Goal: Task Accomplishment & Management: Manage account settings

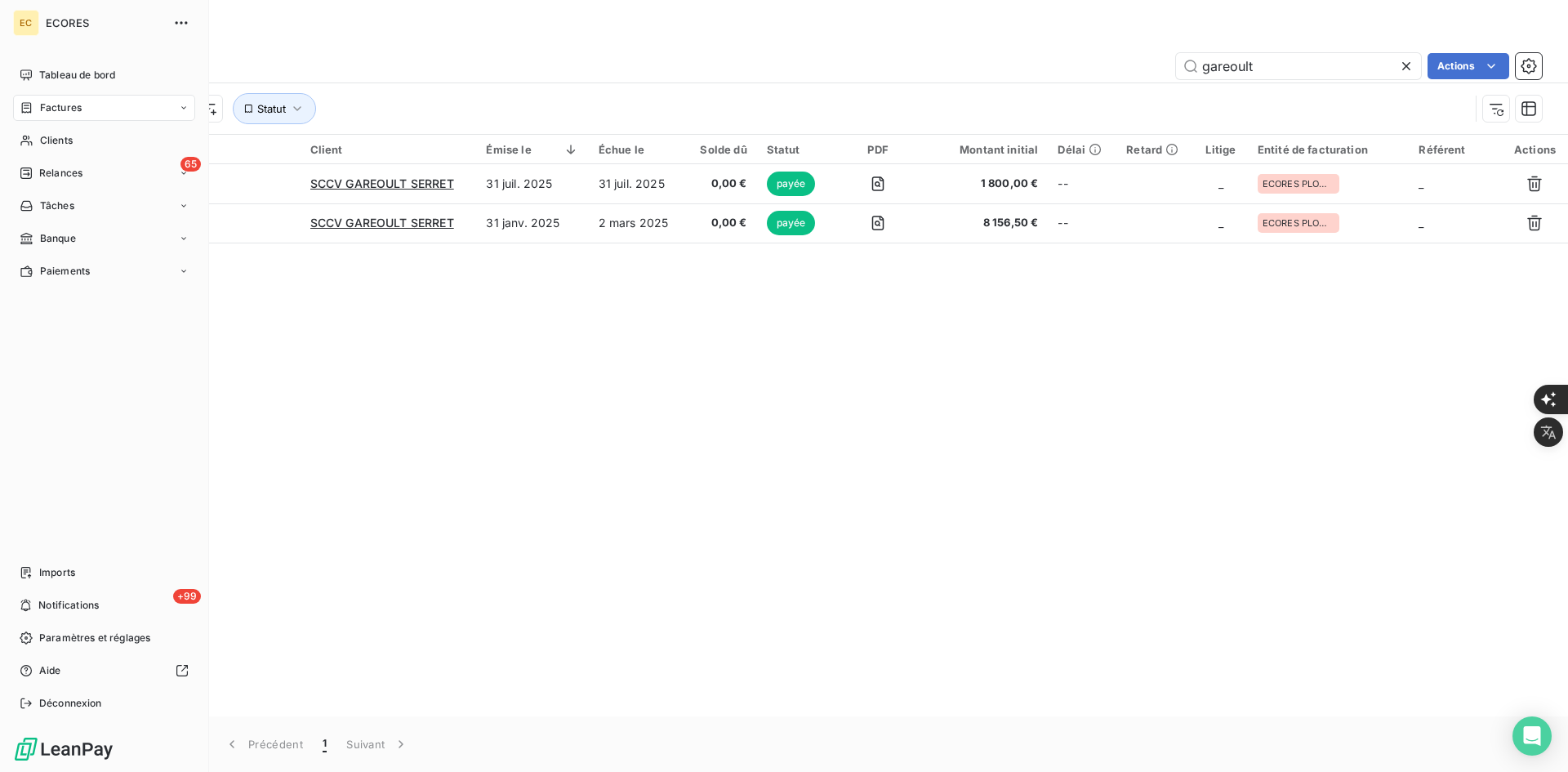
click at [34, 556] on div "Tableau de bord Factures Clients 65 Relances Tâches Banque Paiements Imports +9…" at bounding box center [103, 388] width 182 height 654
click at [44, 563] on div "Imports" at bounding box center [103, 572] width 182 height 26
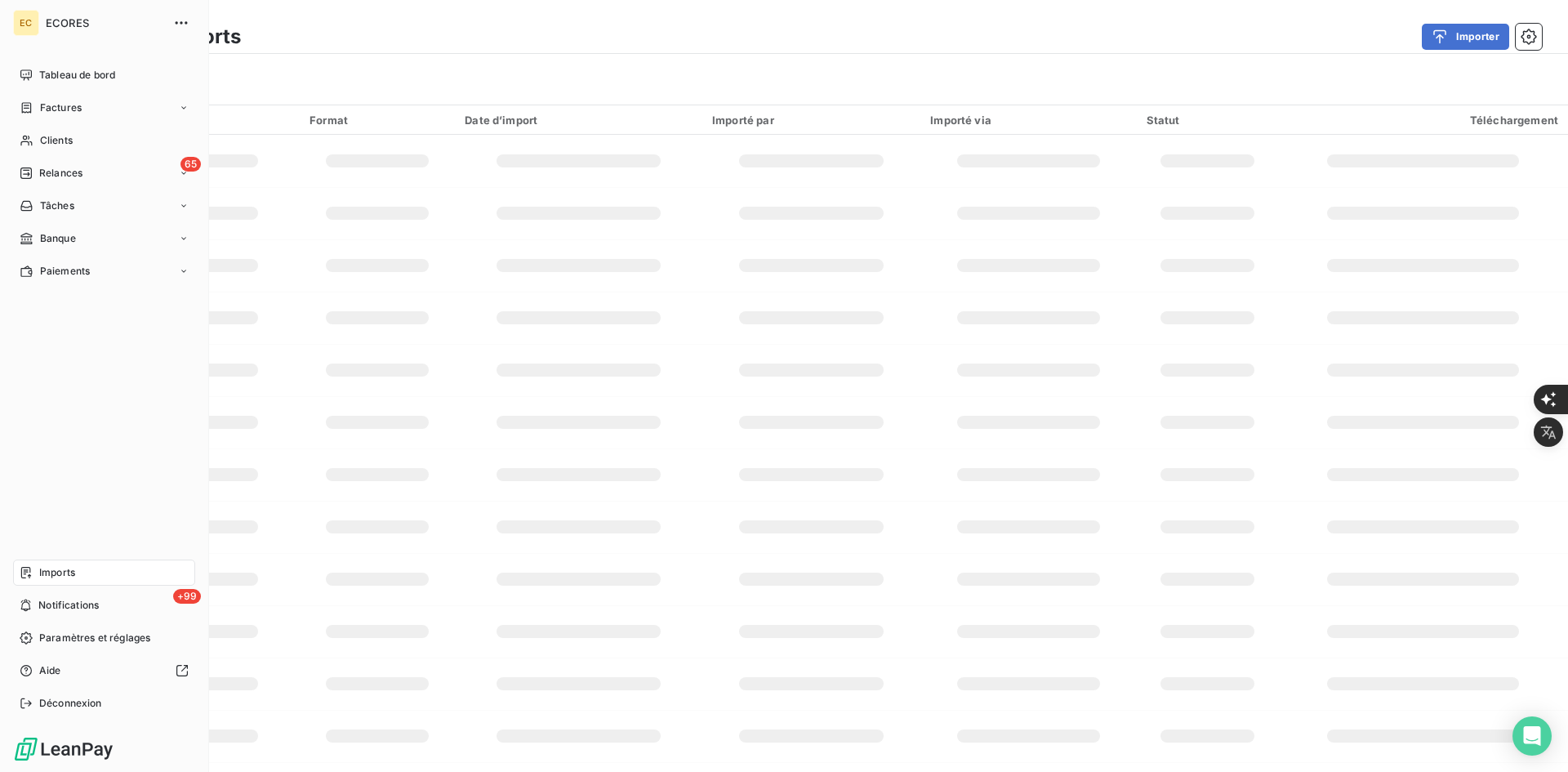
click at [63, 571] on span "Imports" at bounding box center [57, 572] width 36 height 15
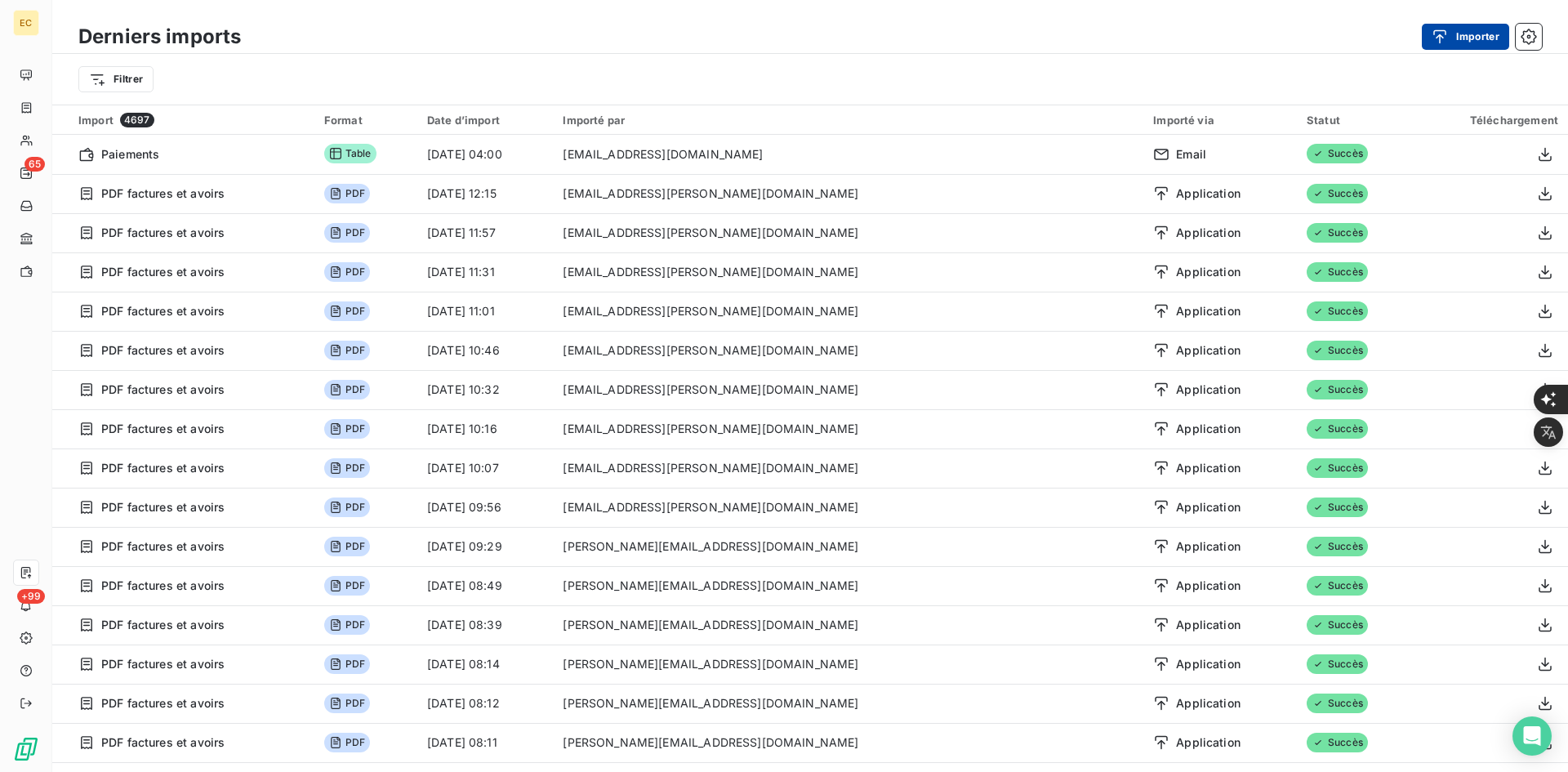
click at [1463, 29] on button "Importer" at bounding box center [1466, 36] width 87 height 26
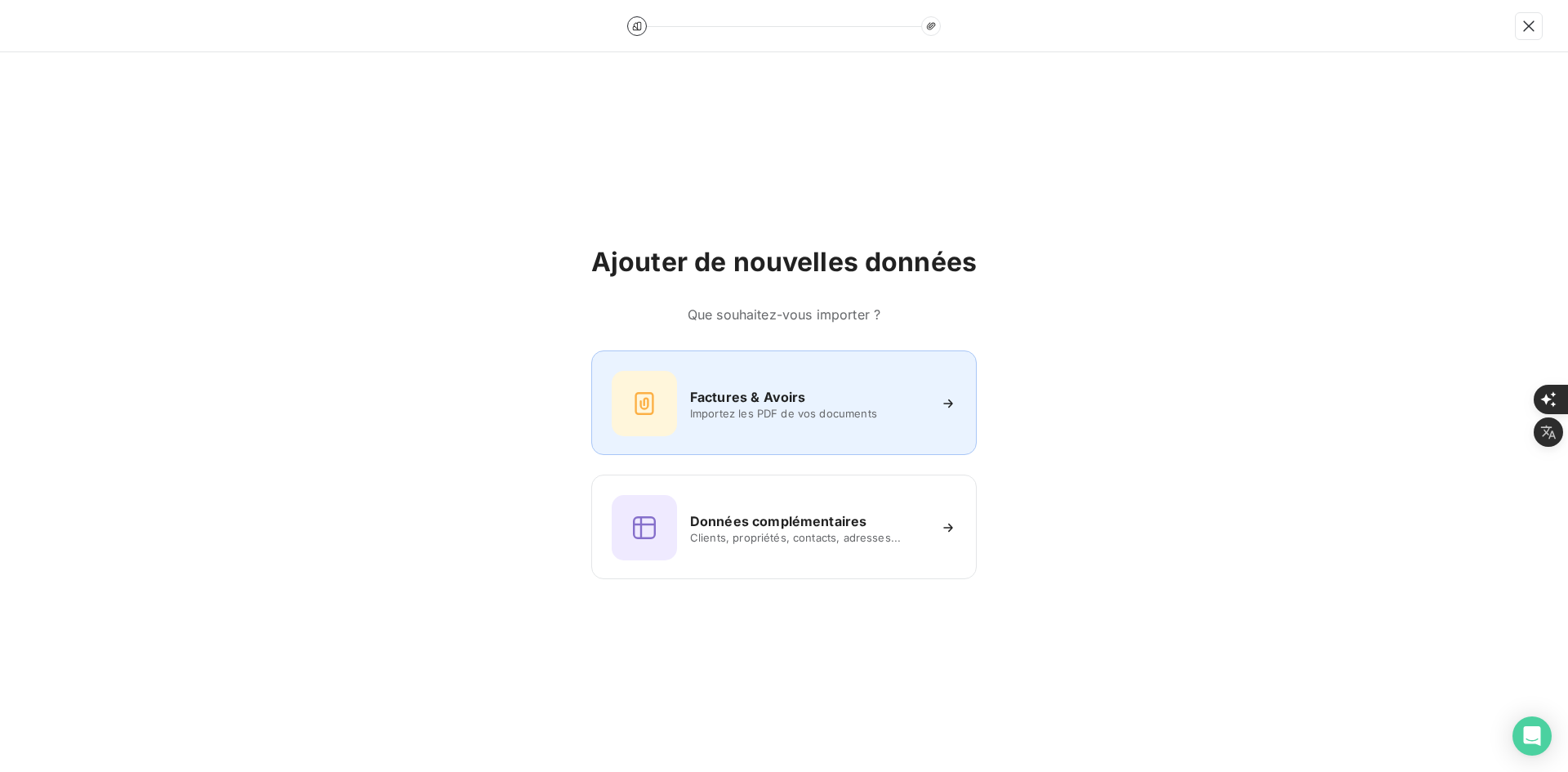
click at [725, 388] on h6 "Factures & Avoirs" at bounding box center [748, 397] width 116 height 20
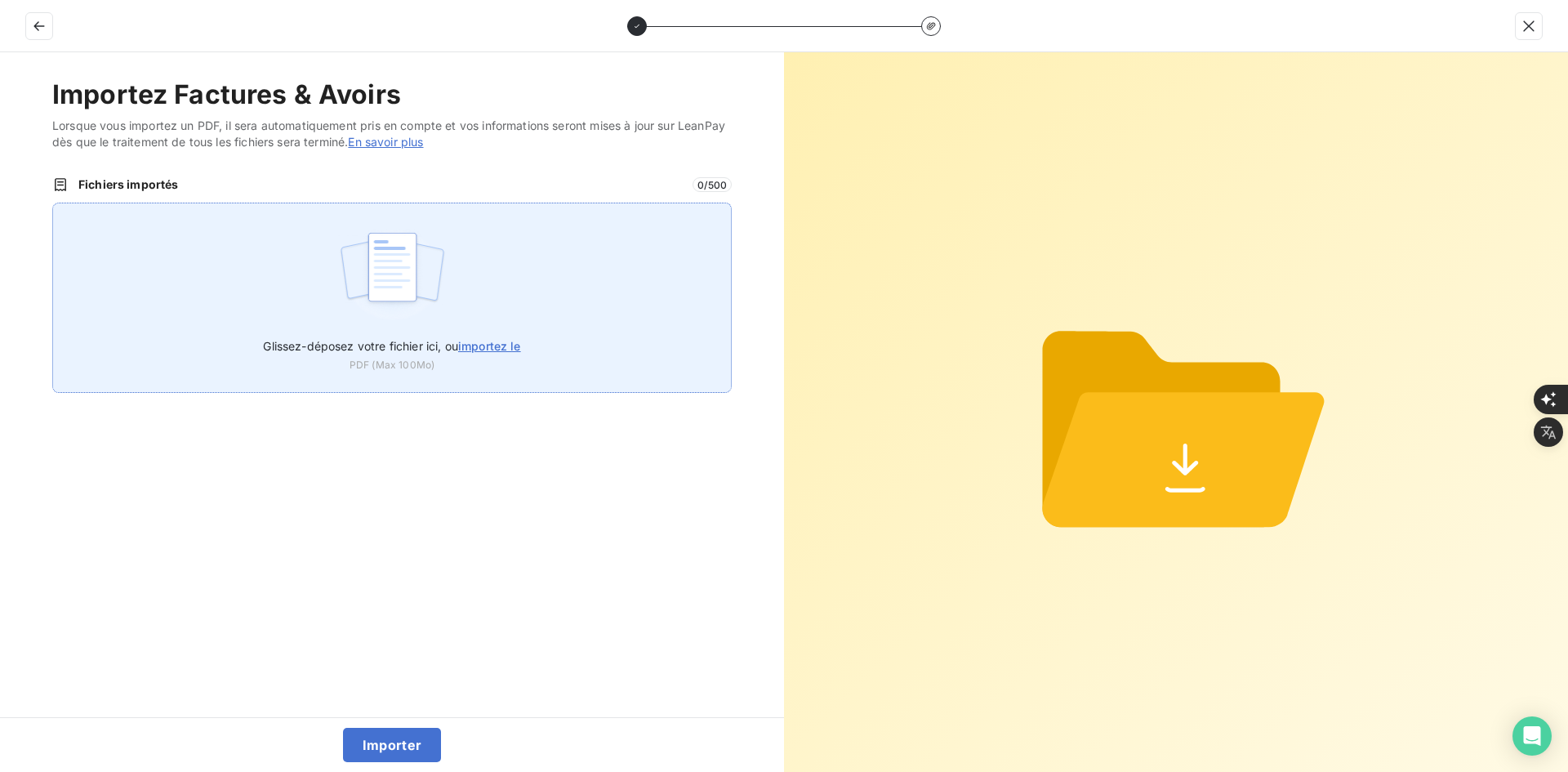
click at [463, 287] on div "Glissez-déposez votre fichier ici, ou importez le PDF (Max 100Mo)" at bounding box center [392, 298] width 679 height 191
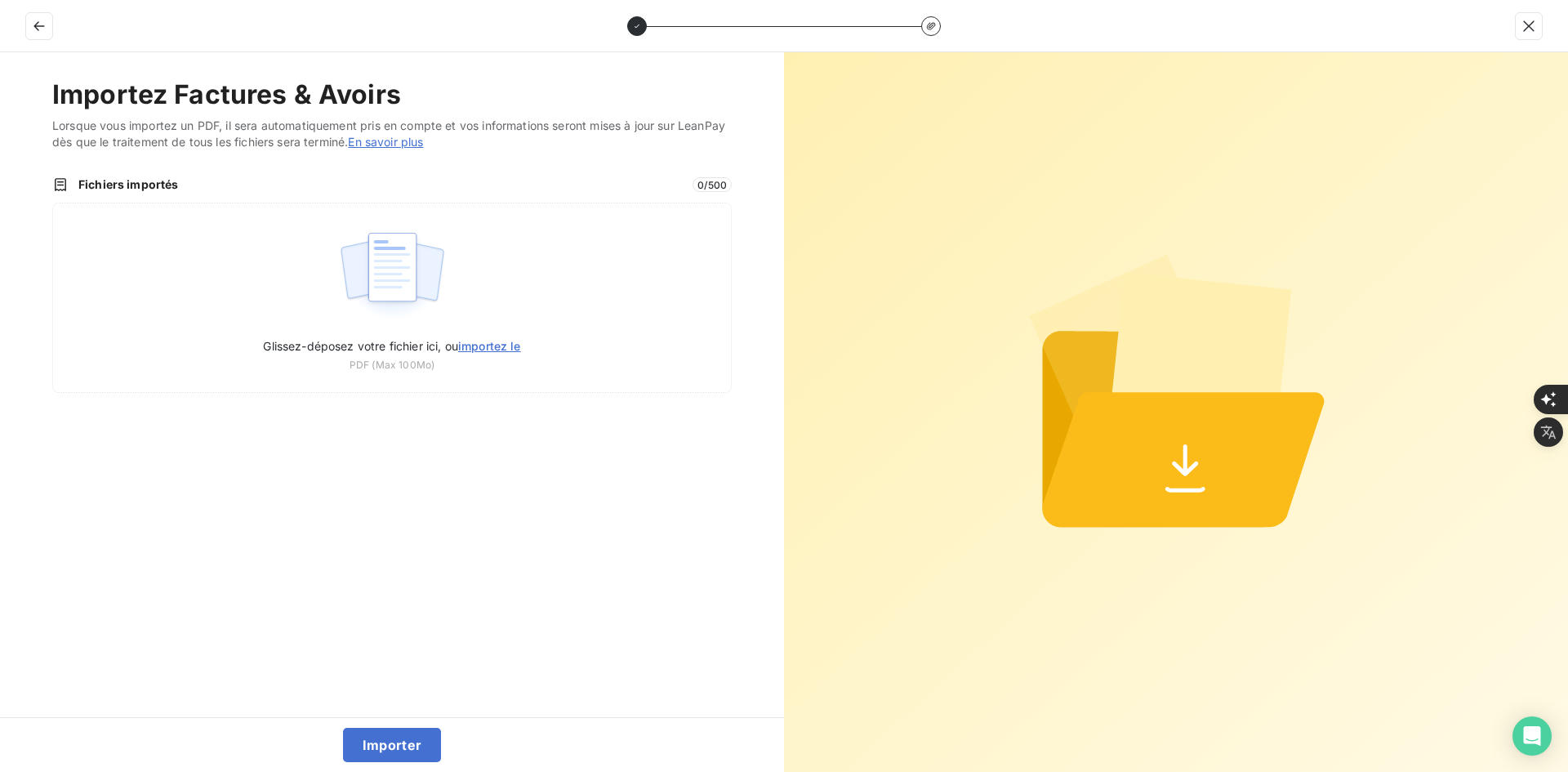
type input "C:\fakepath\FEF-2025-2692.pdf"
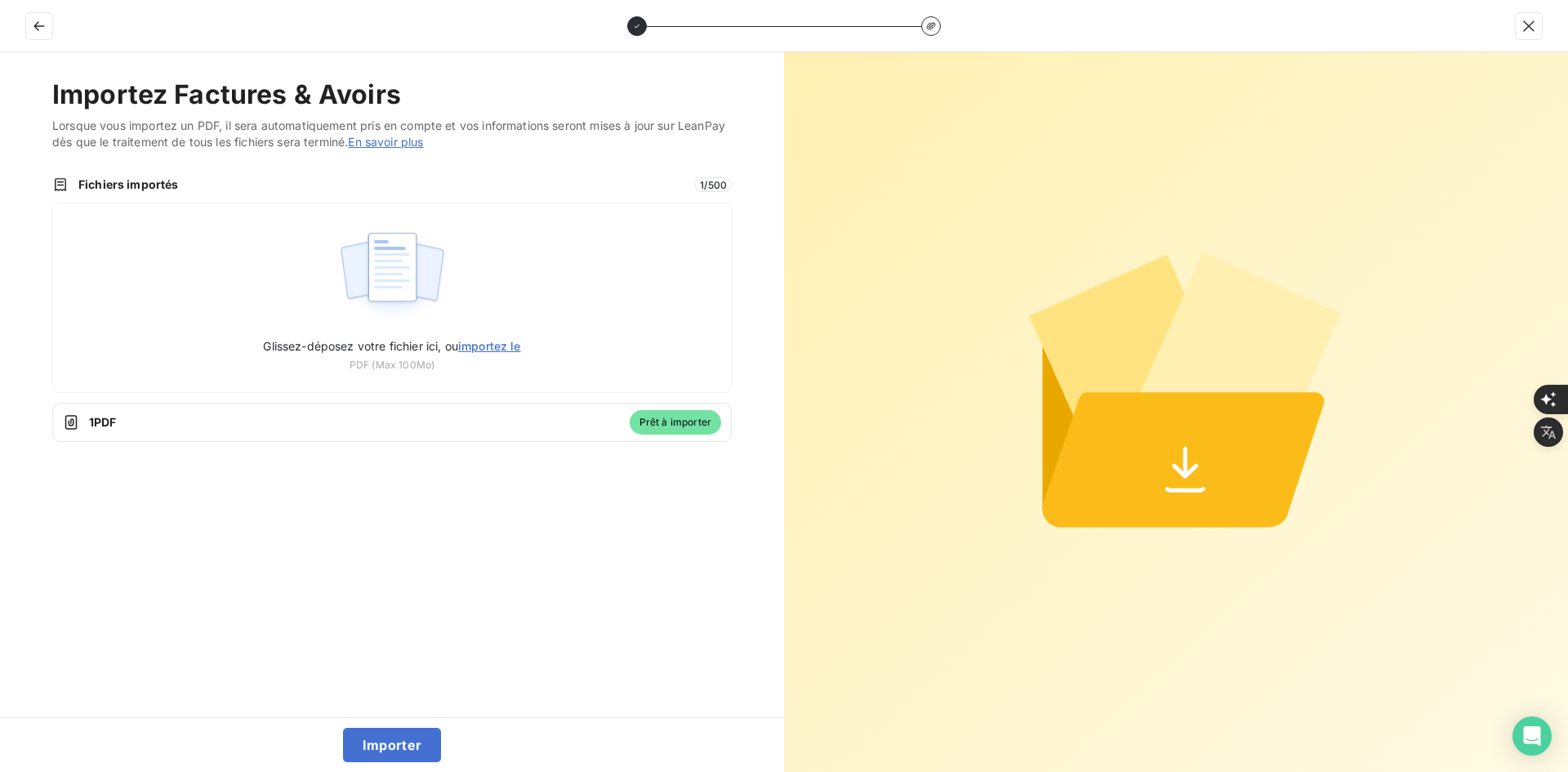
drag, startPoint x: 400, startPoint y: 752, endPoint x: 413, endPoint y: 715, distance: 39.2
click at [400, 751] on button "Importer" at bounding box center [392, 745] width 99 height 34
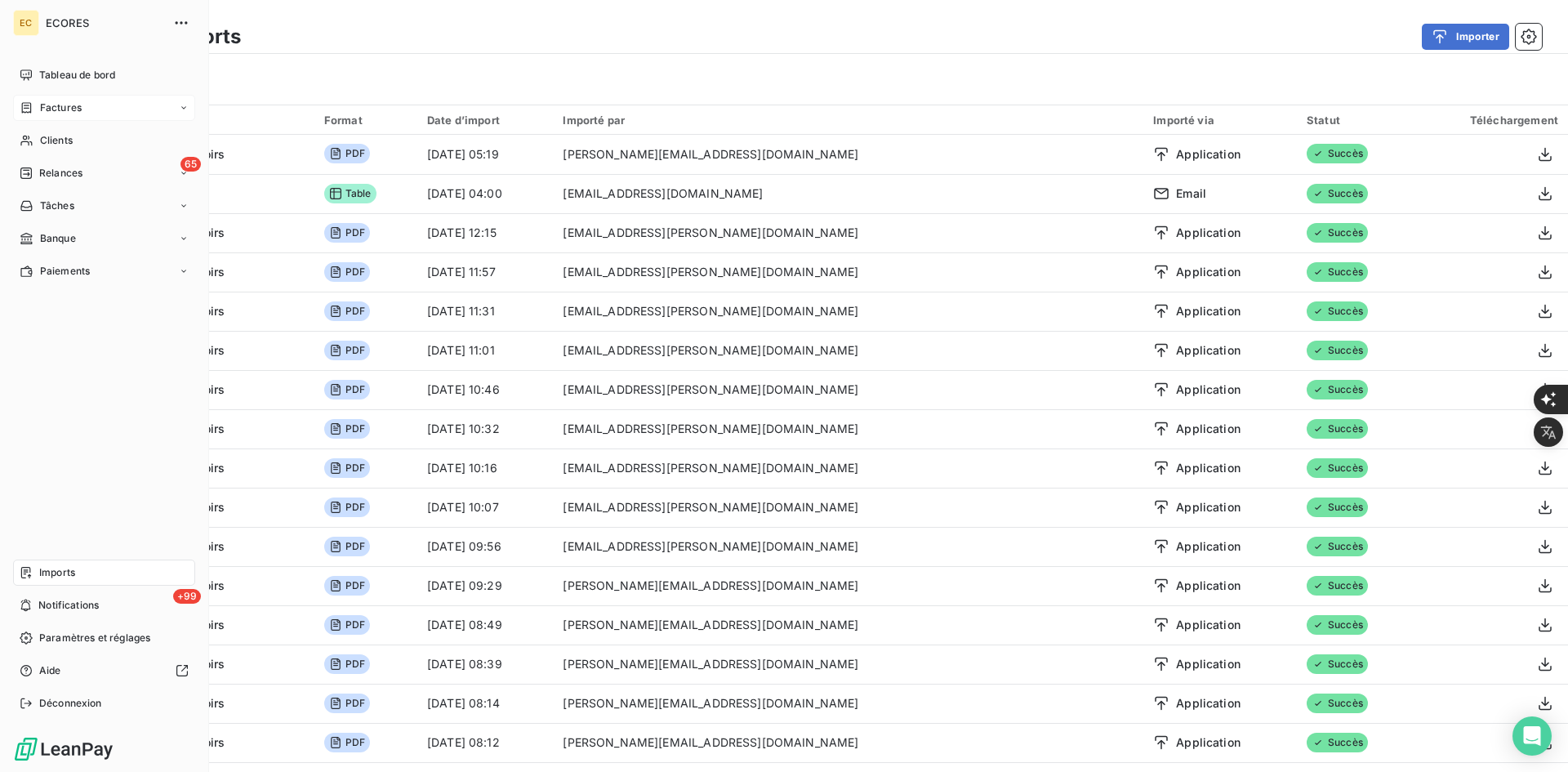
click at [50, 108] on span "Factures" at bounding box center [61, 108] width 42 height 15
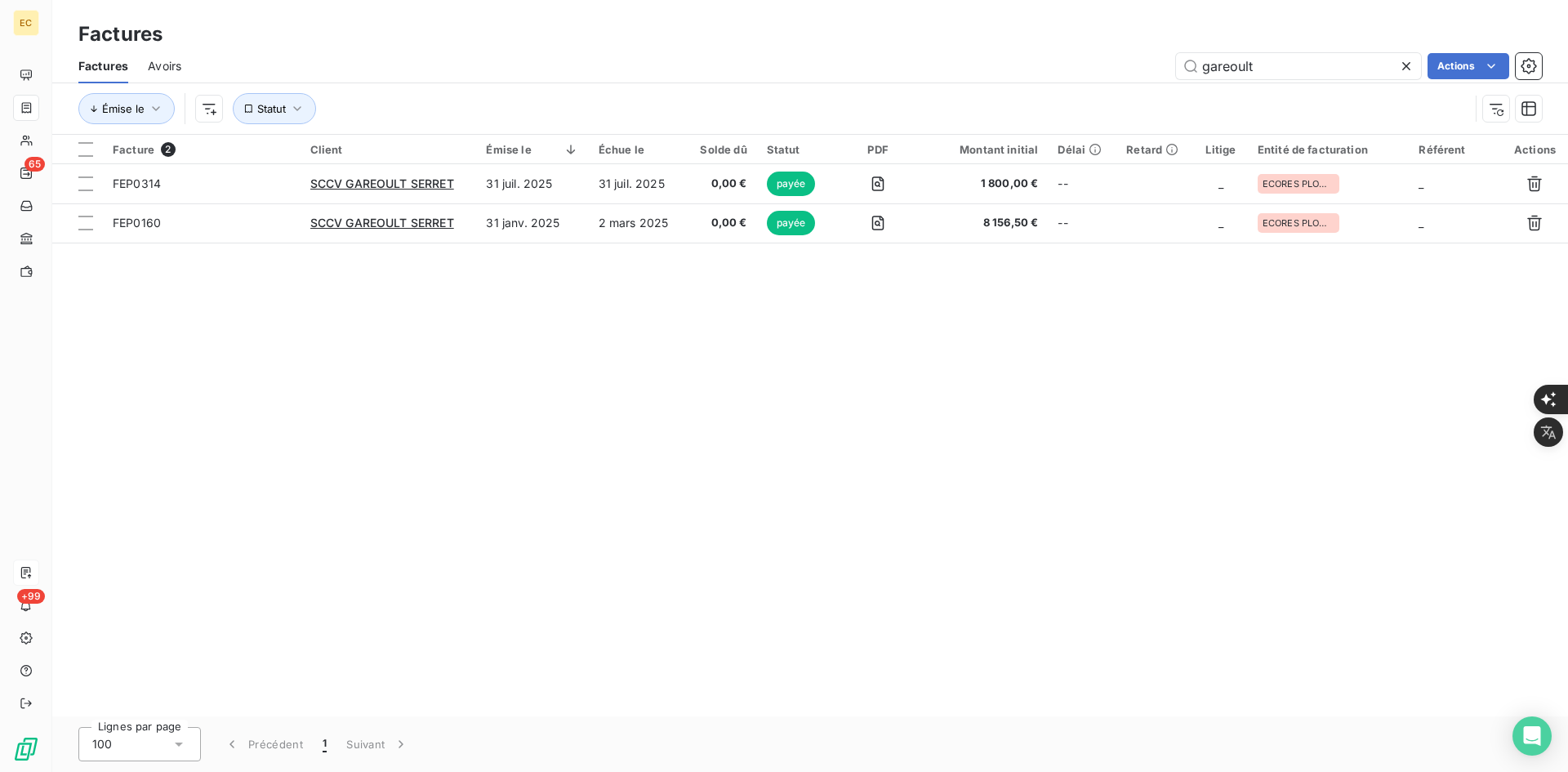
click at [1407, 70] on icon at bounding box center [1406, 66] width 16 height 16
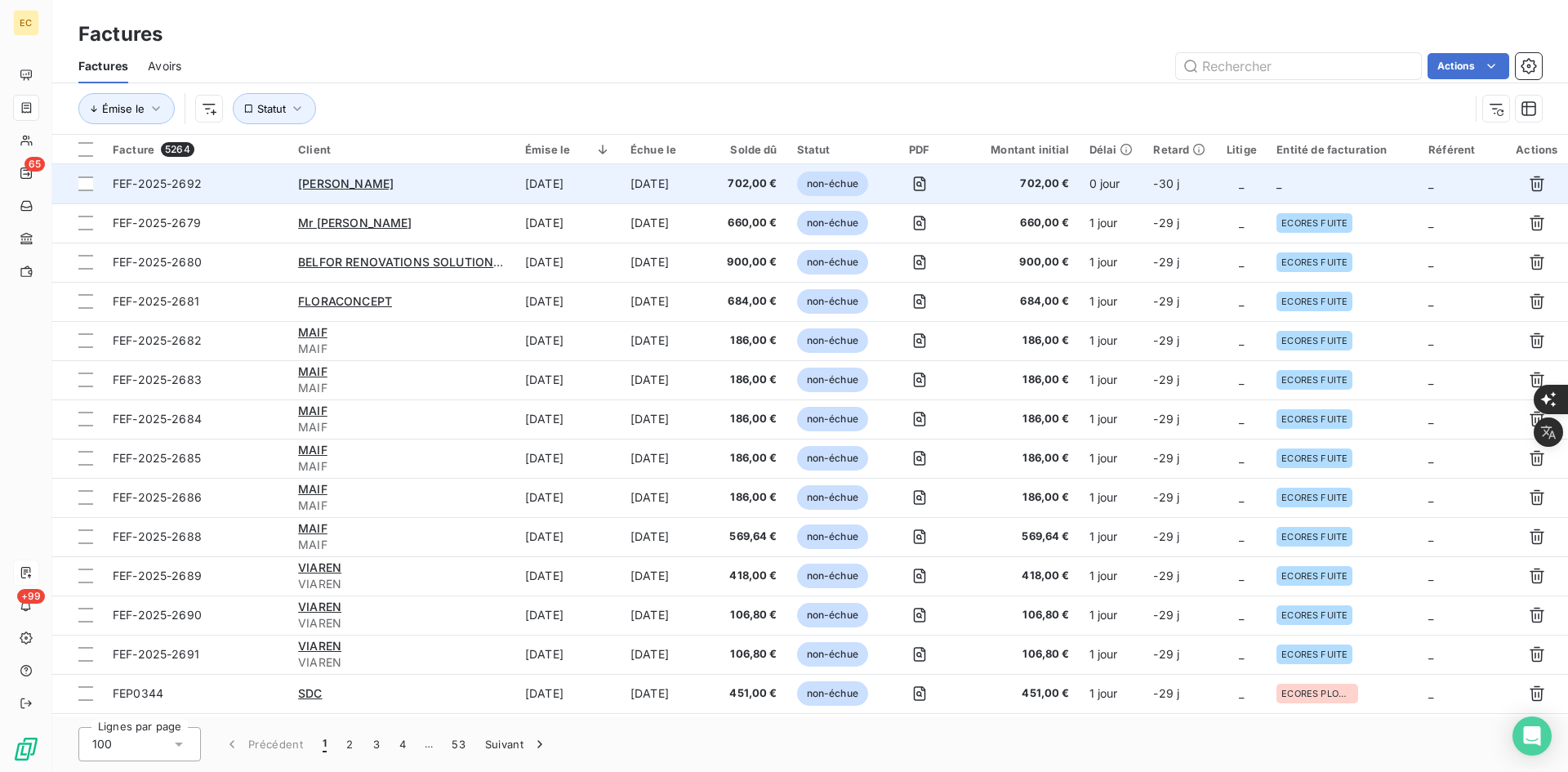
click at [1202, 184] on td "-30 j" at bounding box center [1180, 183] width 73 height 39
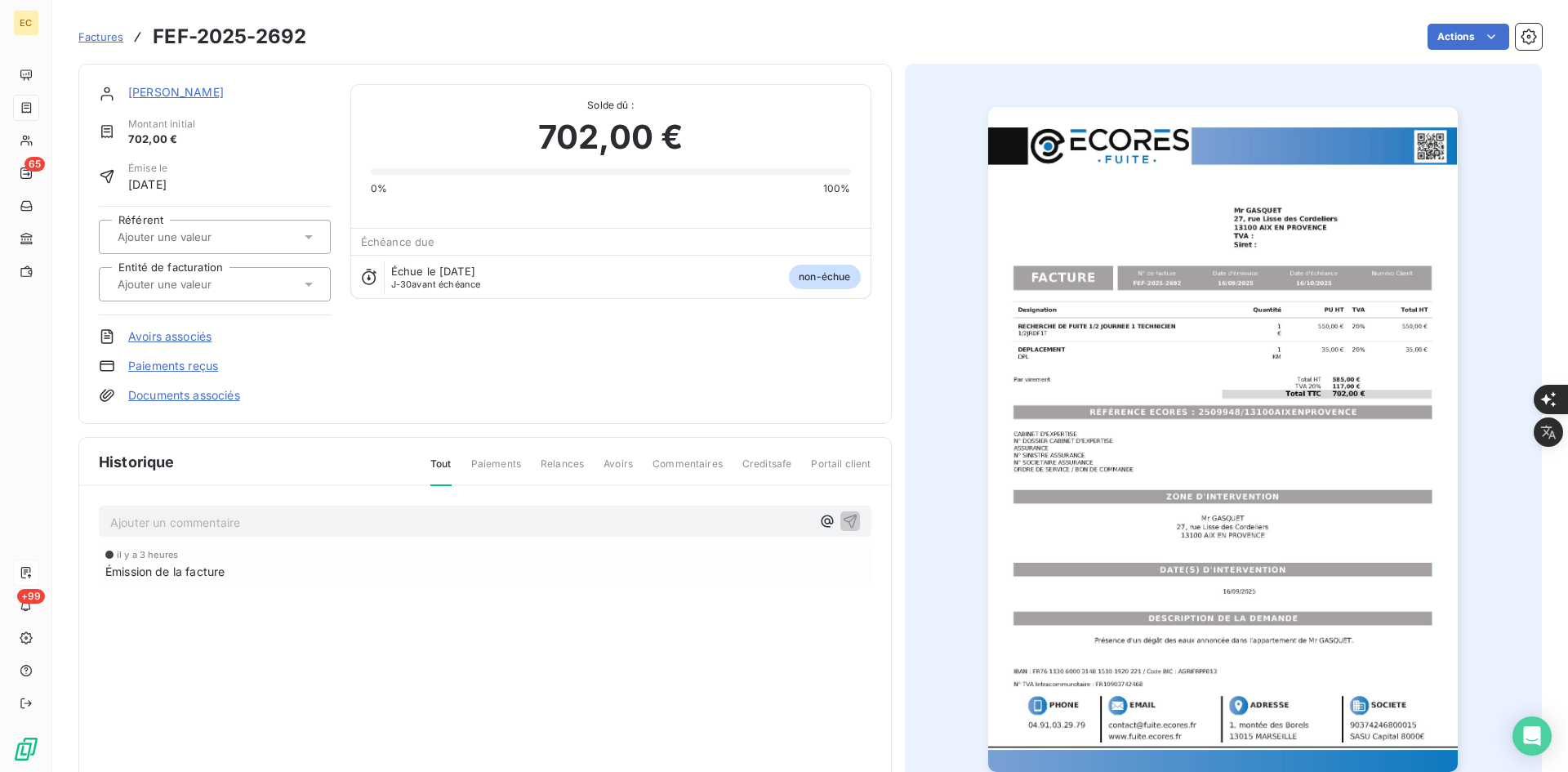
click at [230, 281] on input "text" at bounding box center [198, 284] width 164 height 15
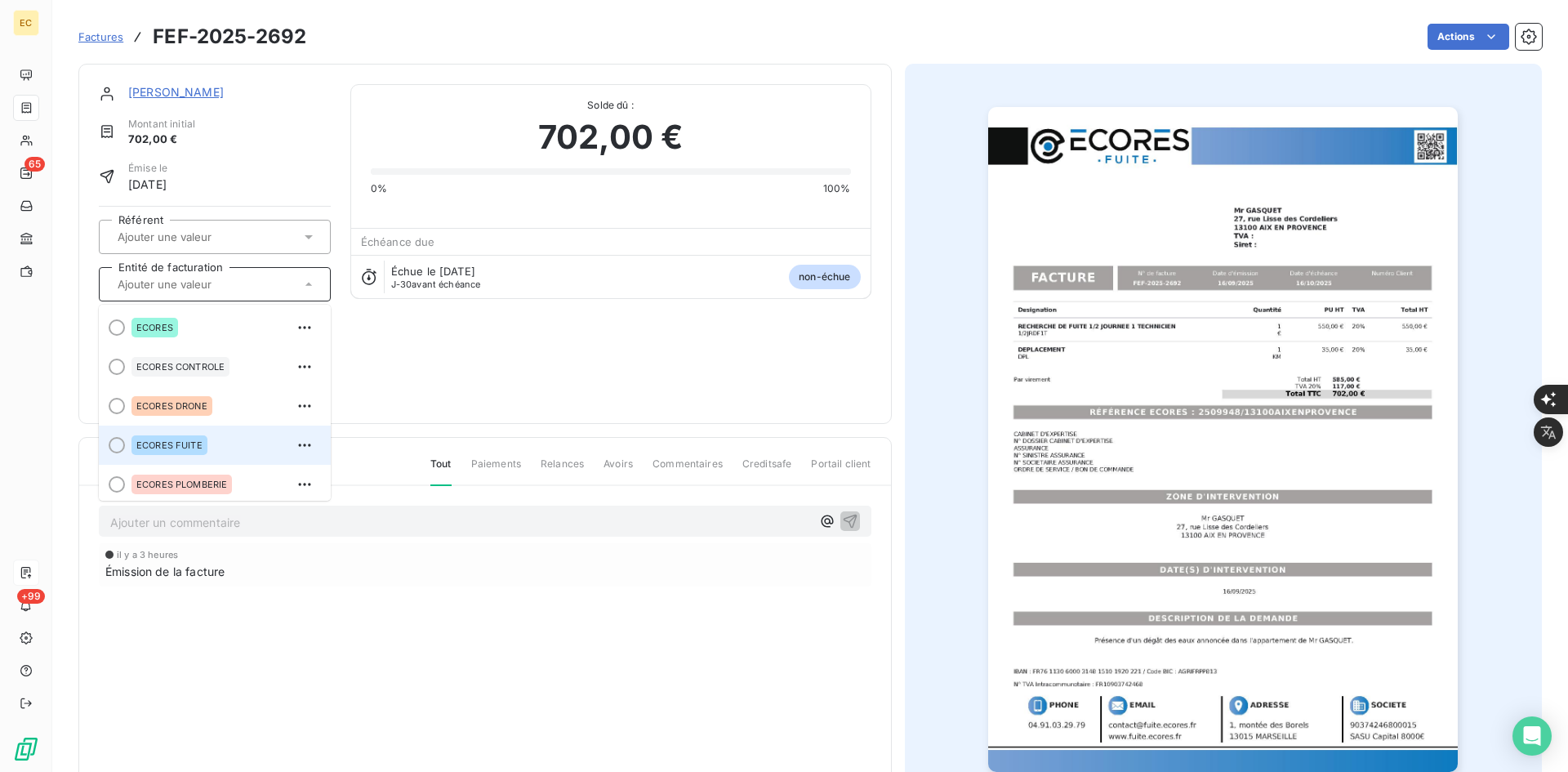
click at [197, 440] on span "ECORES FUITE" at bounding box center [169, 445] width 66 height 10
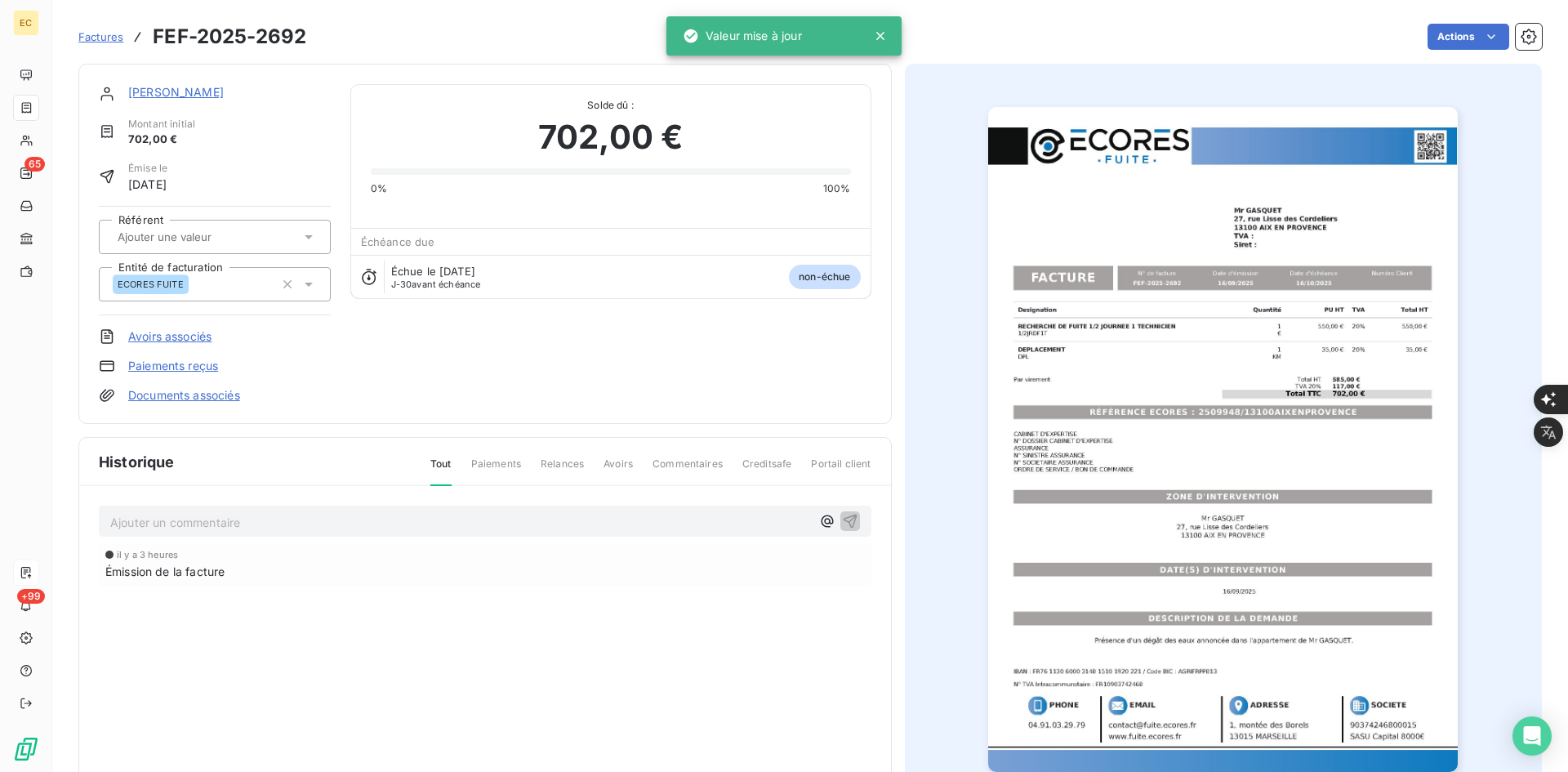
click at [218, 399] on link "Documents associés" at bounding box center [183, 396] width 112 height 16
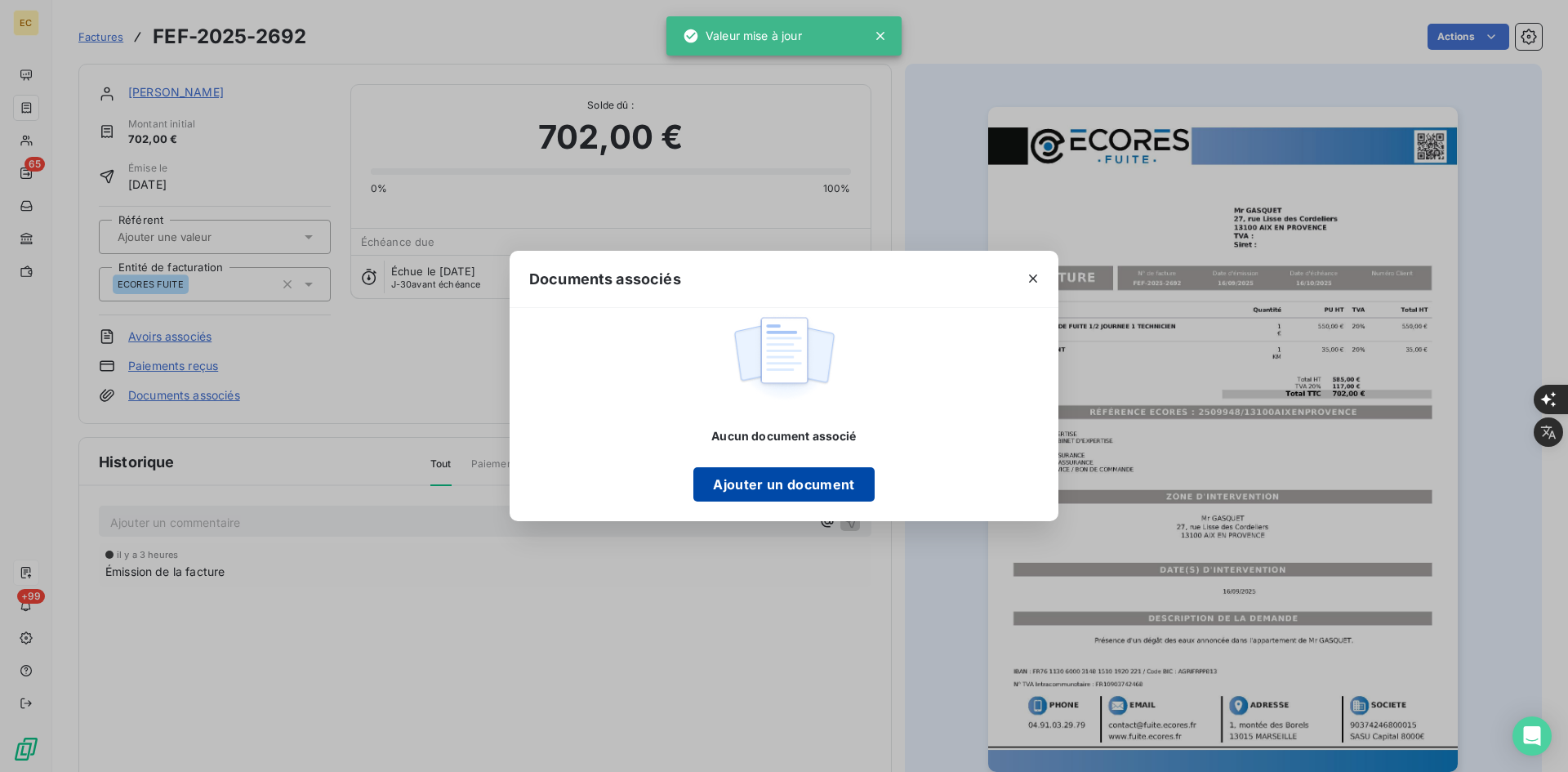
click at [737, 482] on button "Ajouter un document" at bounding box center [783, 484] width 180 height 34
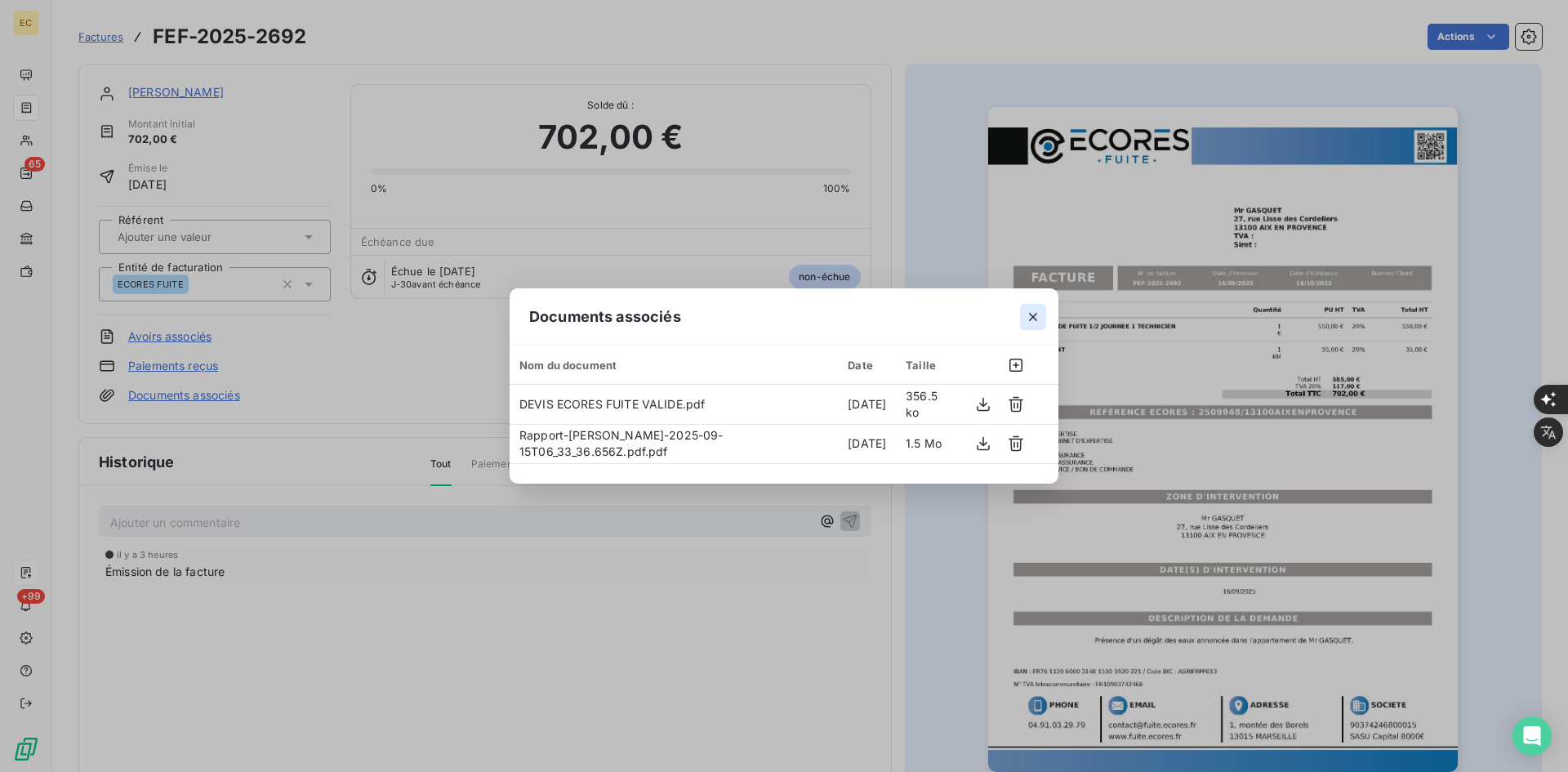
click at [1037, 324] on icon "button" at bounding box center [1033, 317] width 16 height 16
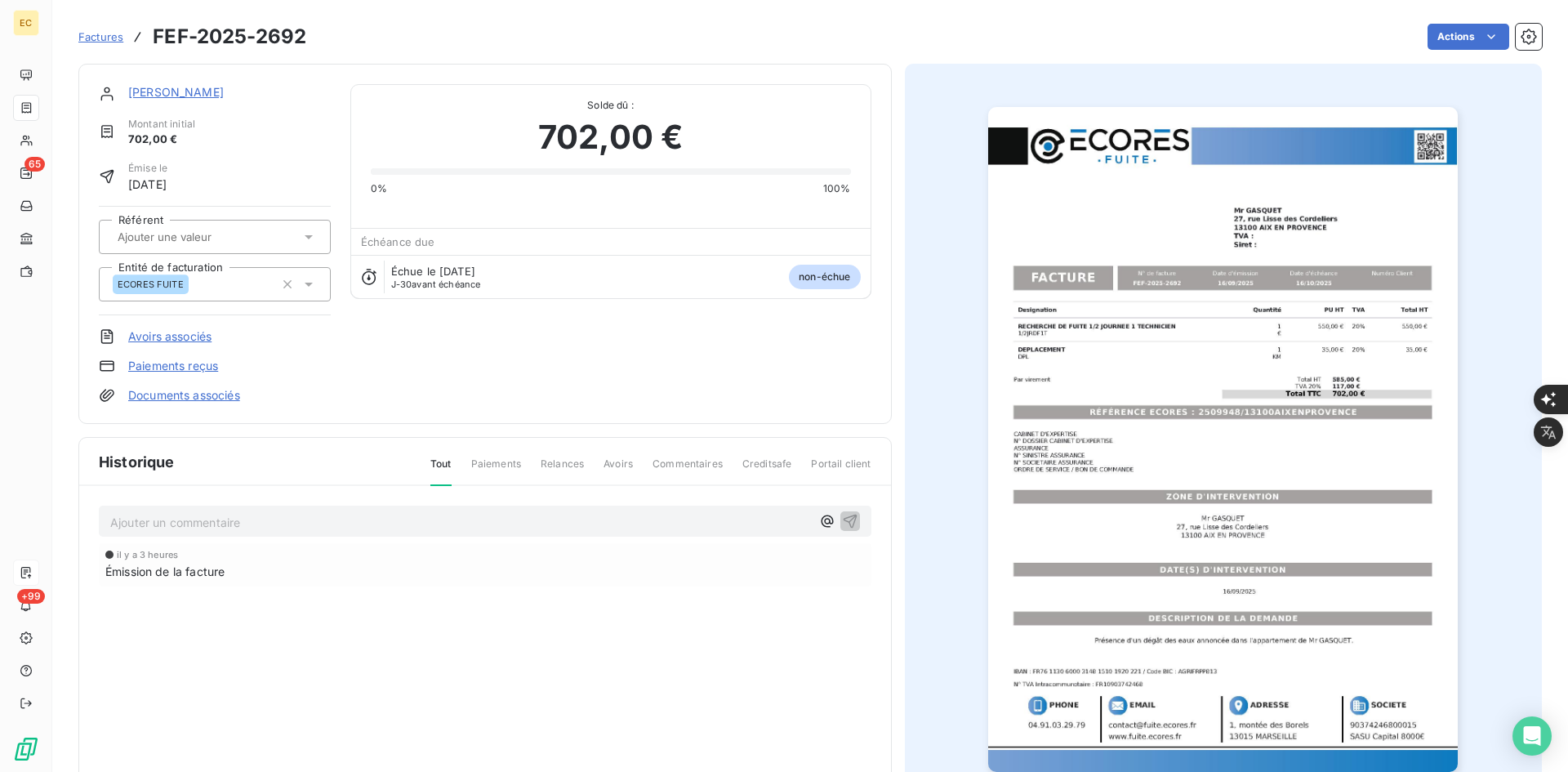
click at [160, 96] on link "[PERSON_NAME]" at bounding box center [175, 92] width 95 height 14
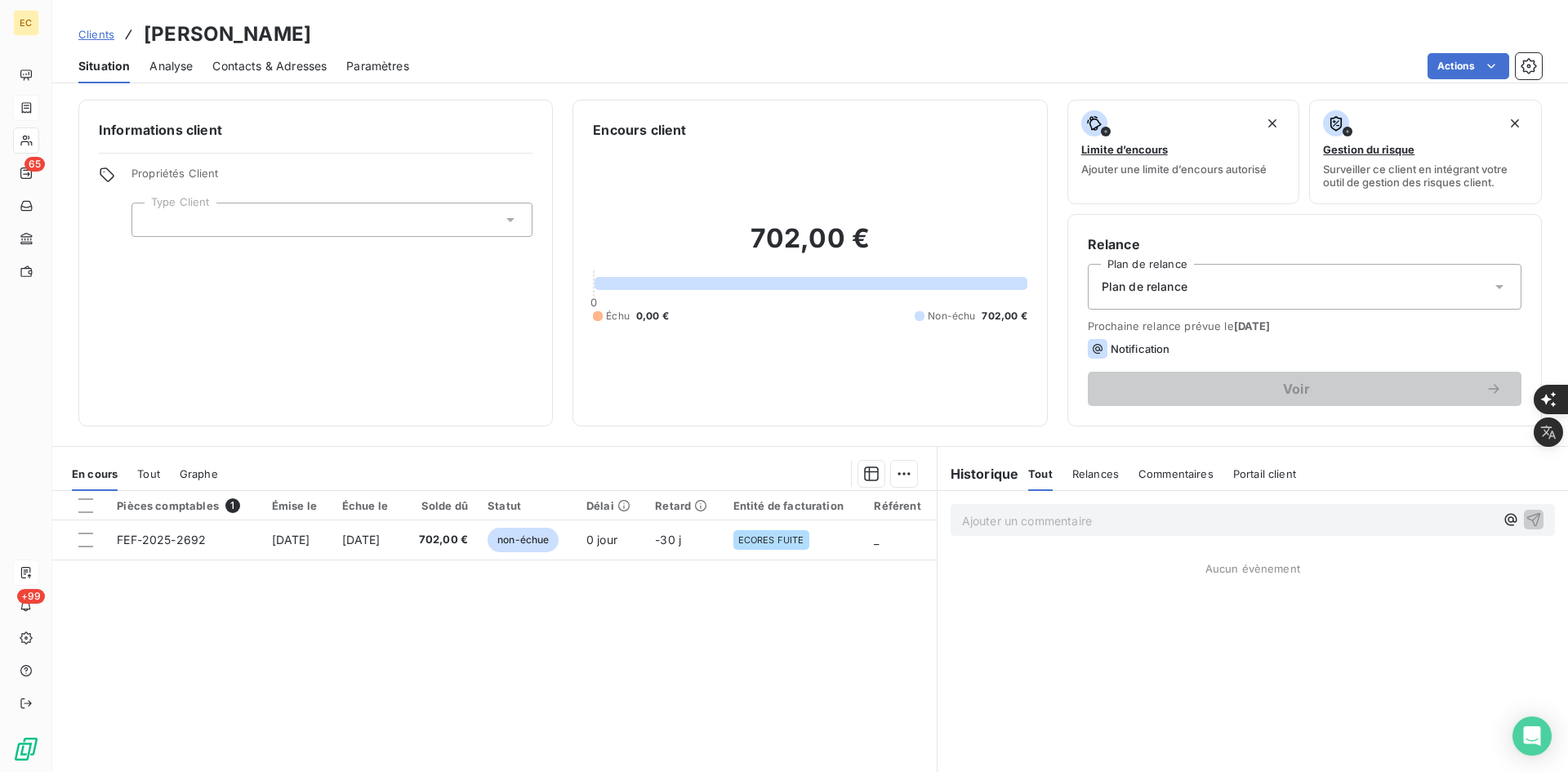
click at [297, 224] on div at bounding box center [332, 220] width 401 height 34
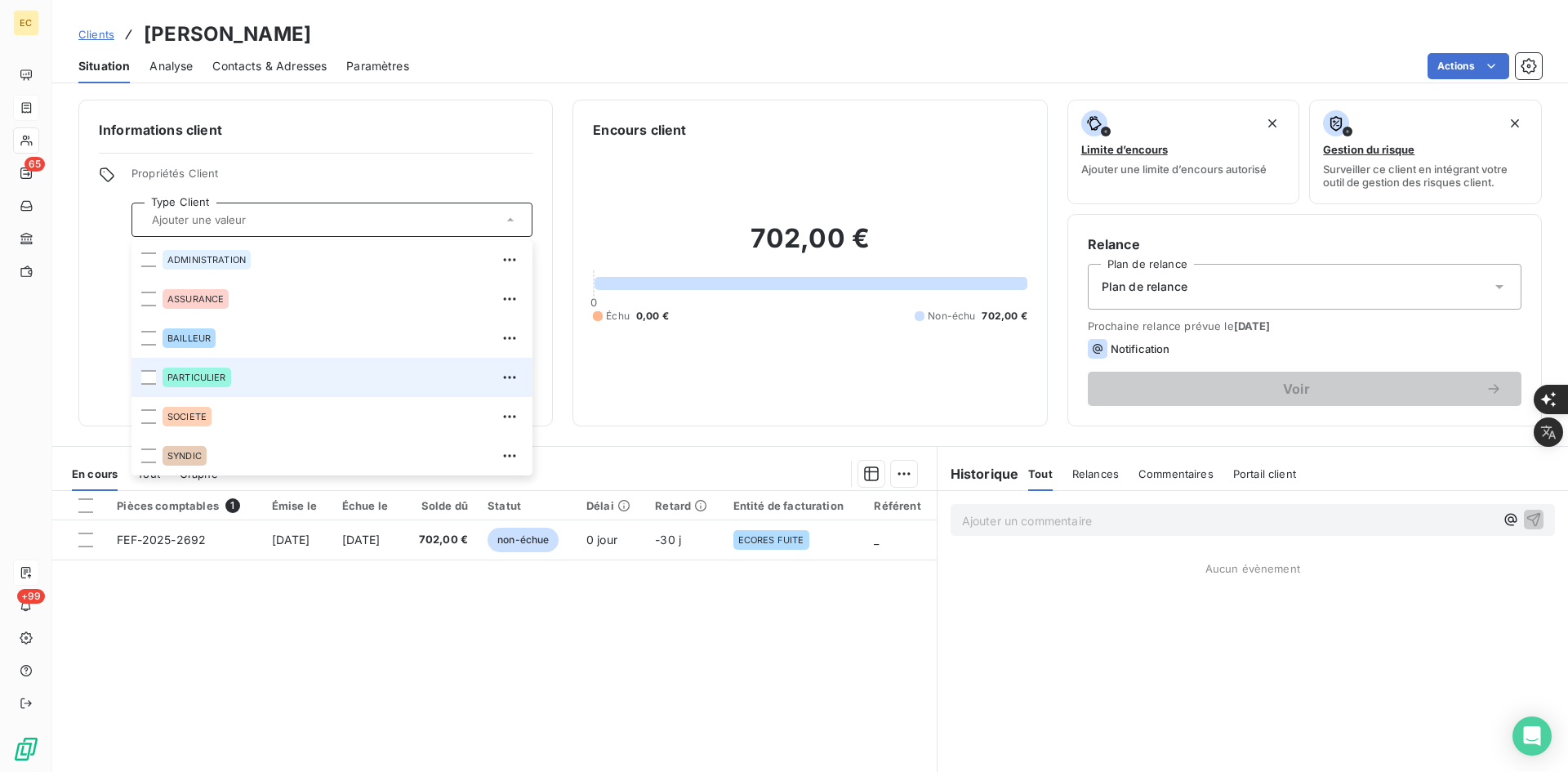
click at [235, 376] on div "PARTICULIER" at bounding box center [342, 377] width 360 height 26
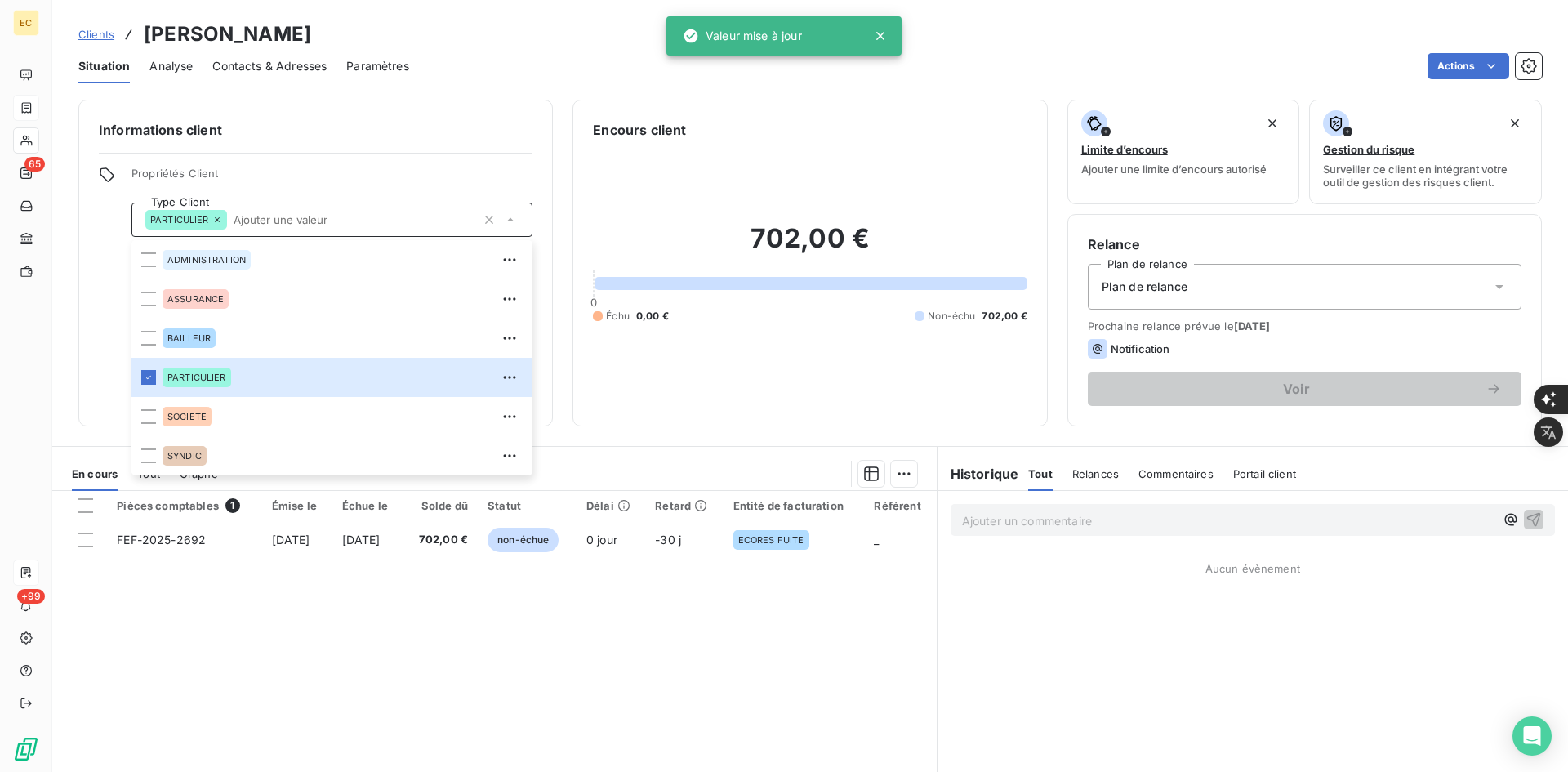
click at [1268, 301] on div "Plan de relance" at bounding box center [1304, 287] width 433 height 45
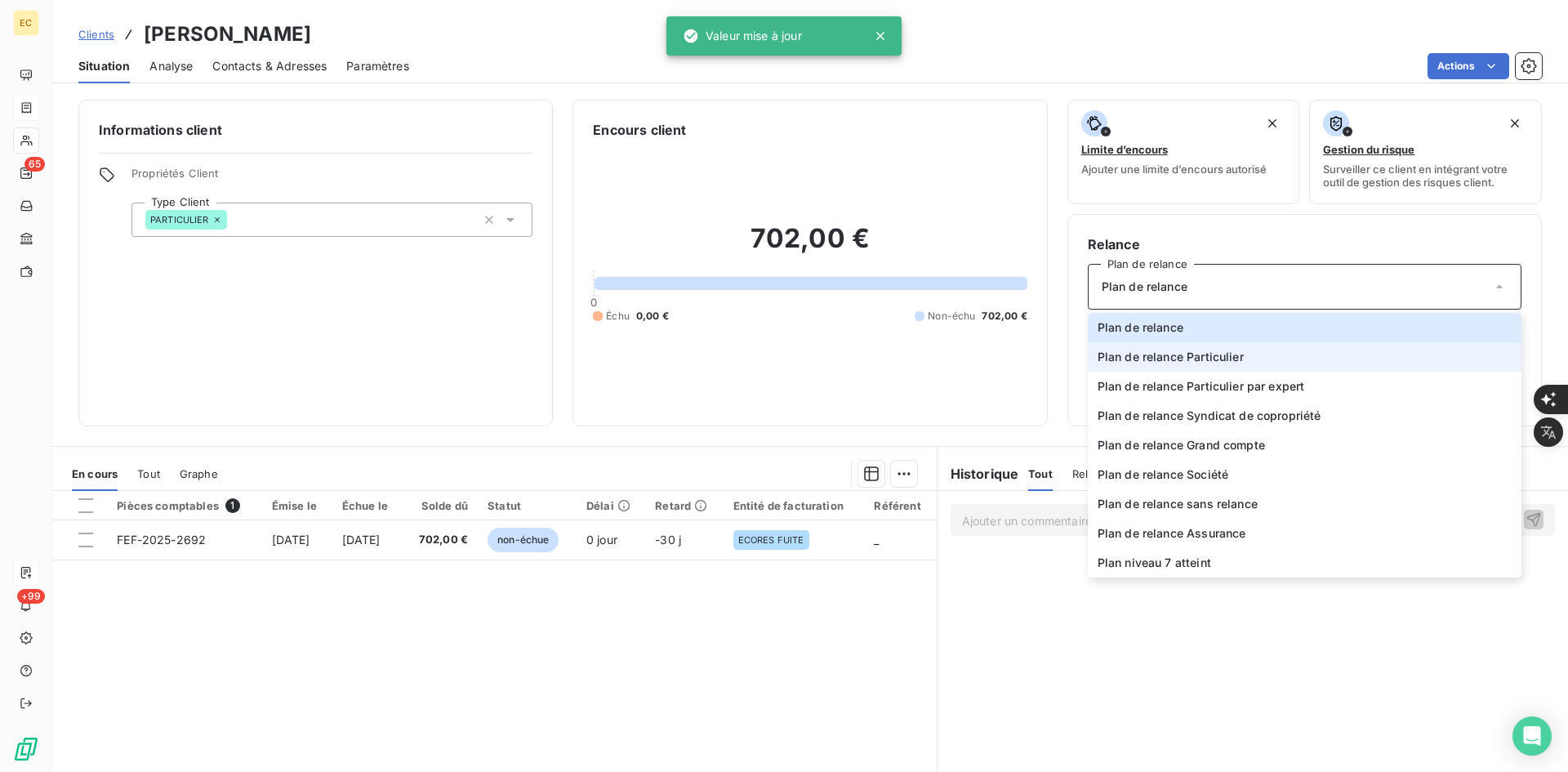
click at [1269, 367] on li "Plan de relance Particulier" at bounding box center [1304, 357] width 433 height 29
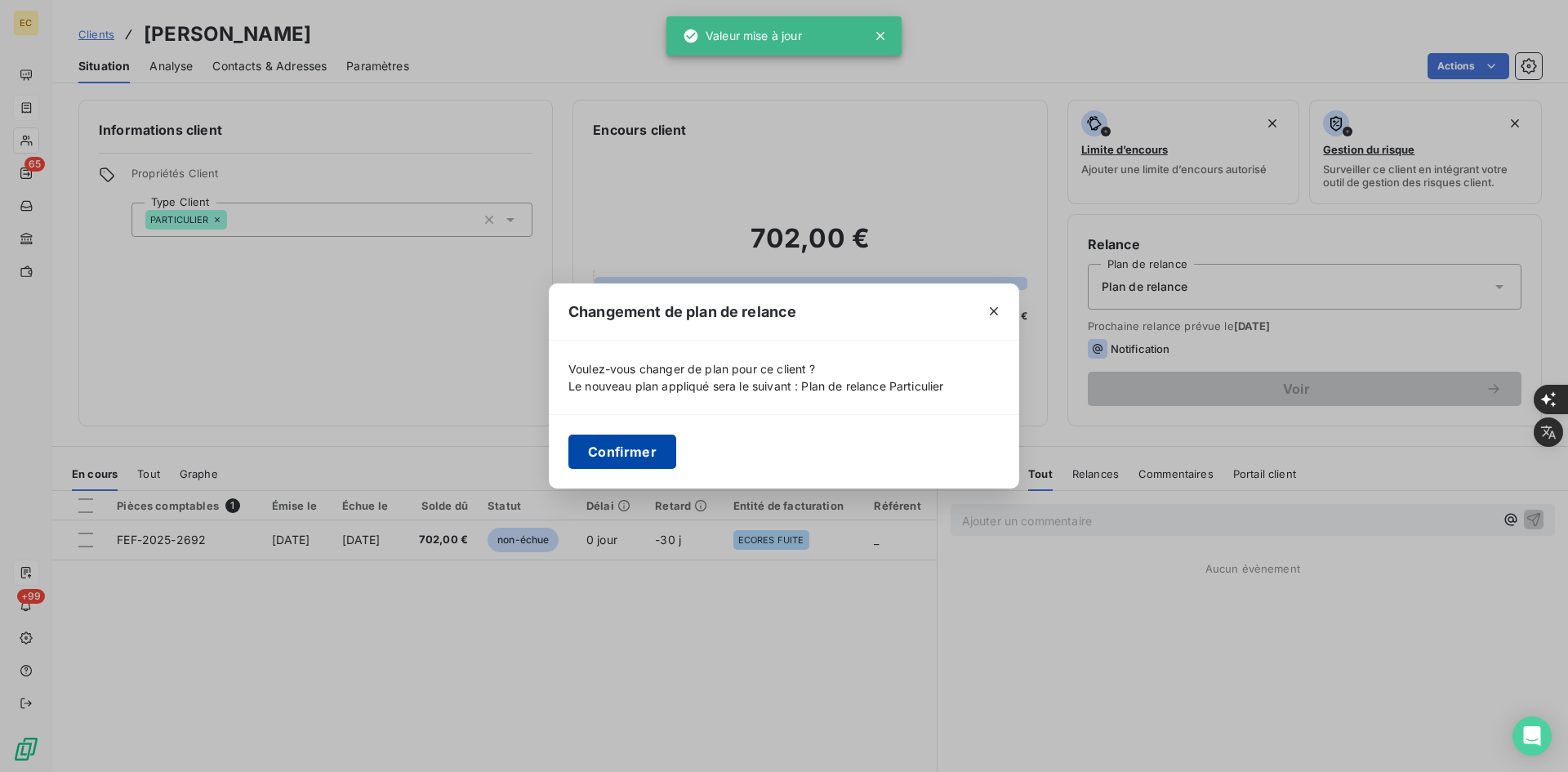
click at [645, 442] on button "Confirmer" at bounding box center [622, 452] width 108 height 34
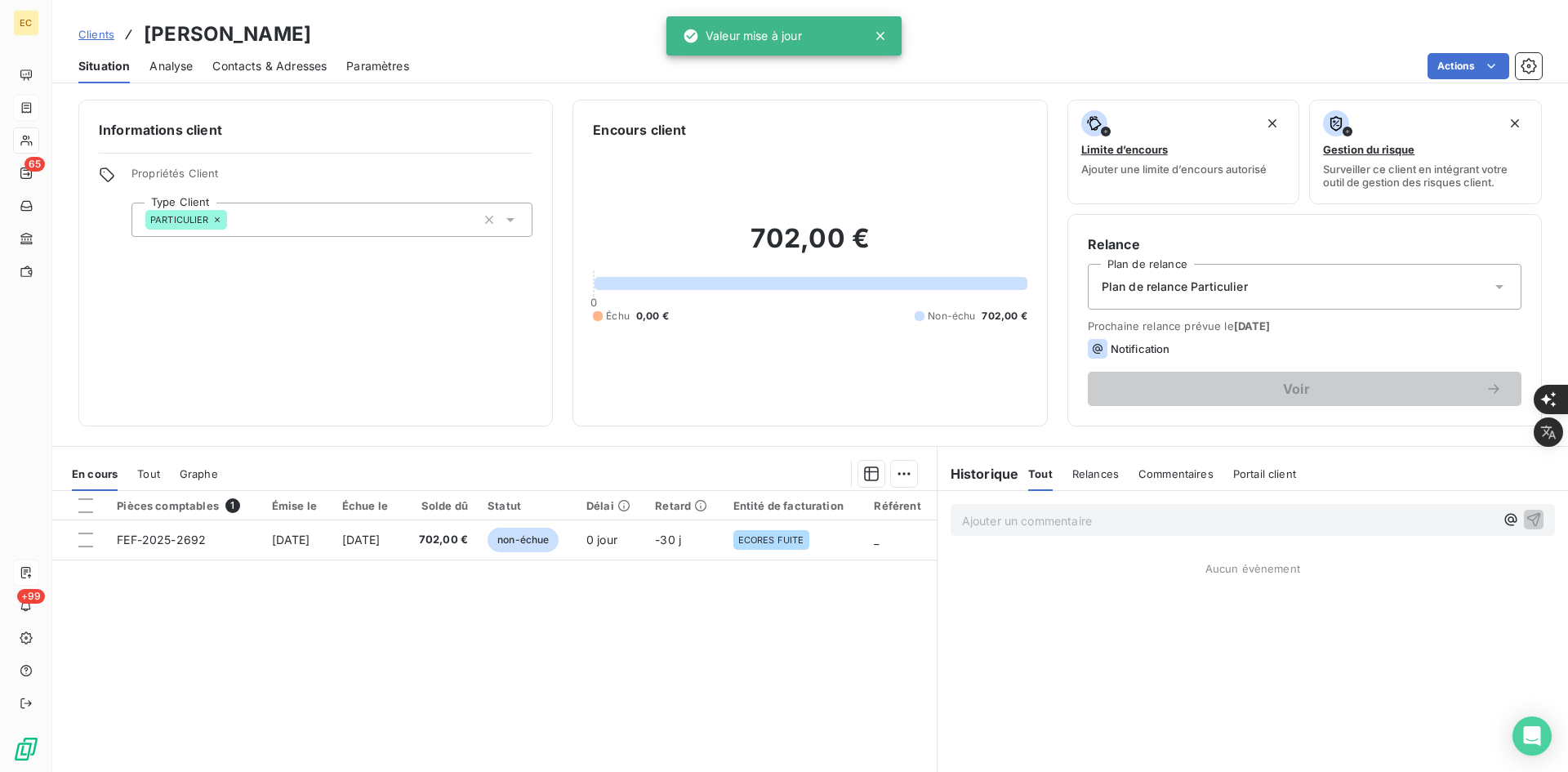
click at [283, 62] on span "Contacts & Adresses" at bounding box center [269, 66] width 114 height 16
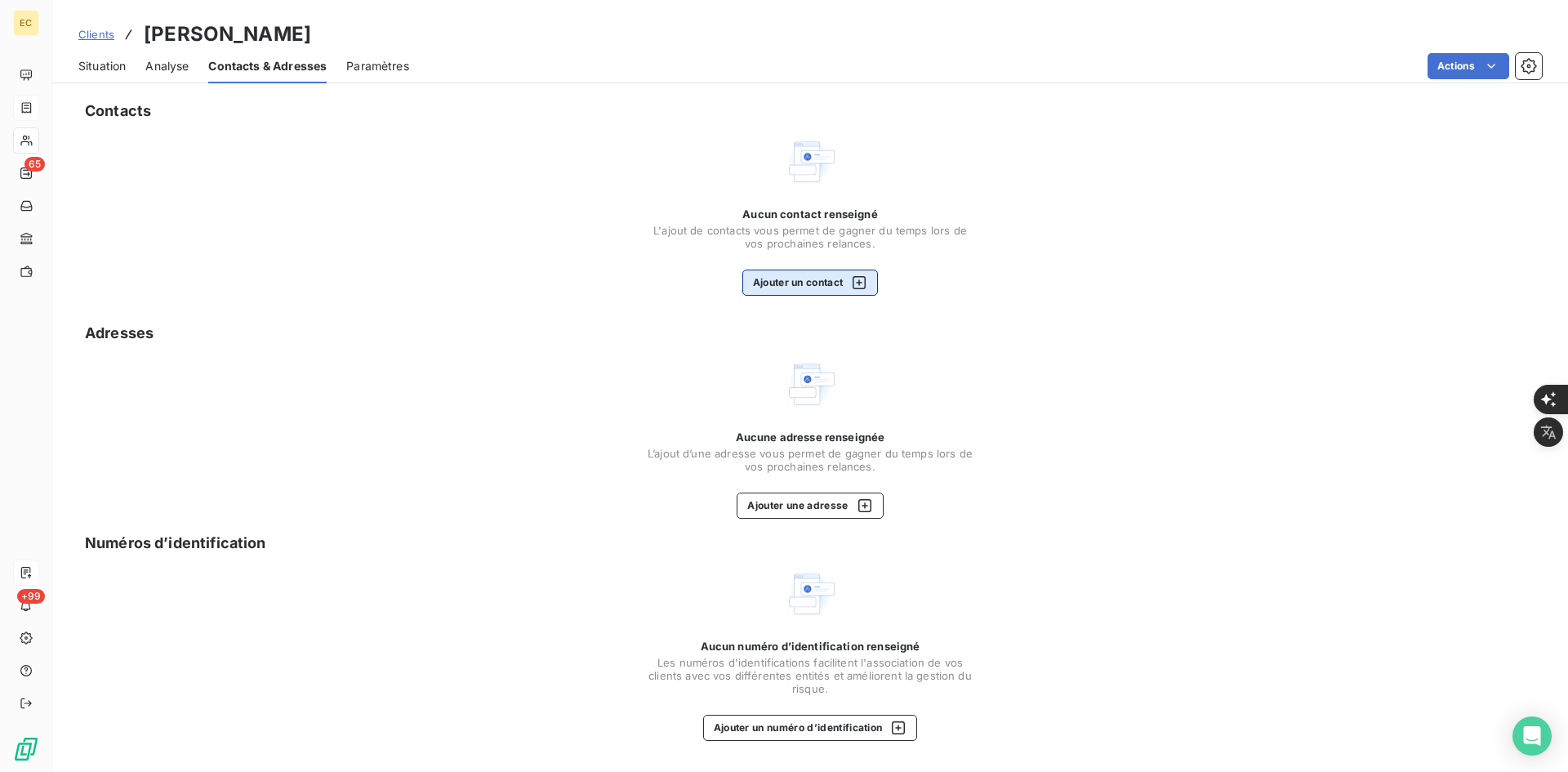
click at [775, 287] on button "Ajouter un contact" at bounding box center [810, 282] width 136 height 26
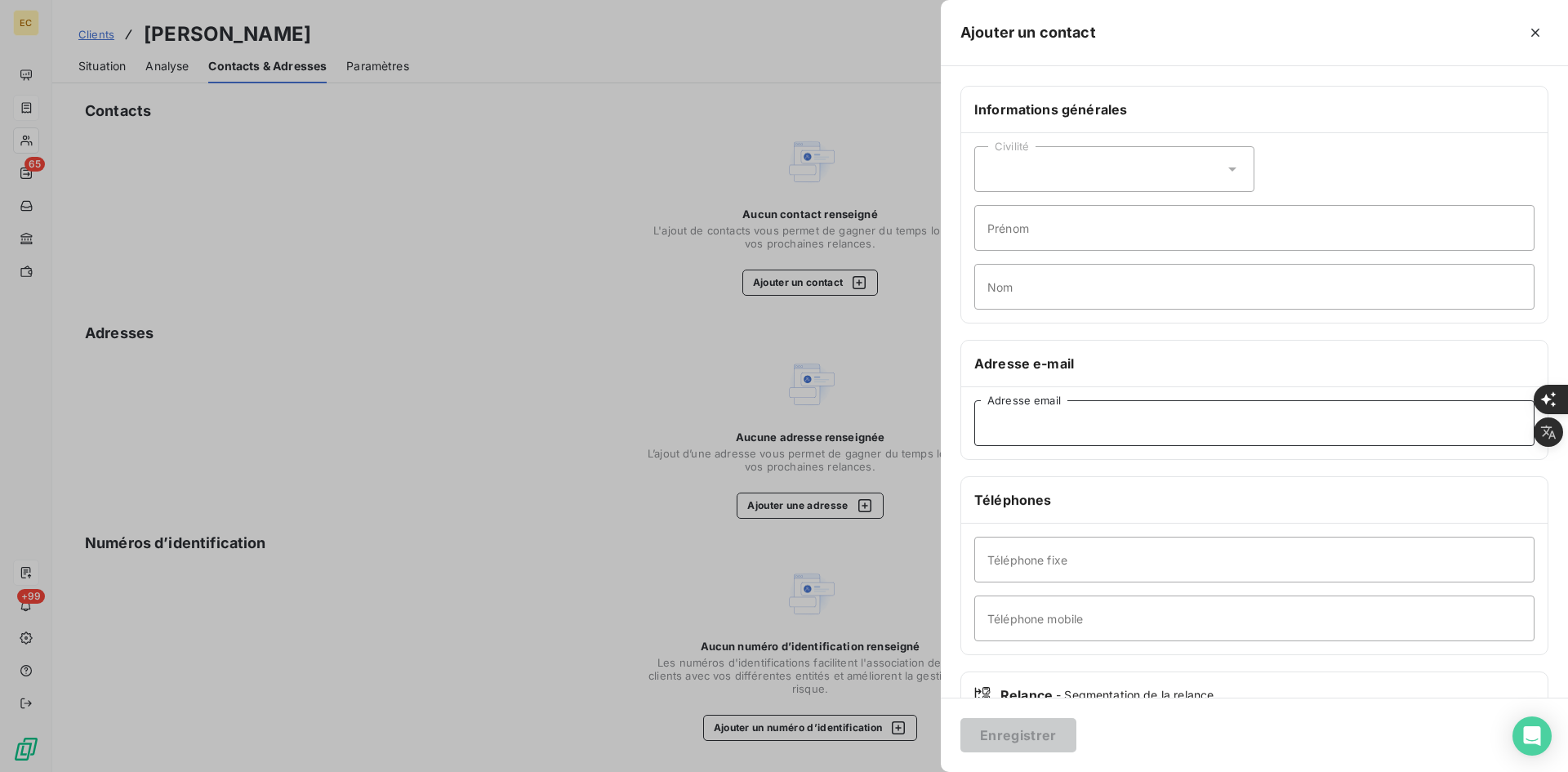
click at [1129, 424] on input "Adresse email" at bounding box center [1254, 423] width 560 height 45
paste input "[EMAIL_ADDRESS][DOMAIN_NAME]"
type input "[EMAIL_ADDRESS][DOMAIN_NAME]"
click at [1037, 726] on button "Enregistrer" at bounding box center [1018, 735] width 116 height 34
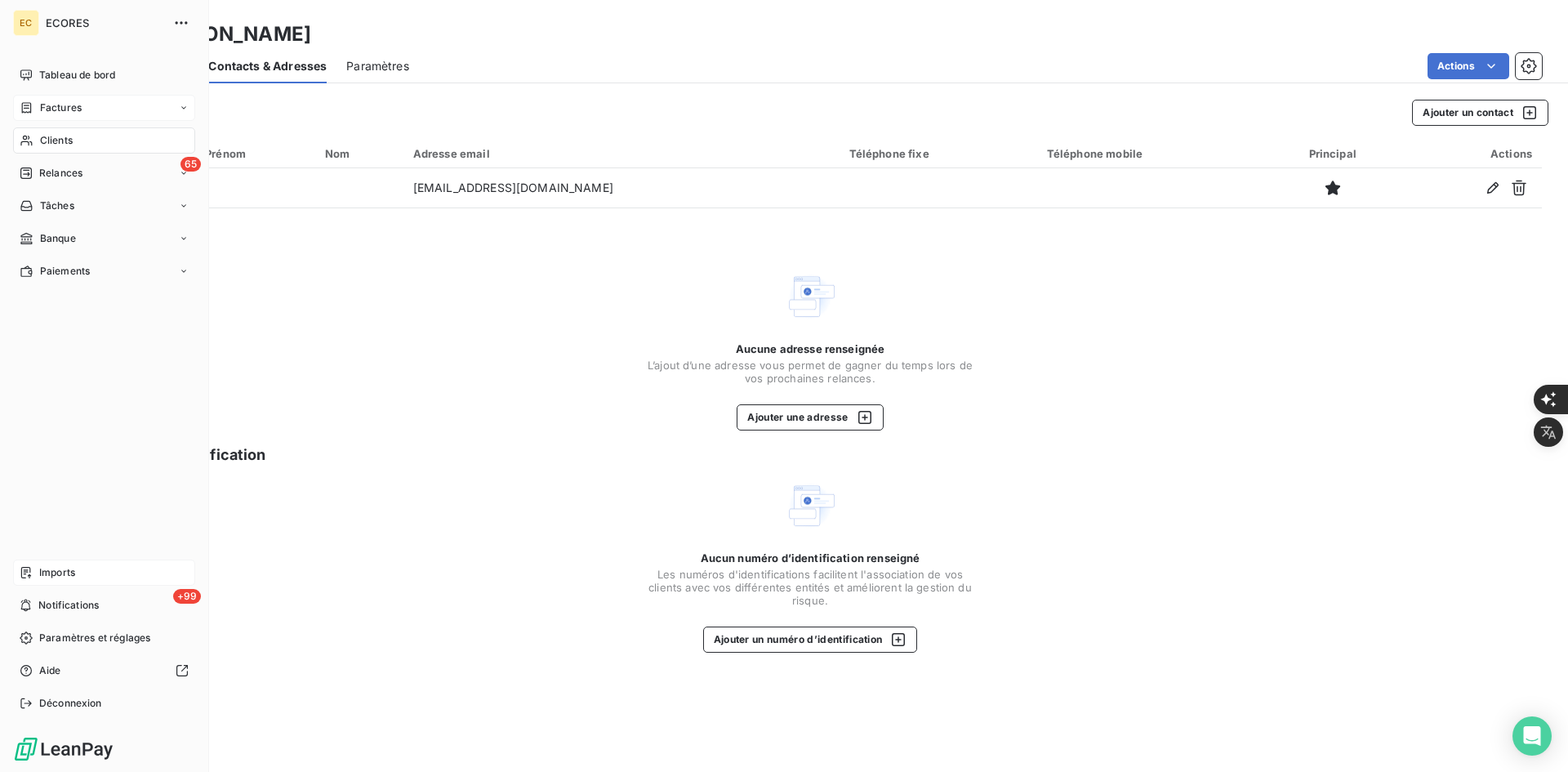
click at [37, 576] on div "Imports" at bounding box center [103, 572] width 182 height 26
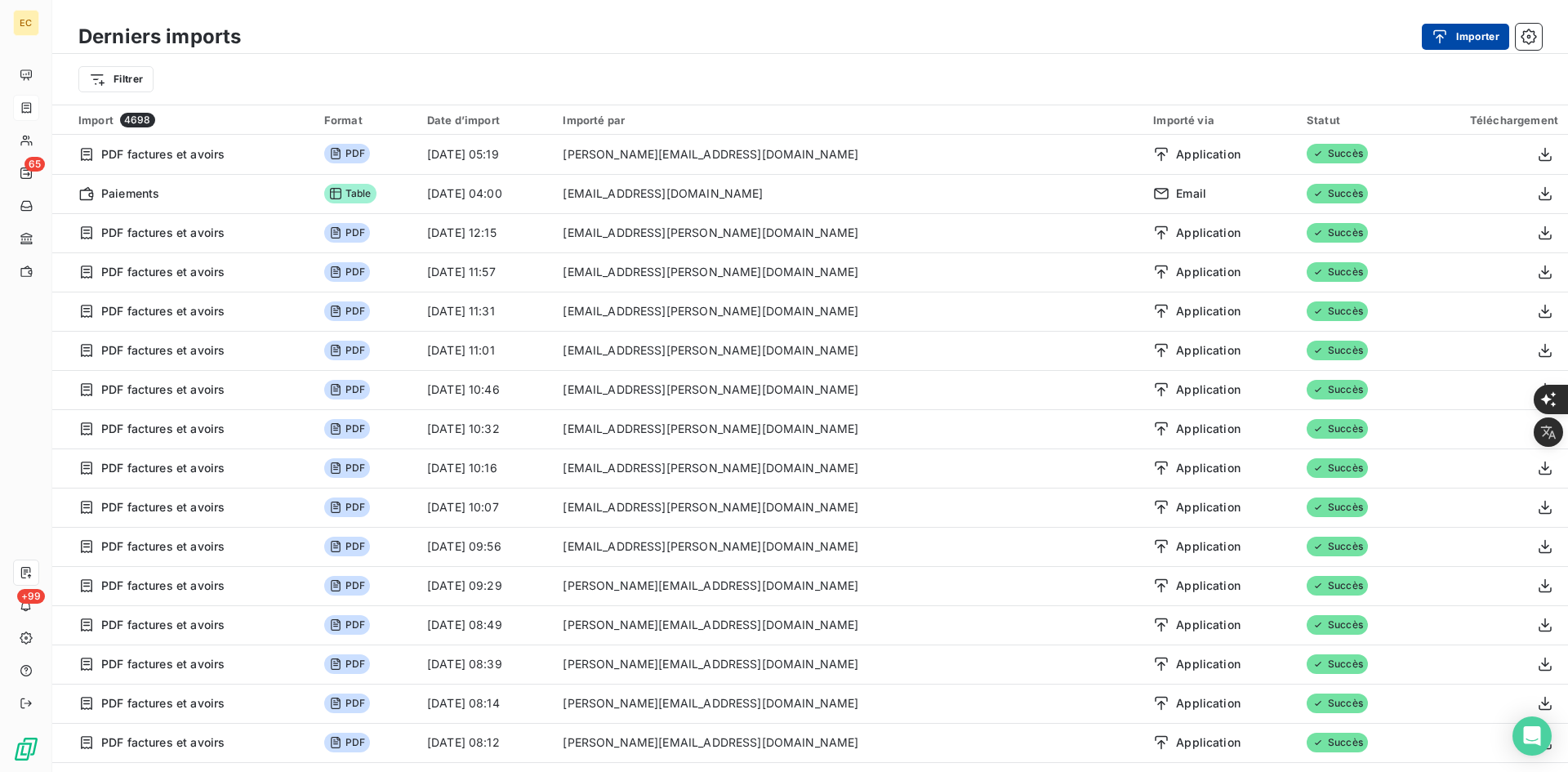
click at [1464, 45] on button "Importer" at bounding box center [1466, 36] width 87 height 26
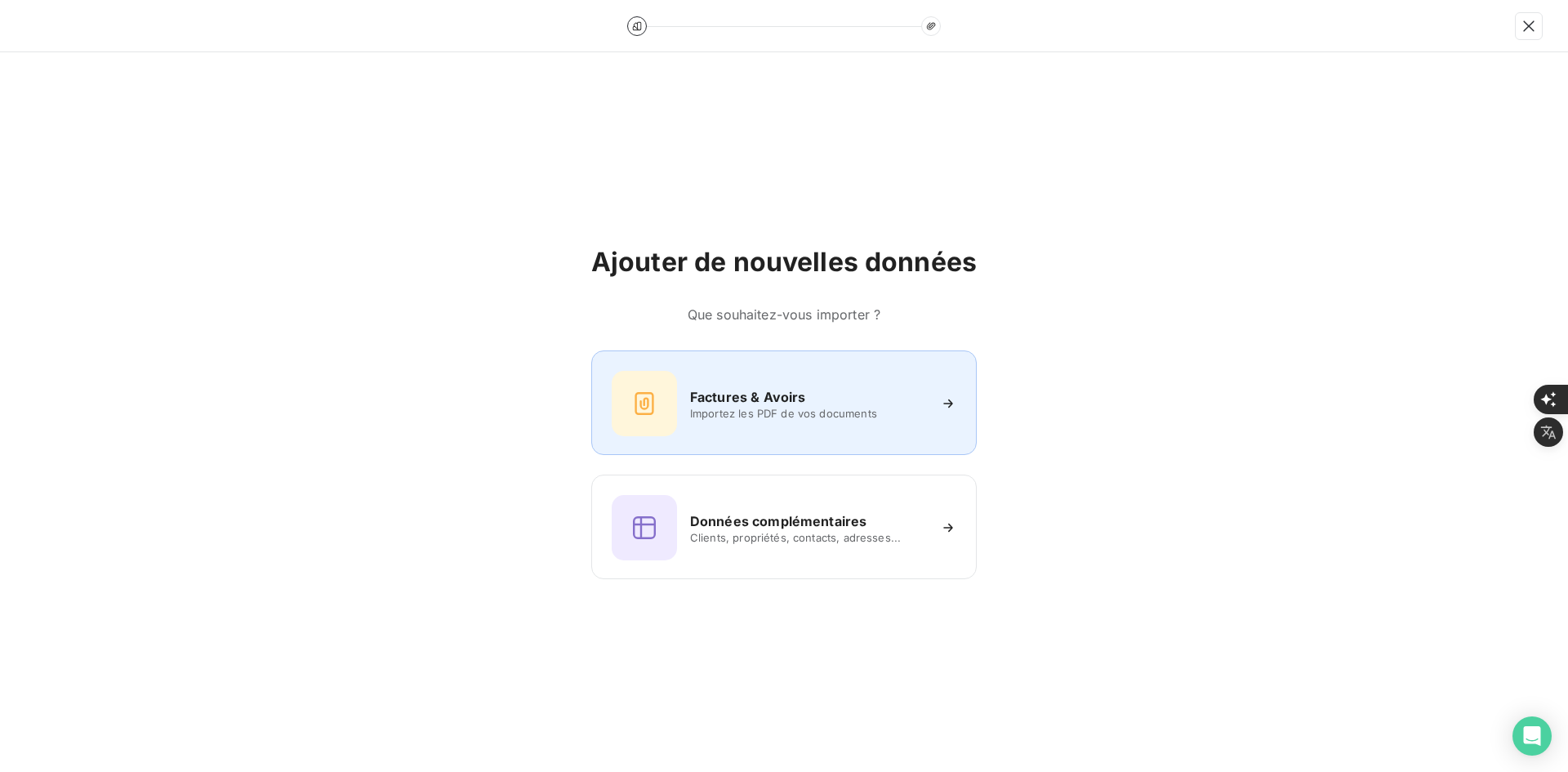
click at [685, 406] on div "Factures & Avoirs Importez les PDF de vos documents" at bounding box center [784, 404] width 345 height 65
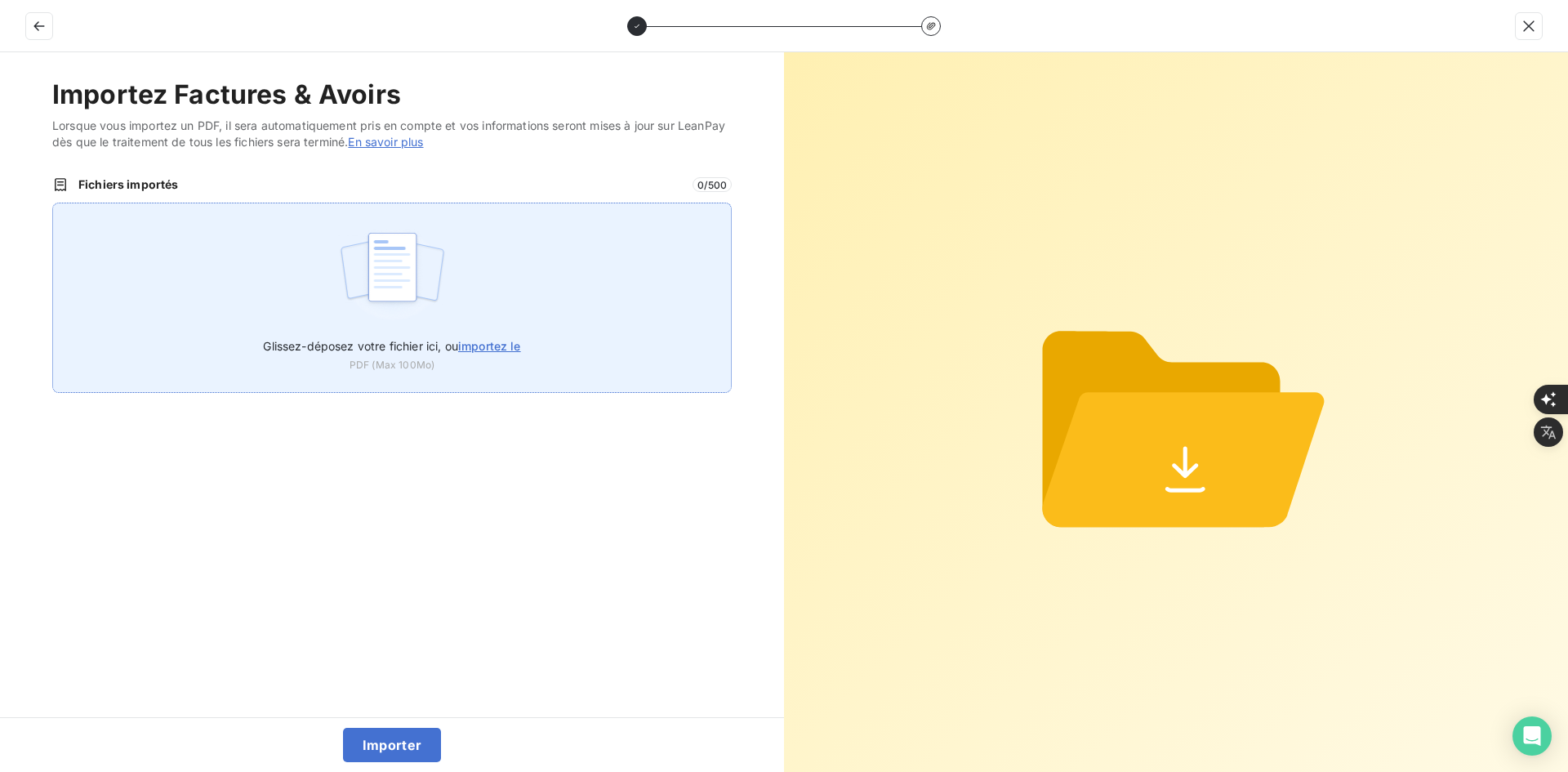
click at [443, 274] on img at bounding box center [393, 275] width 109 height 104
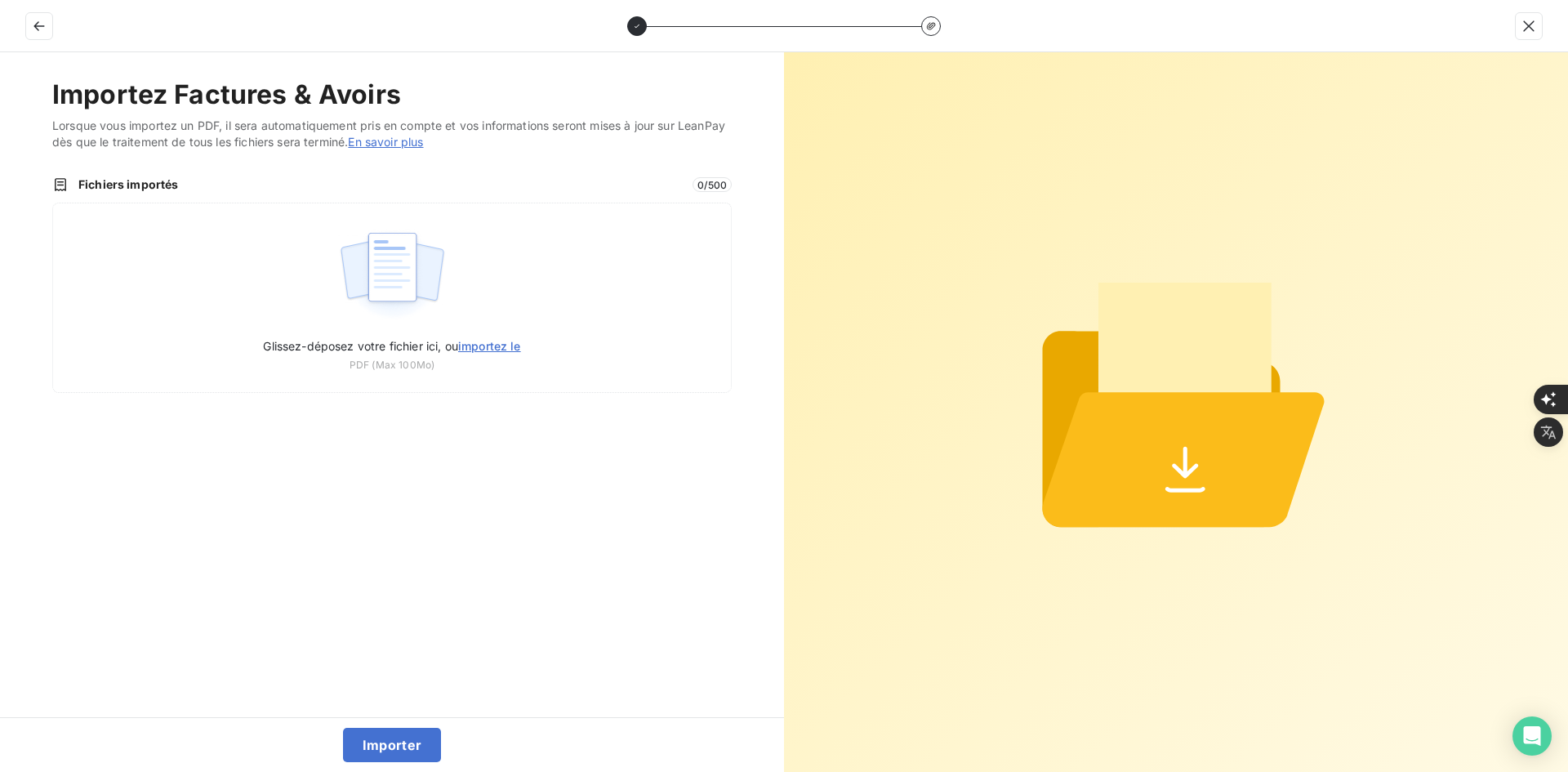
type input "C:\fakepath\FEF-2025-2693.pdf"
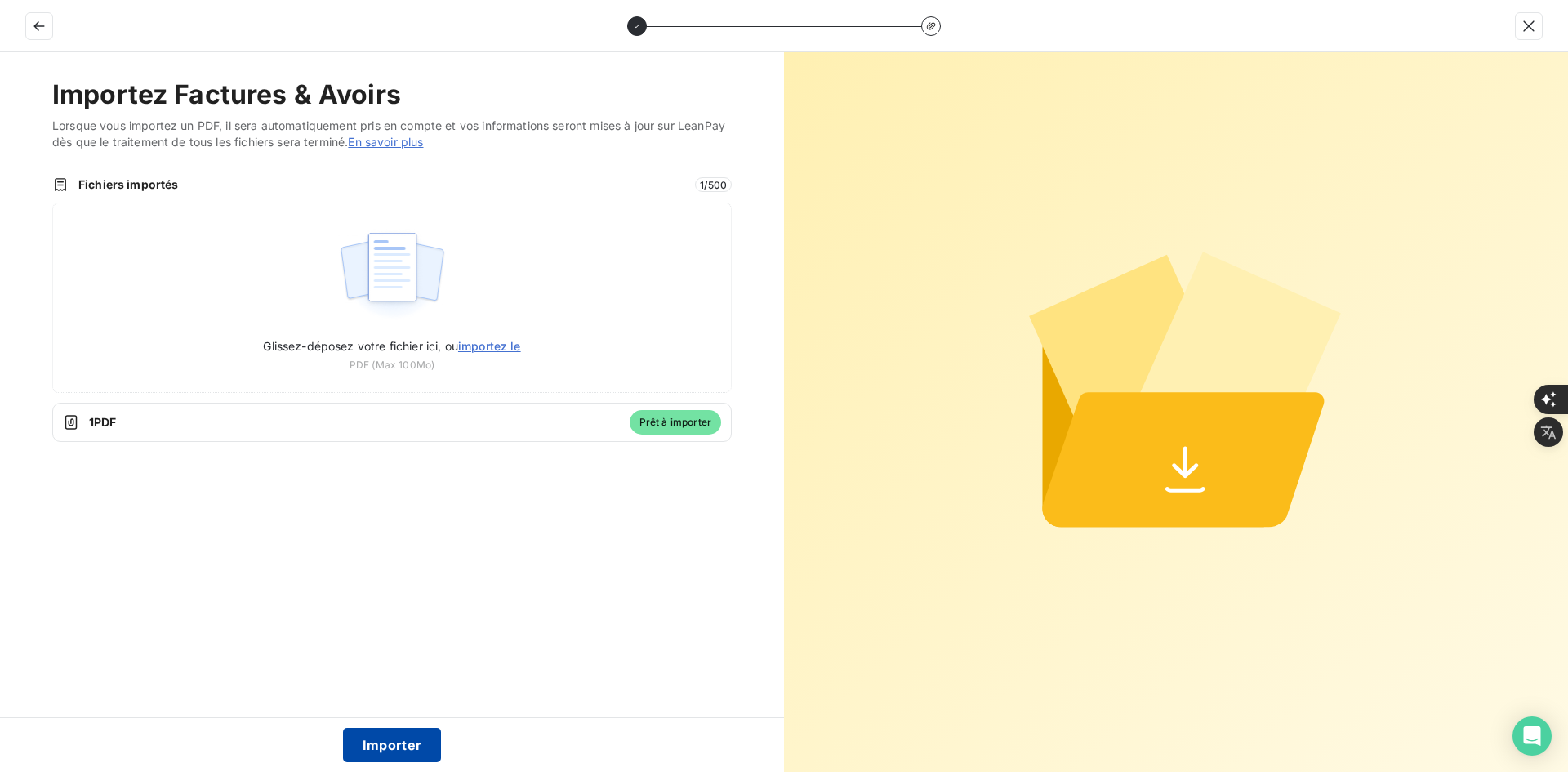
click at [412, 738] on button "Importer" at bounding box center [392, 745] width 99 height 34
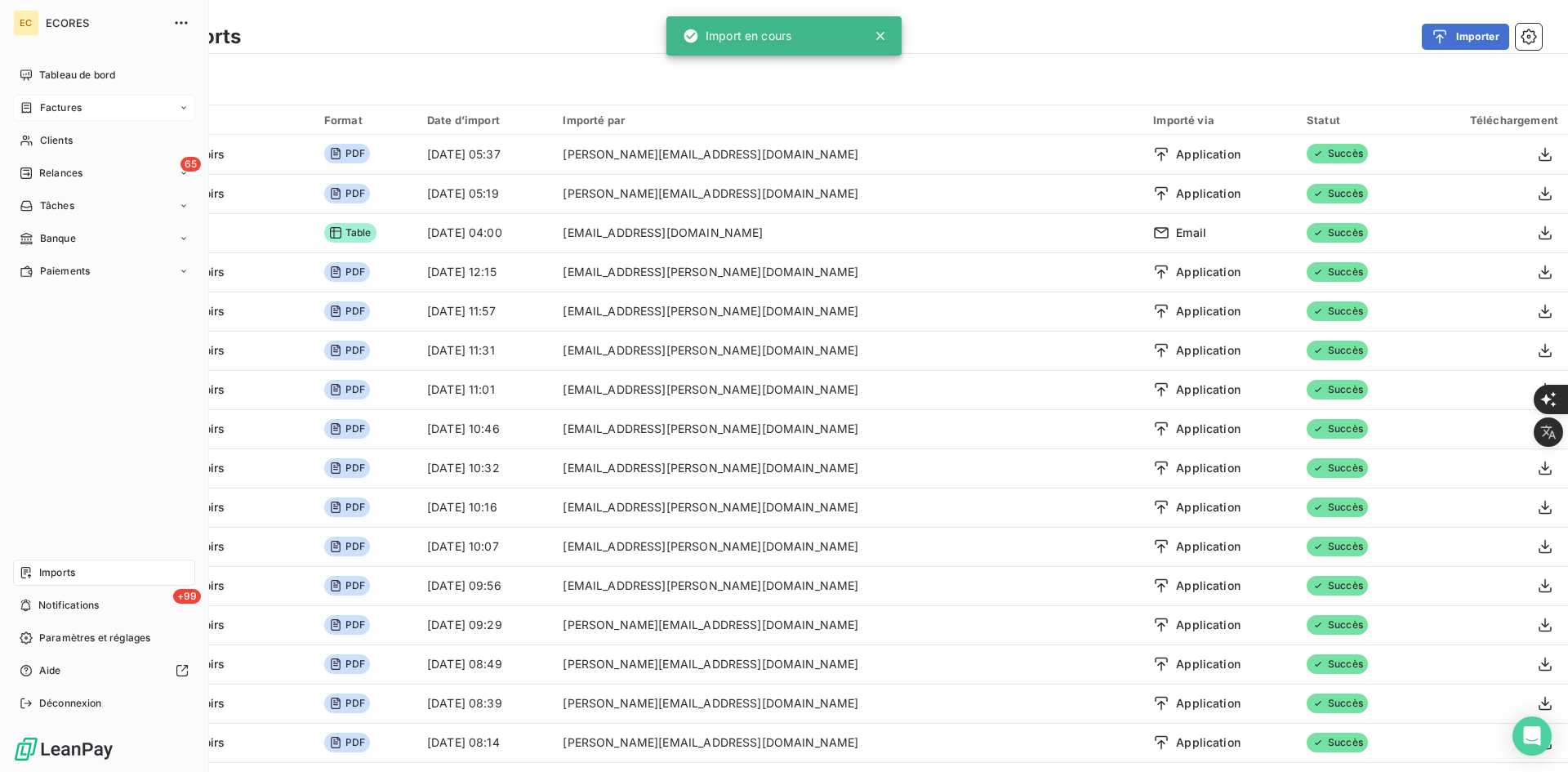
click at [30, 103] on icon at bounding box center [26, 108] width 10 height 11
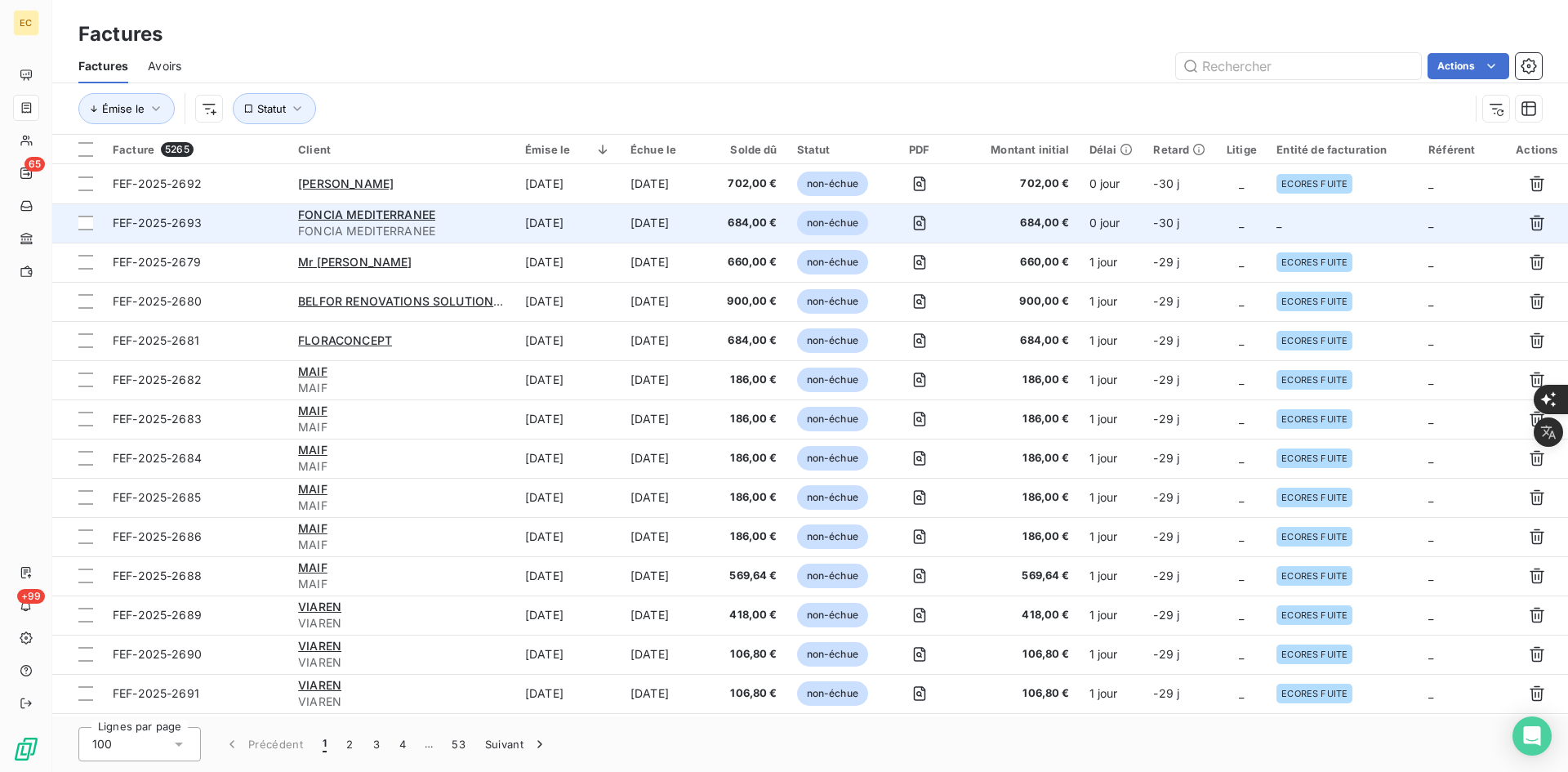
click at [1316, 223] on td "_" at bounding box center [1342, 222] width 151 height 39
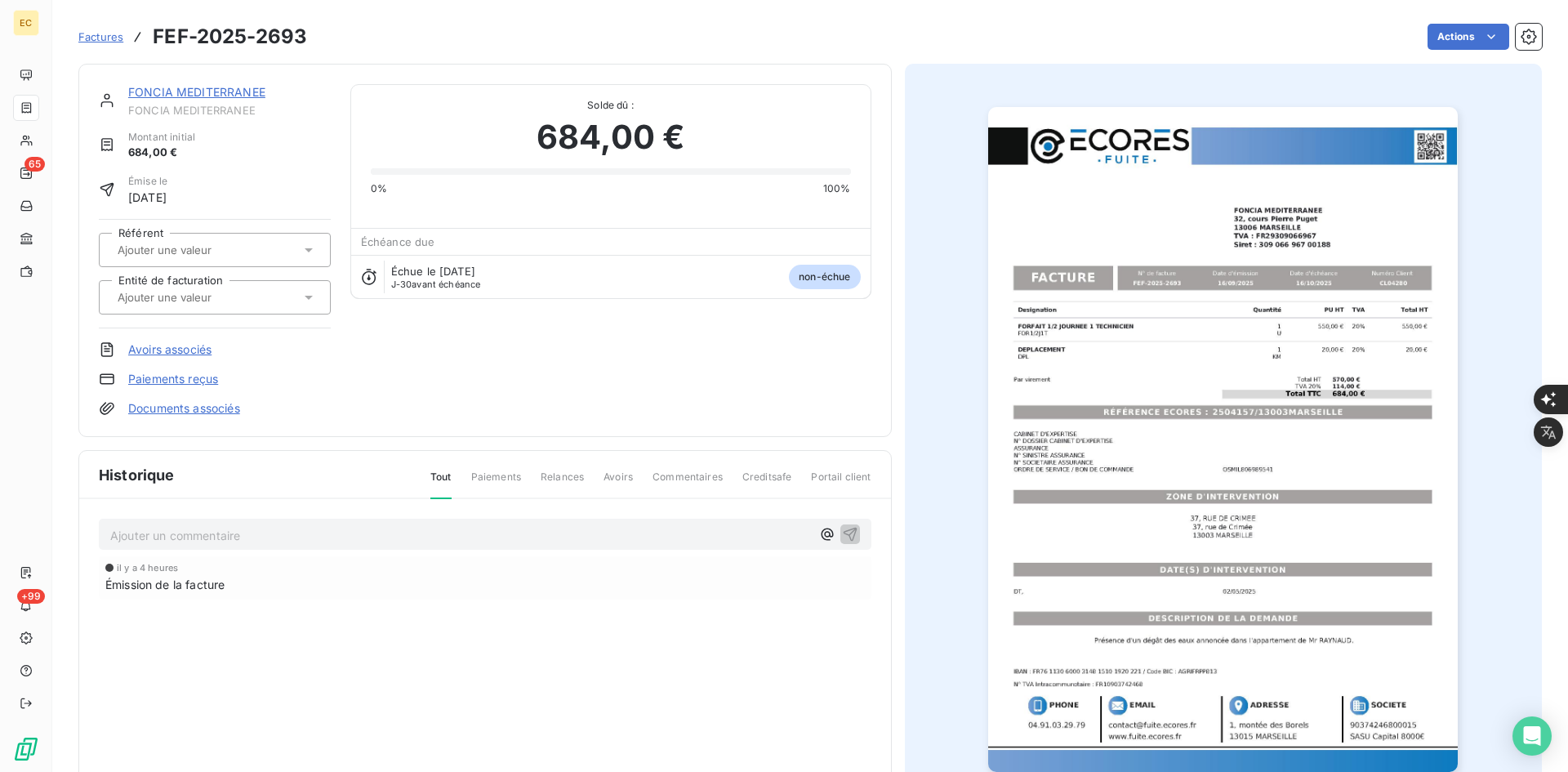
click at [235, 302] on input "text" at bounding box center [198, 298] width 164 height 15
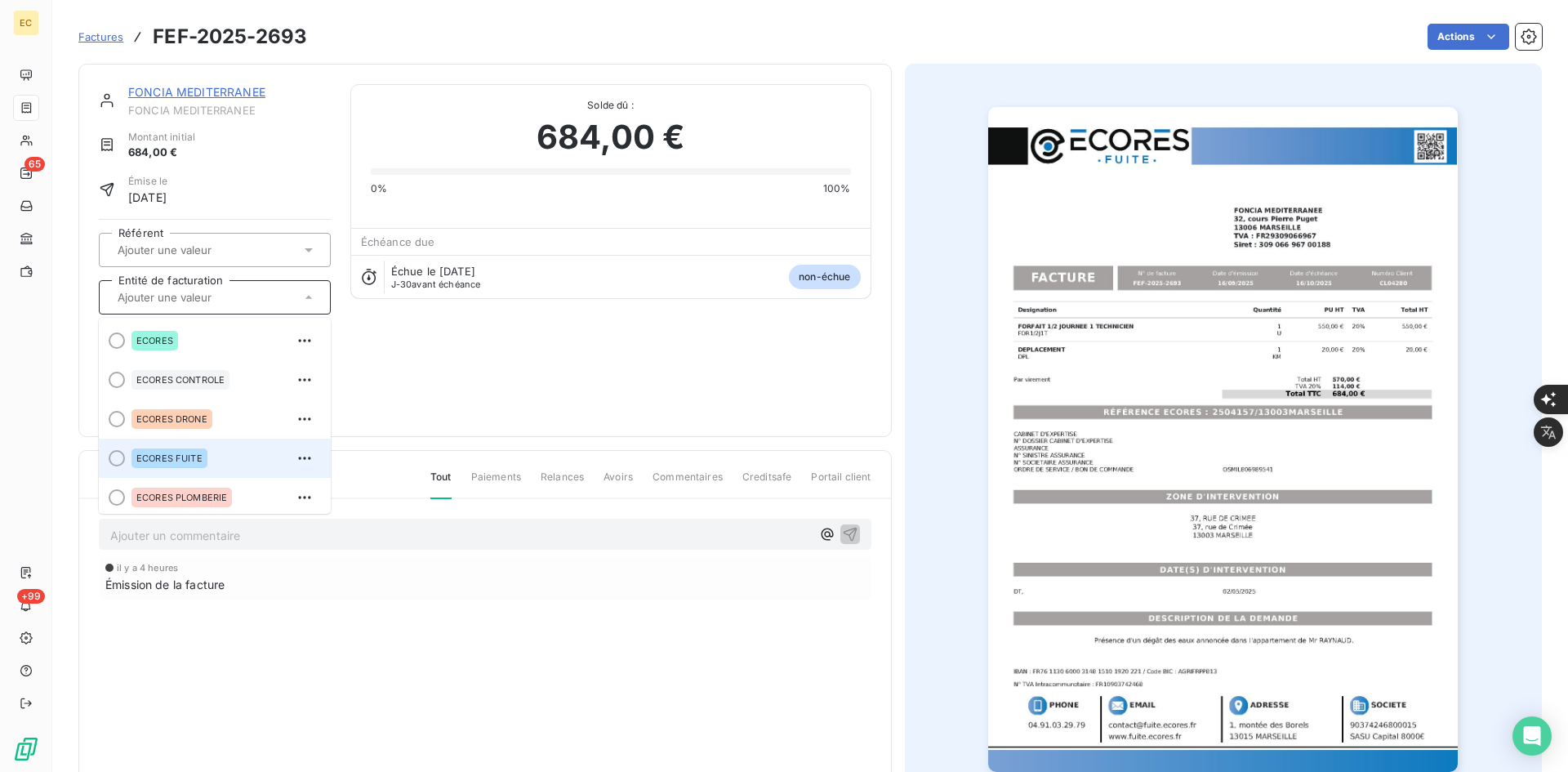
click at [195, 455] on span "ECORES FUITE" at bounding box center [169, 458] width 66 height 10
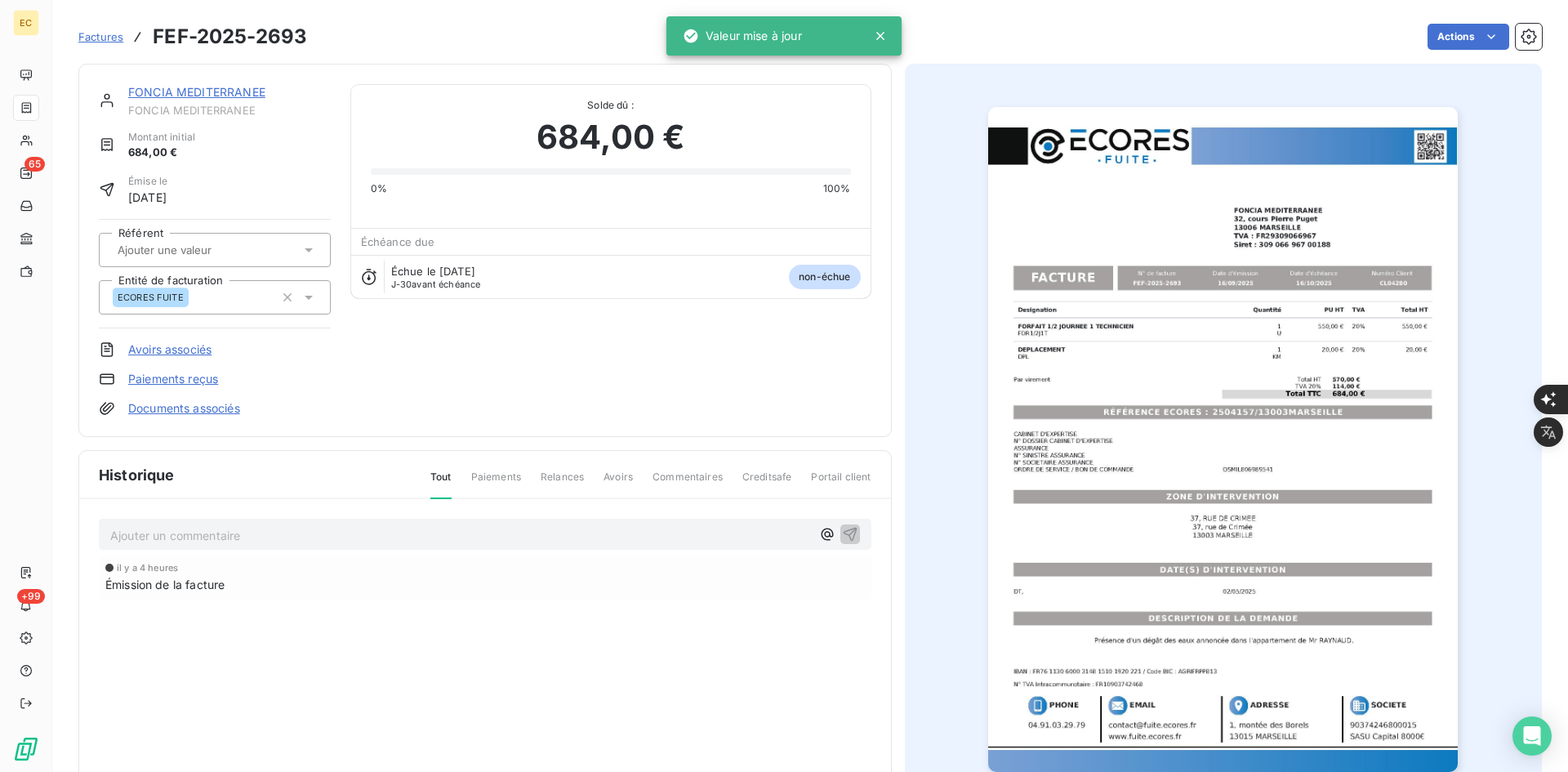
click at [209, 407] on link "Documents associés" at bounding box center [183, 408] width 112 height 16
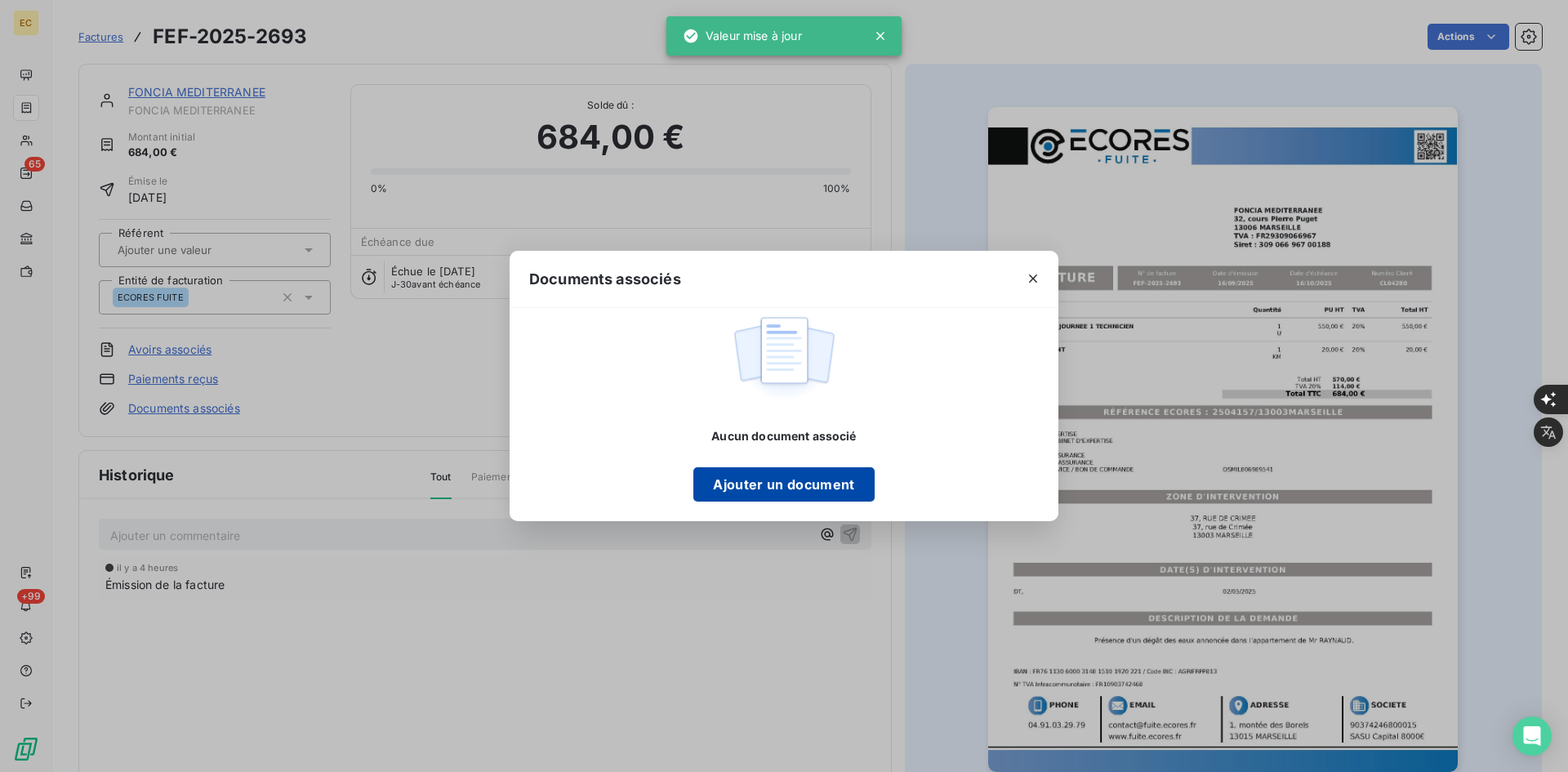
click at [755, 493] on button "Ajouter un document" at bounding box center [783, 484] width 180 height 34
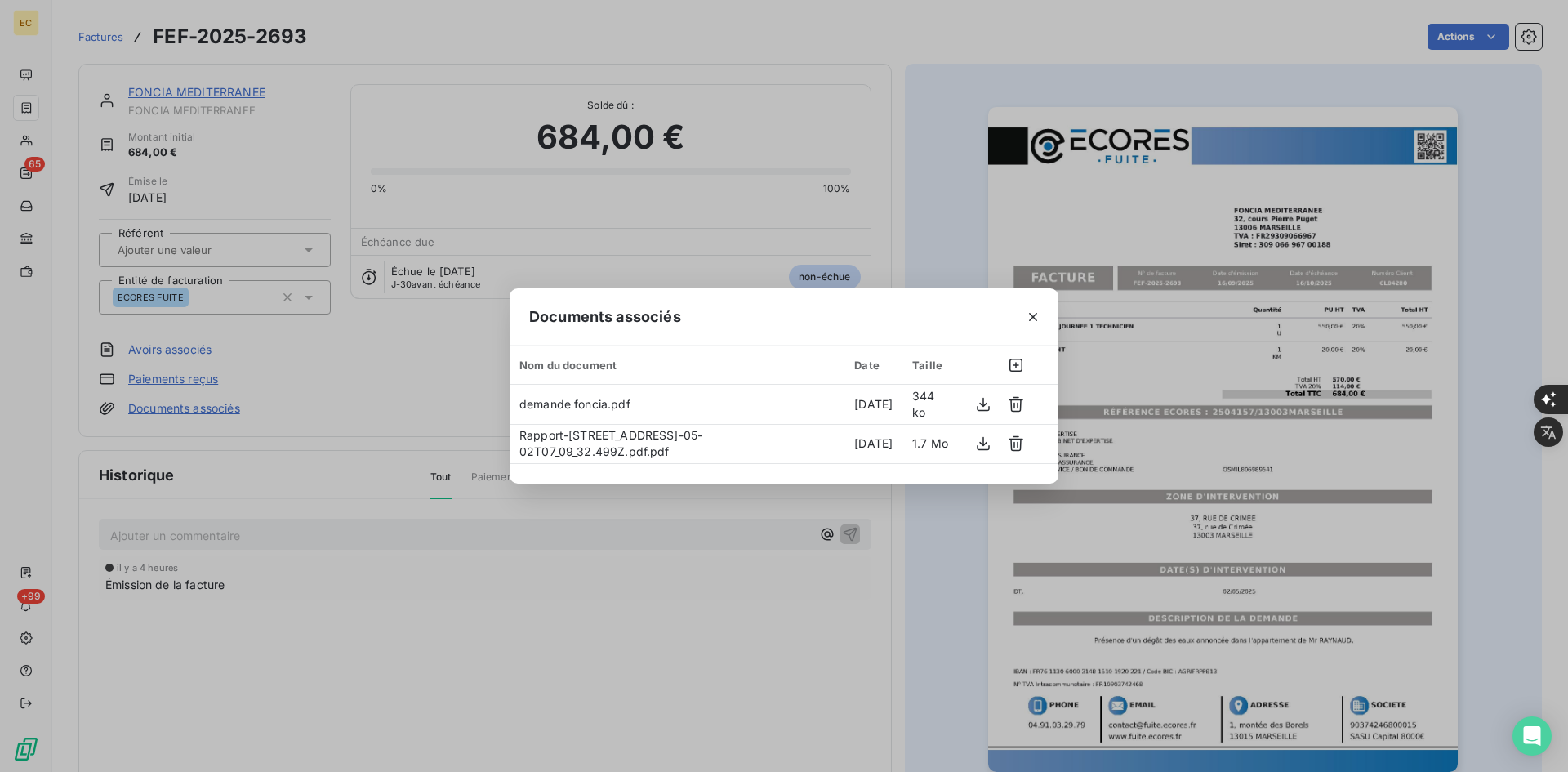
drag, startPoint x: 1034, startPoint y: 312, endPoint x: 1067, endPoint y: 305, distance: 33.7
click at [1034, 313] on icon "button" at bounding box center [1033, 317] width 16 height 16
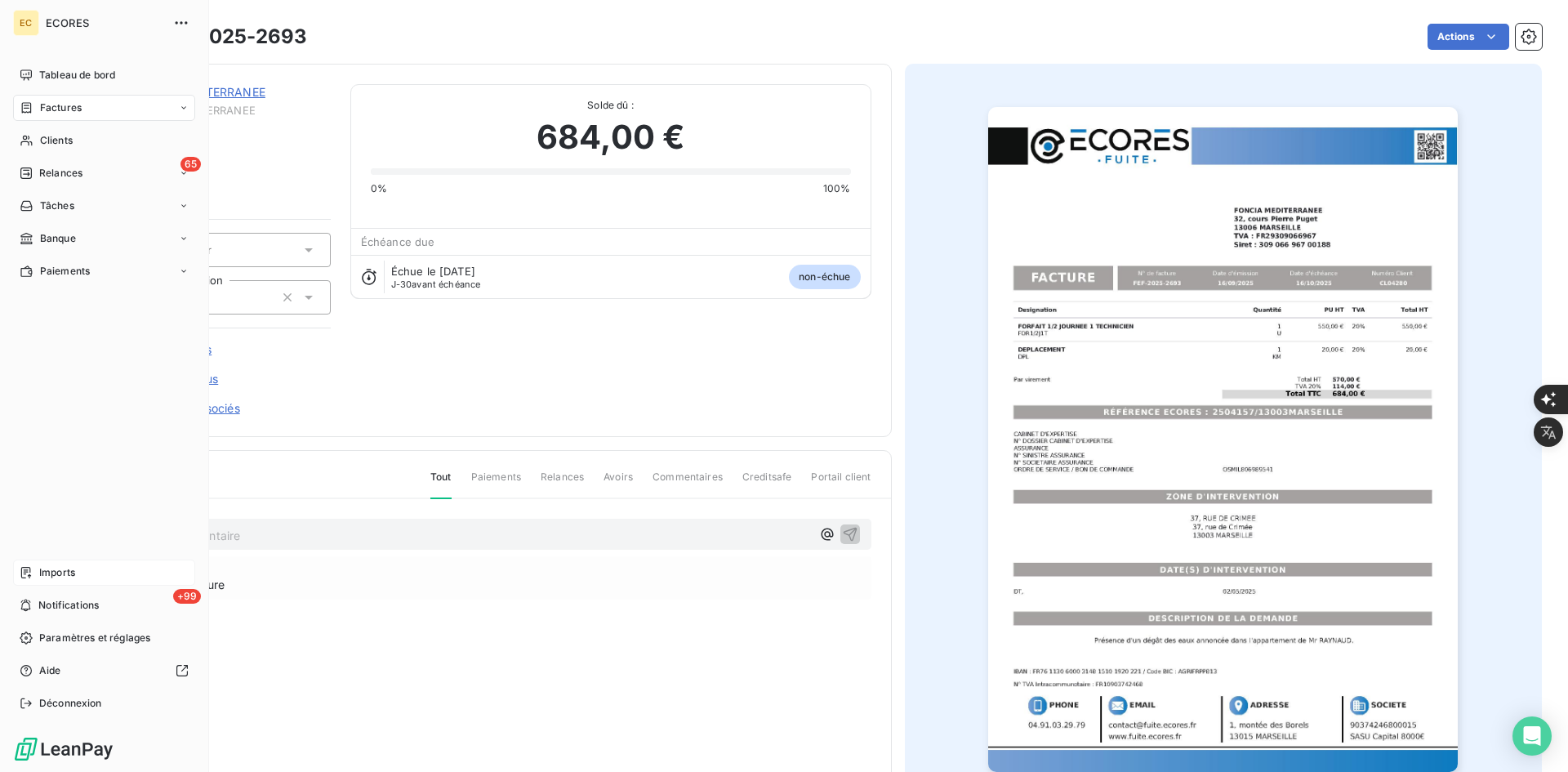
click at [46, 567] on span "Imports" at bounding box center [57, 572] width 36 height 15
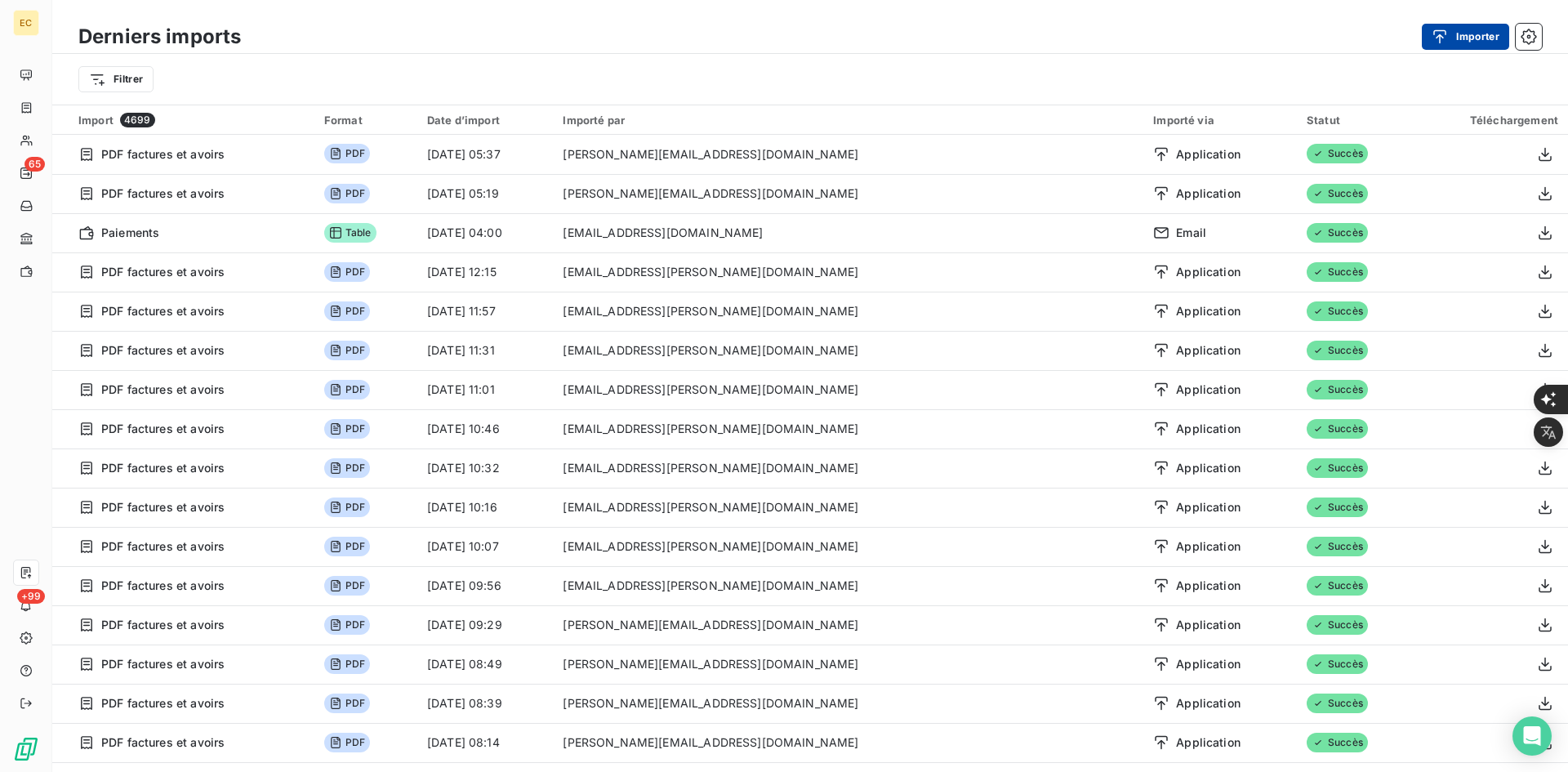
click at [1482, 42] on button "Importer" at bounding box center [1466, 36] width 87 height 26
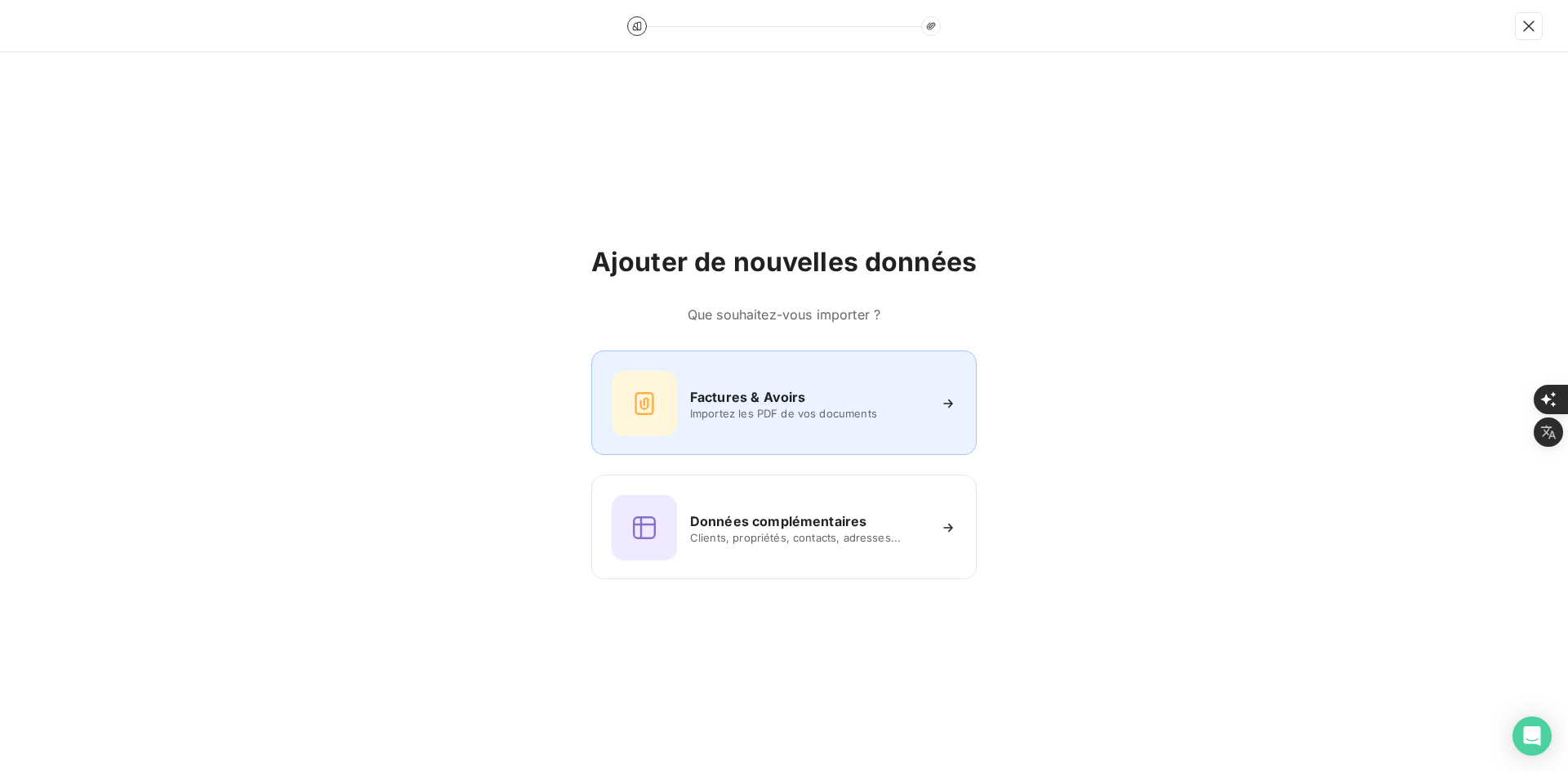
click at [791, 406] on span "Importez les PDF de vos documents" at bounding box center [808, 413] width 237 height 13
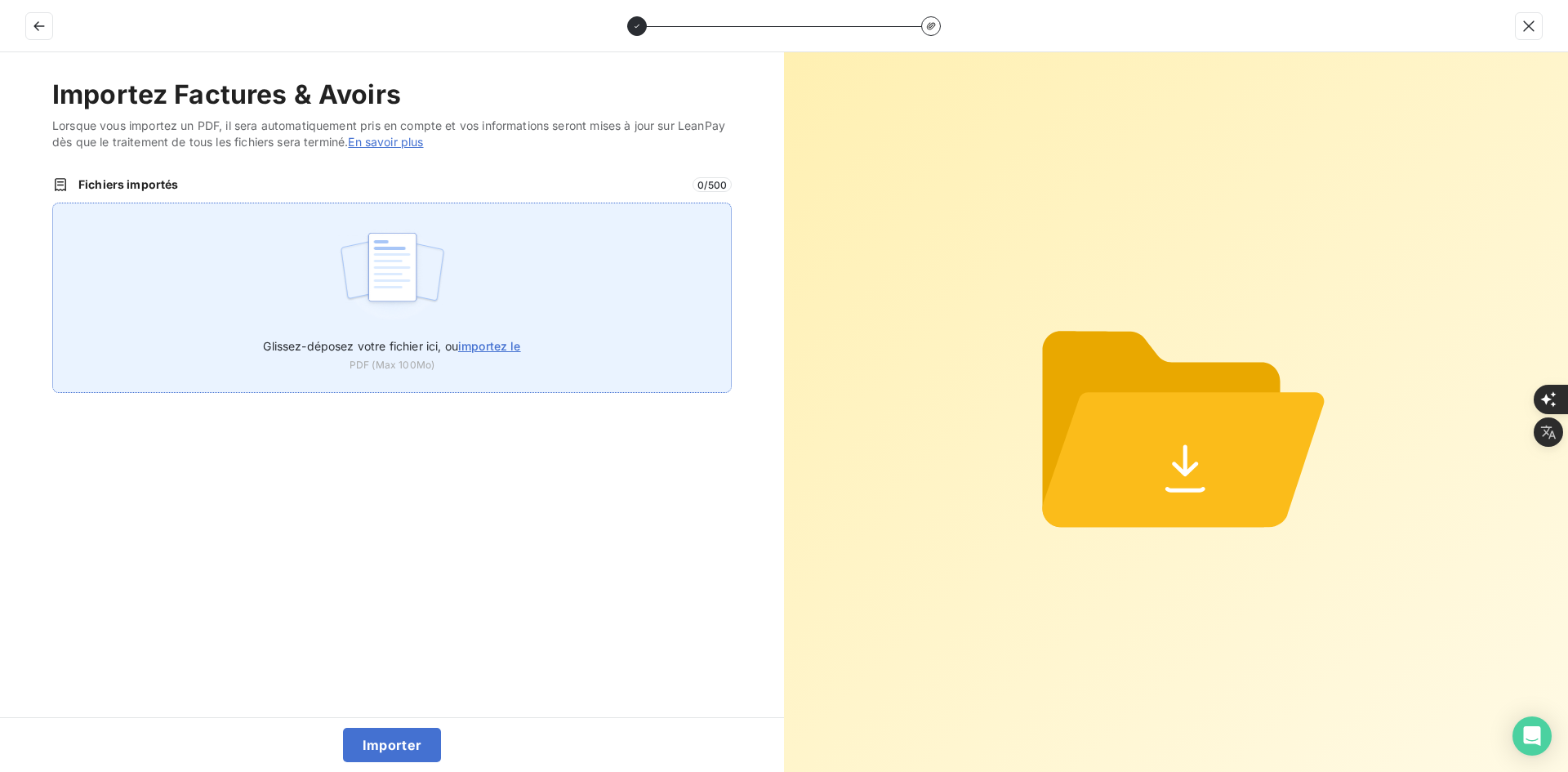
click at [483, 285] on div "Glissez-déposez votre fichier ici, ou importez le PDF (Max 100Mo)" at bounding box center [392, 298] width 679 height 191
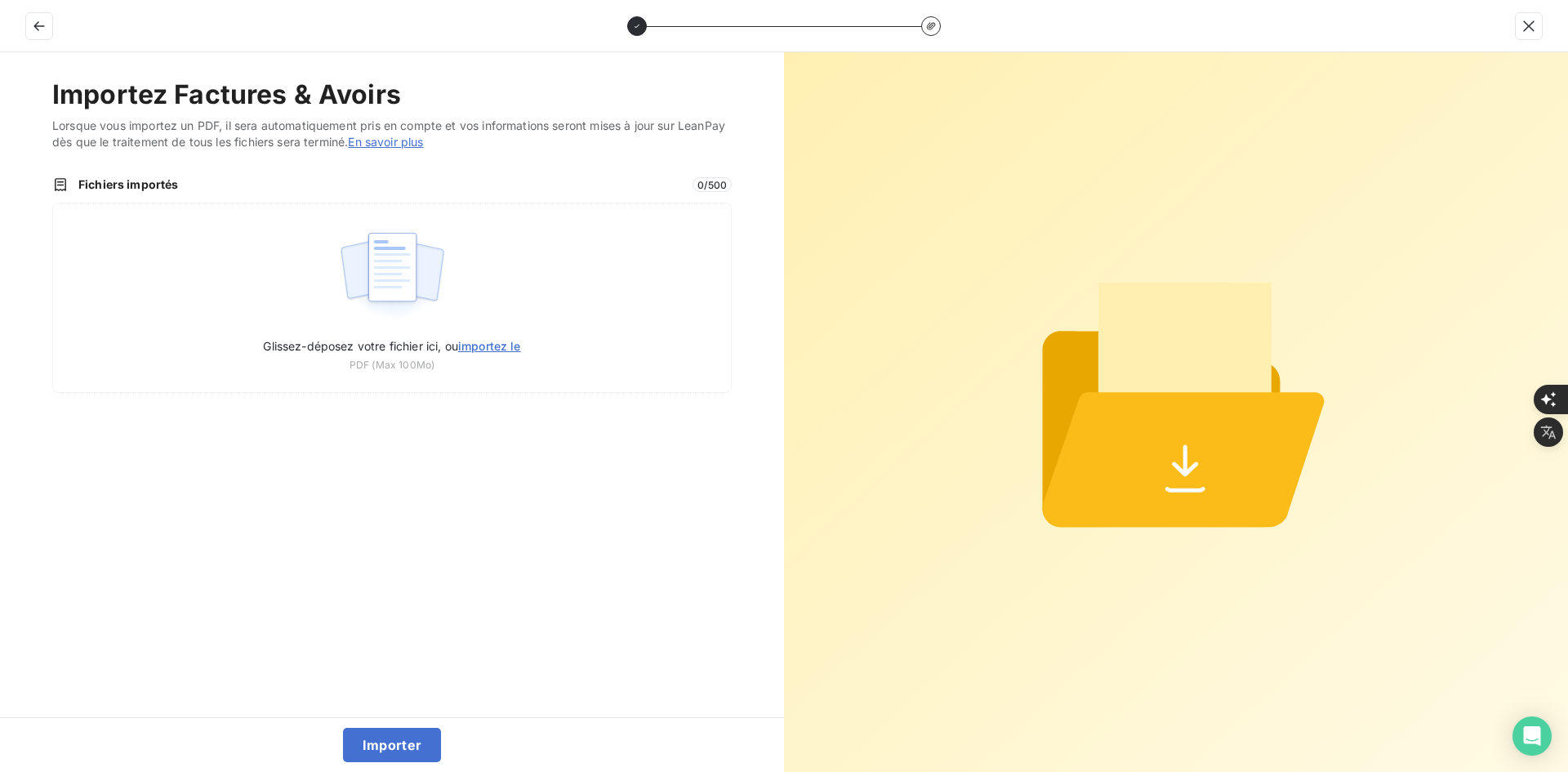
type input "C:\fakepath\FEF-2025-2694.pdf"
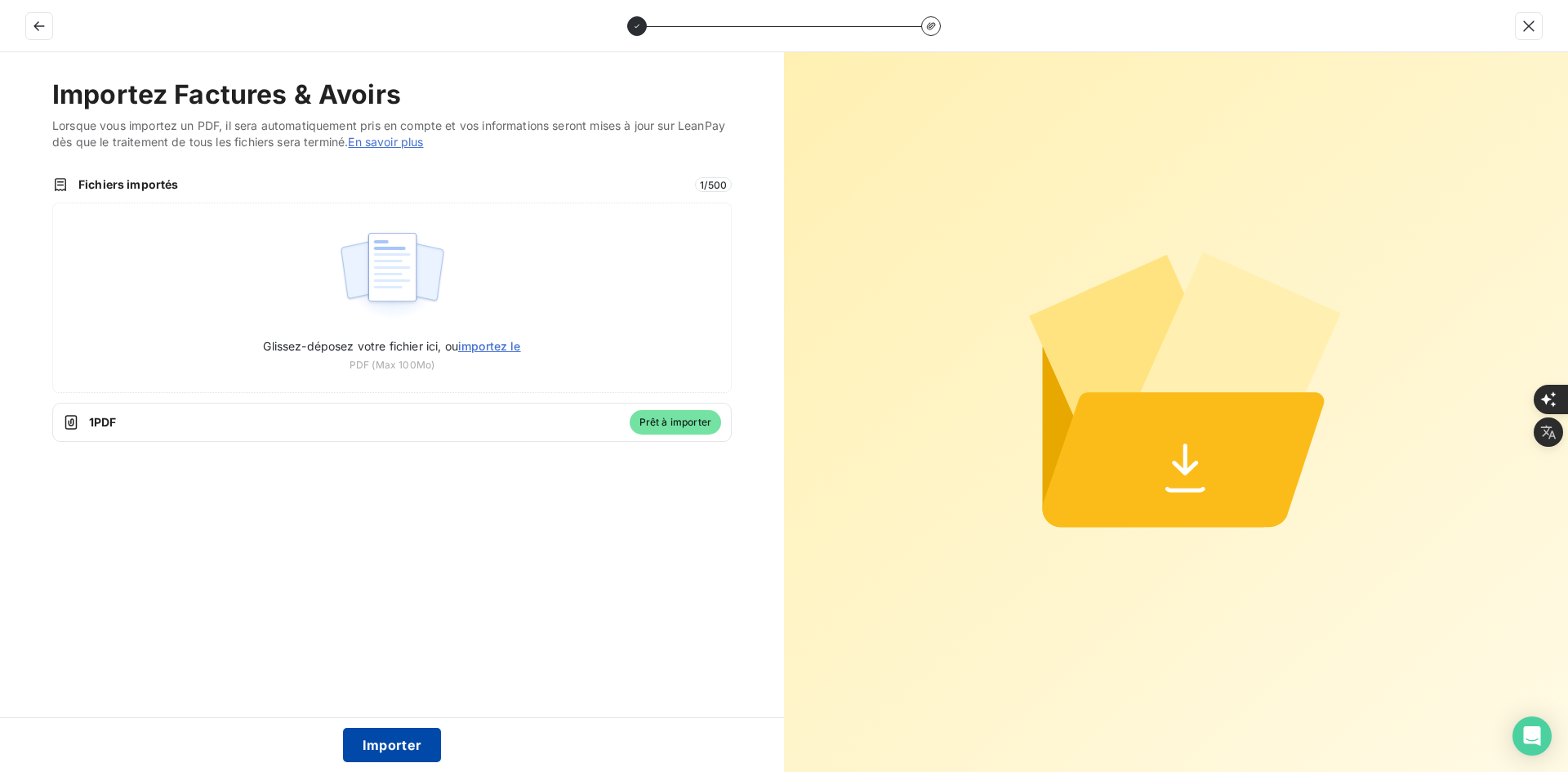
click at [406, 742] on button "Importer" at bounding box center [392, 745] width 99 height 34
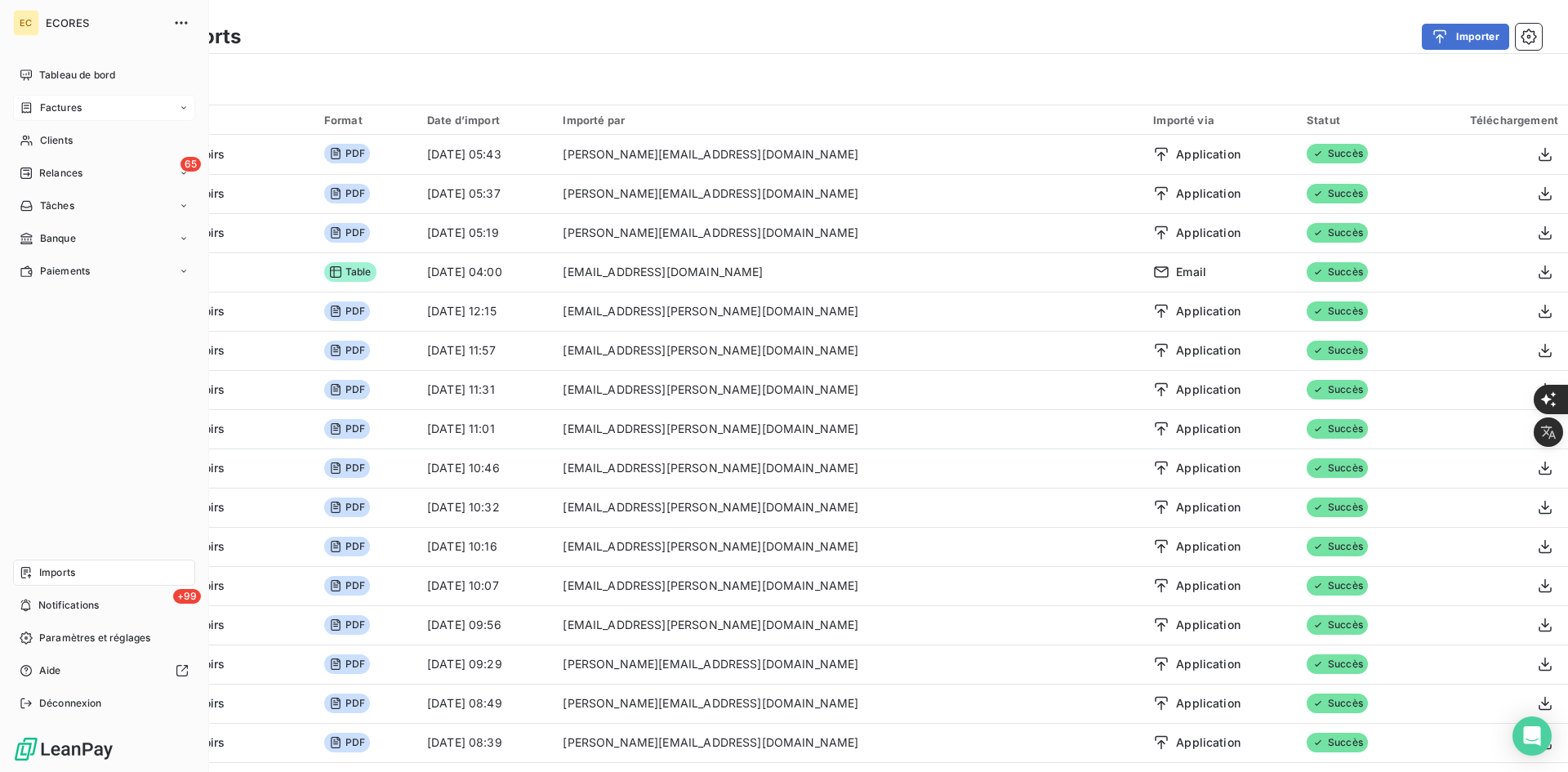
click at [32, 109] on icon at bounding box center [26, 108] width 14 height 13
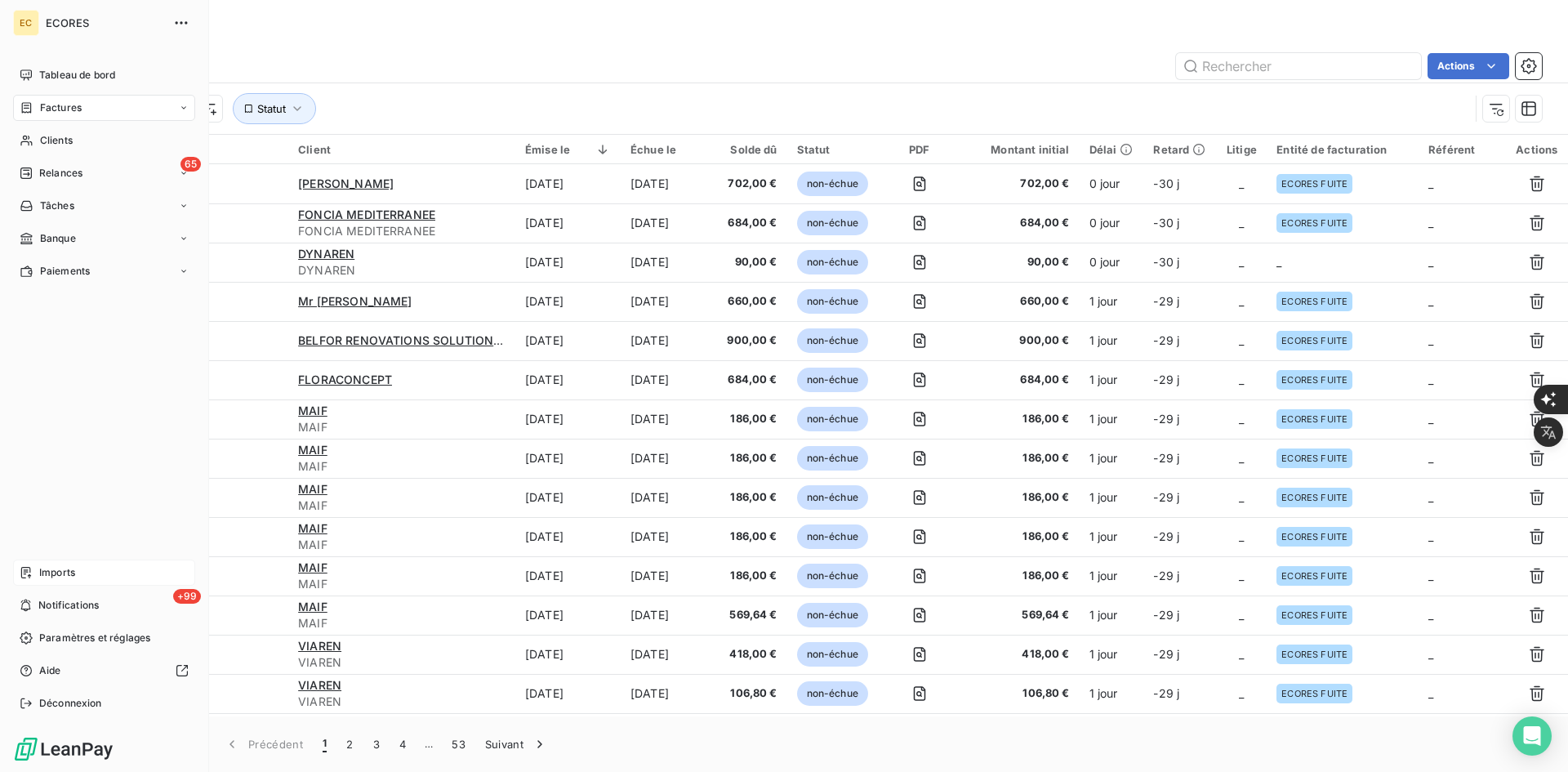
click at [38, 580] on div "Imports" at bounding box center [103, 572] width 182 height 26
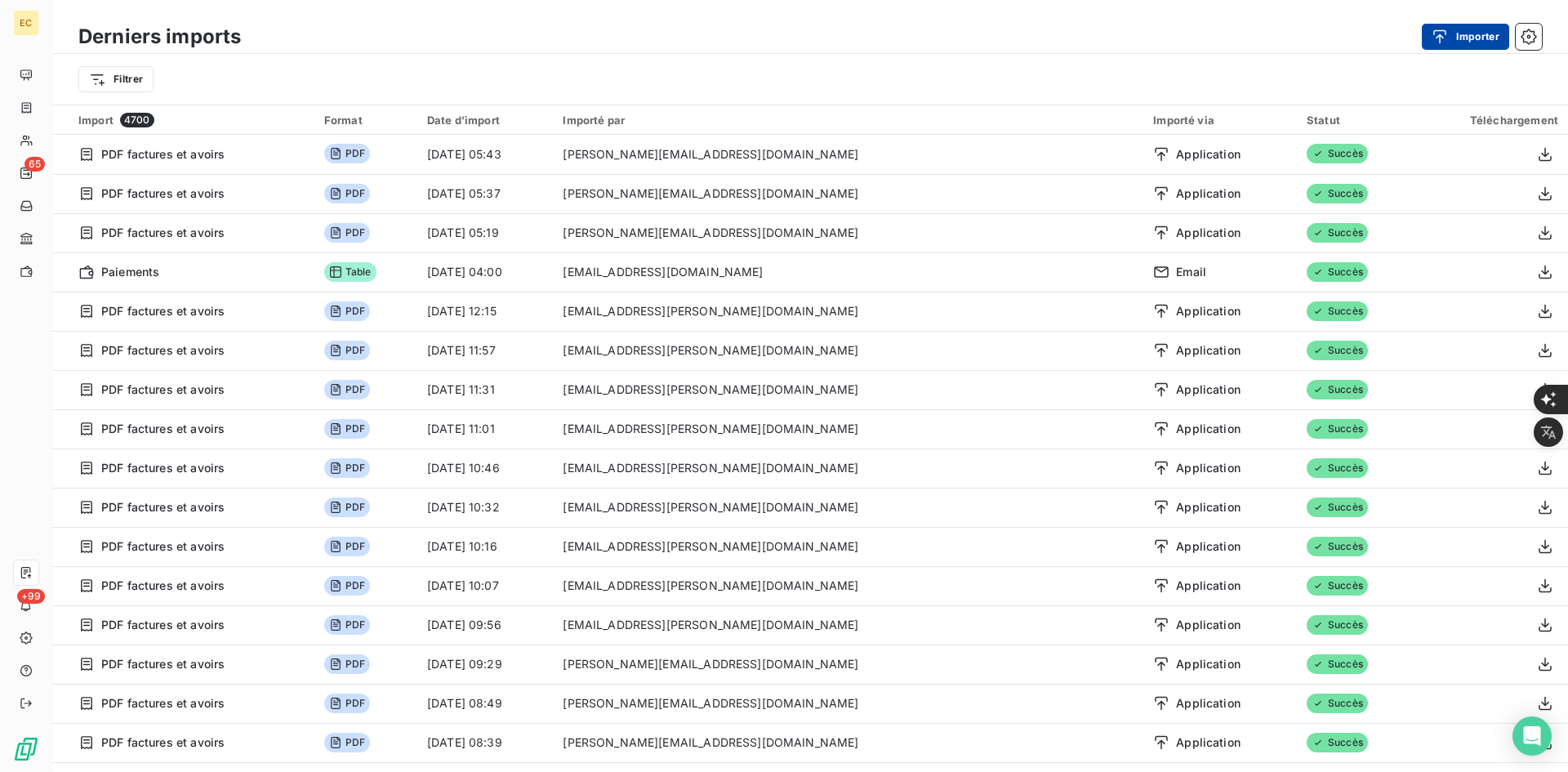
click at [1442, 25] on button "Importer" at bounding box center [1466, 36] width 87 height 26
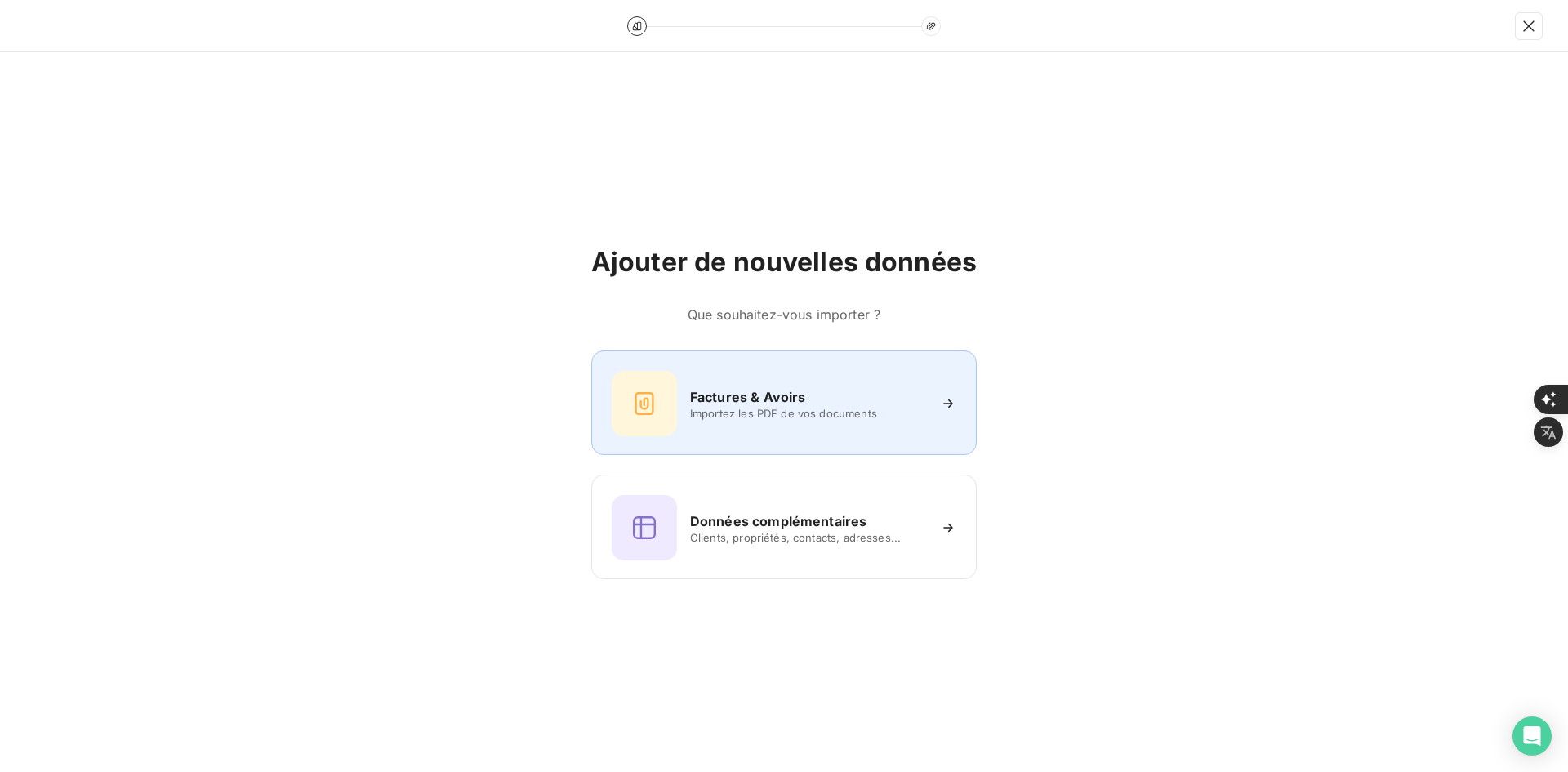
click at [760, 441] on div "Factures & Avoirs Importez les PDF de vos documents" at bounding box center [784, 402] width 385 height 104
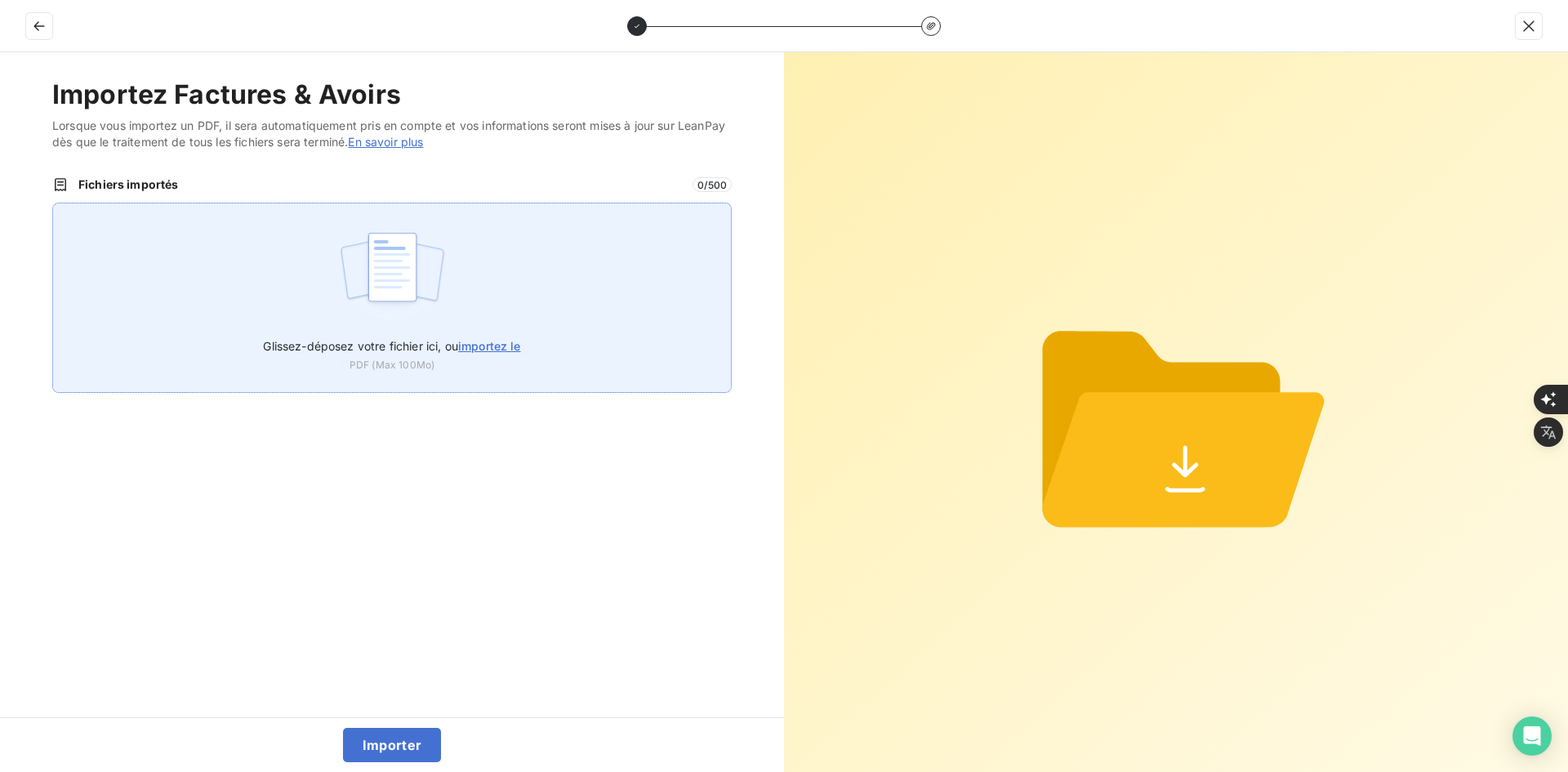
click at [517, 274] on div "Glissez-déposez votre fichier ici, ou importez le PDF (Max 100Mo)" at bounding box center [392, 298] width 679 height 191
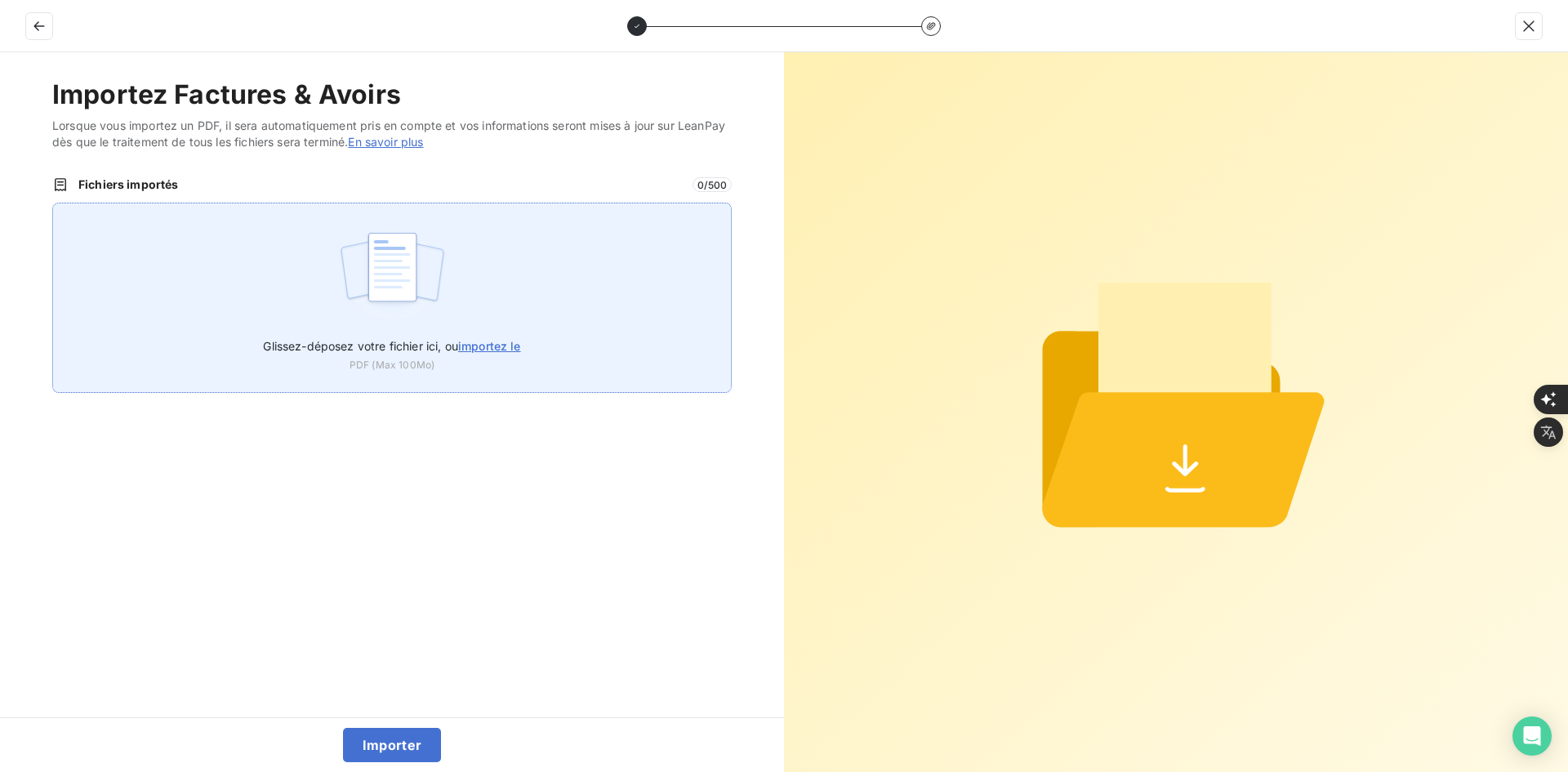
type input "C:\fakepath\FEF-2025-2695.pdf"
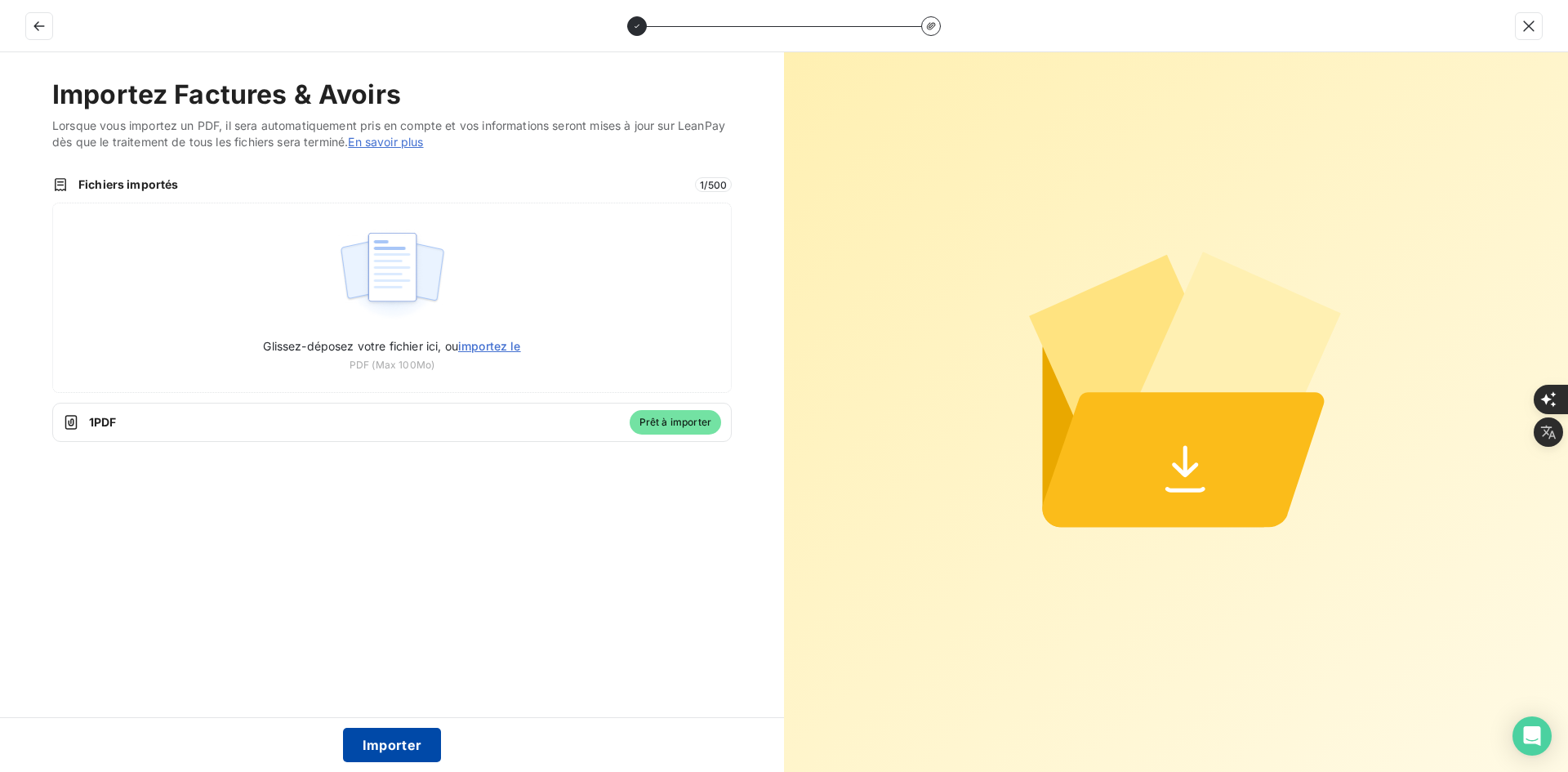
click at [395, 740] on button "Importer" at bounding box center [392, 745] width 99 height 34
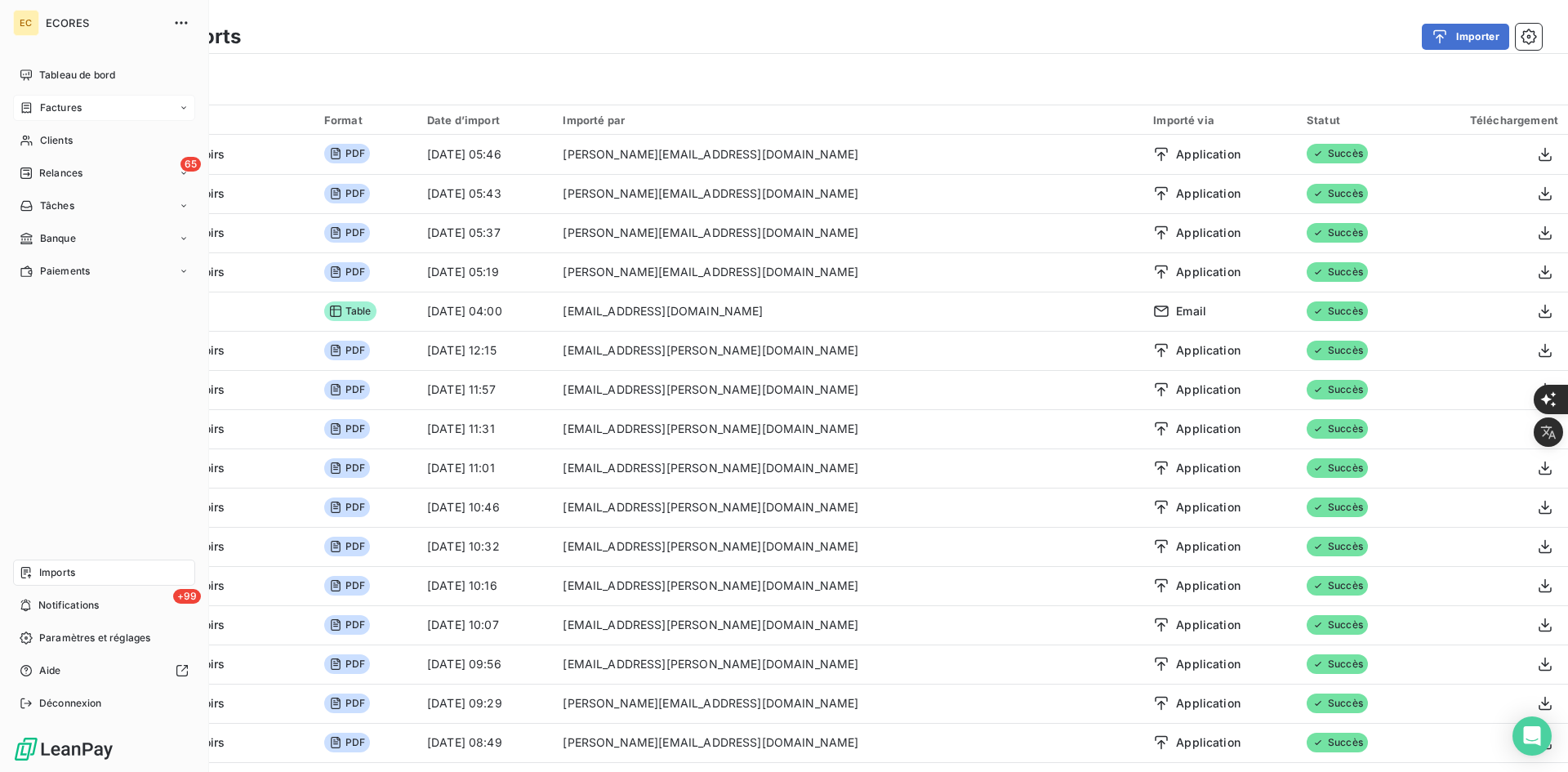
click at [33, 107] on icon at bounding box center [26, 108] width 14 height 13
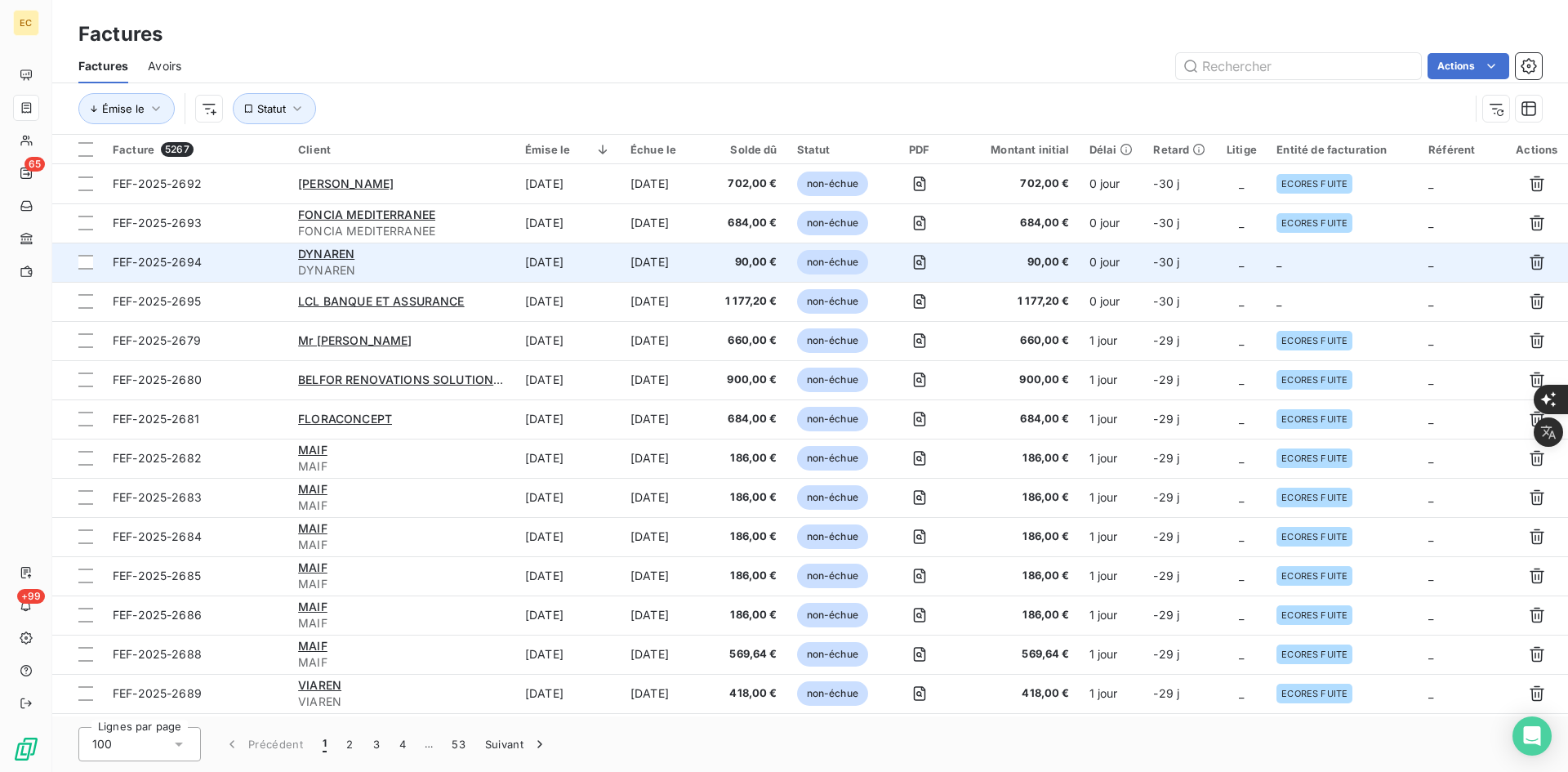
click at [1170, 267] on span "-30 j" at bounding box center [1165, 261] width 26 height 14
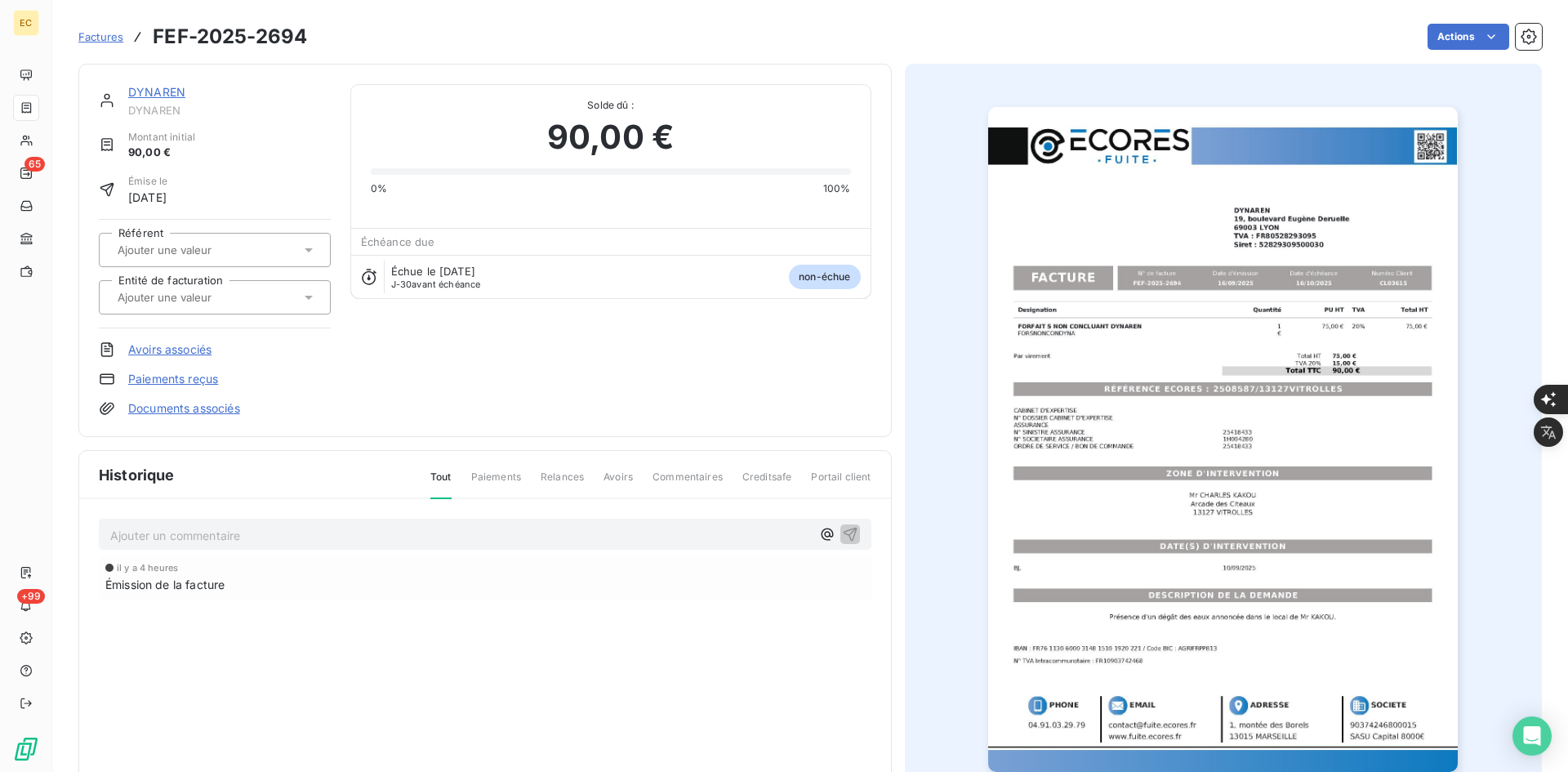
click at [242, 291] on input "text" at bounding box center [198, 298] width 164 height 15
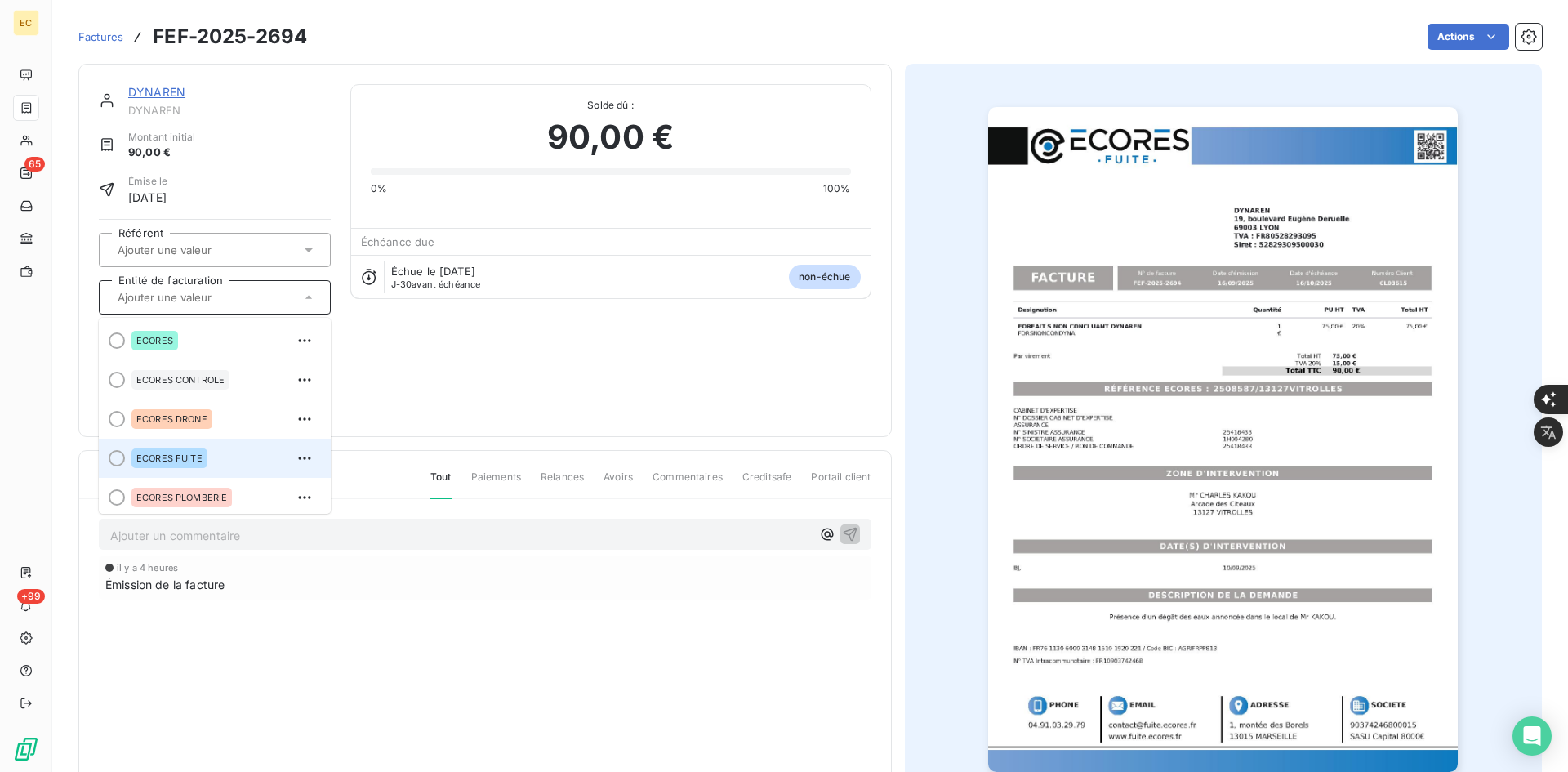
click at [200, 455] on span "ECORES FUITE" at bounding box center [169, 458] width 66 height 10
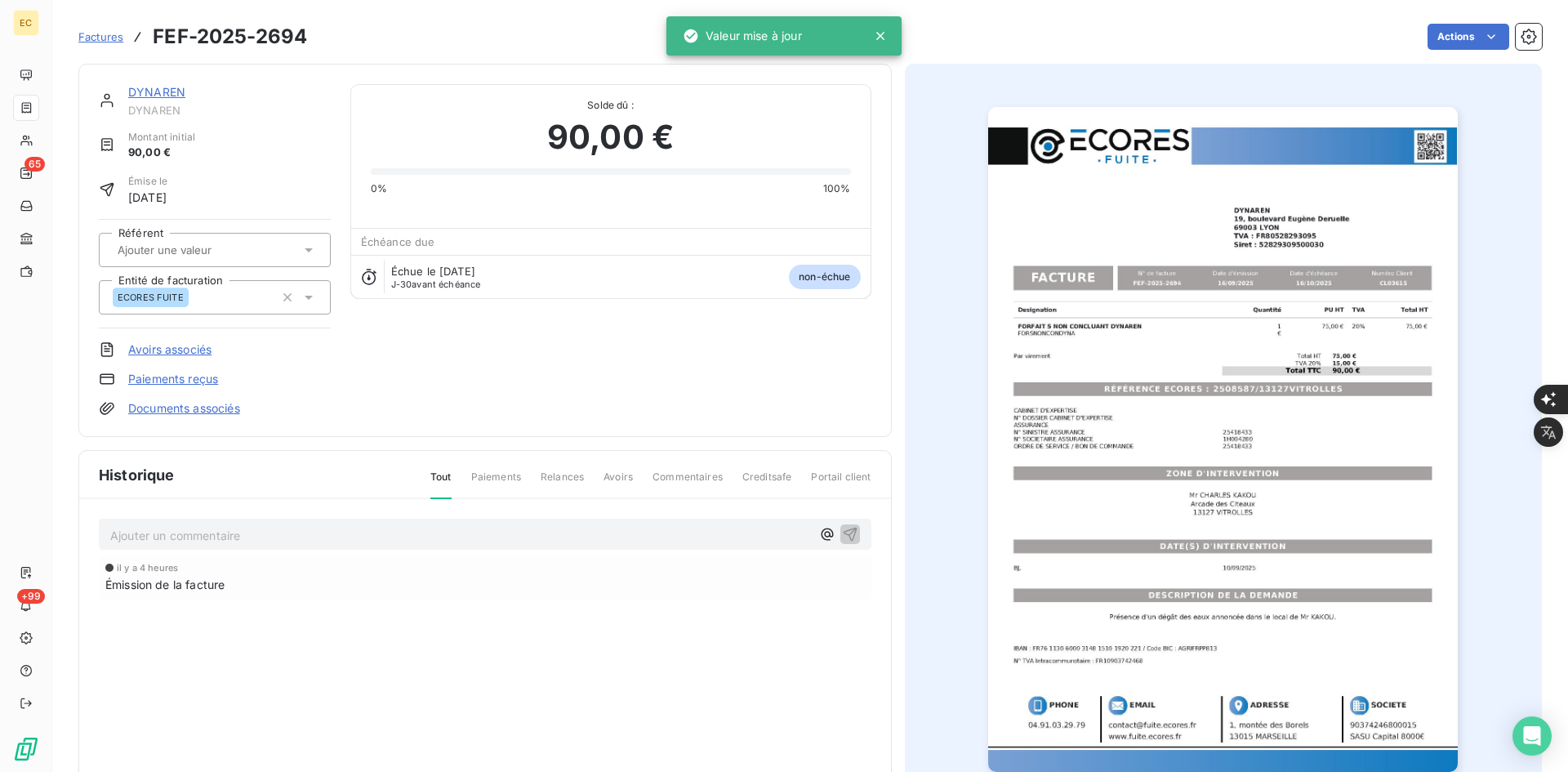
click at [102, 39] on span "Factures" at bounding box center [101, 36] width 45 height 13
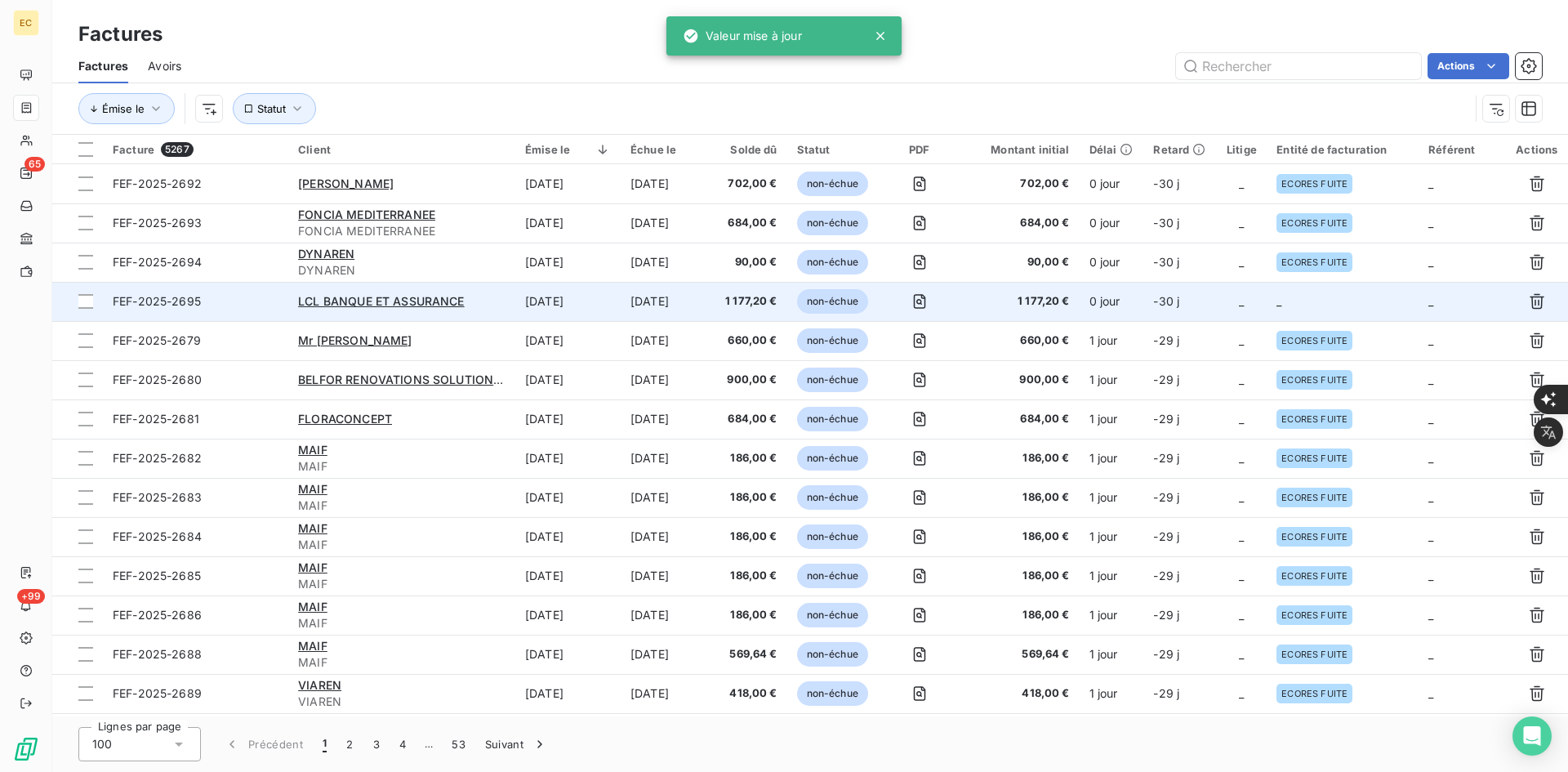
click at [1295, 298] on td "_" at bounding box center [1342, 301] width 151 height 39
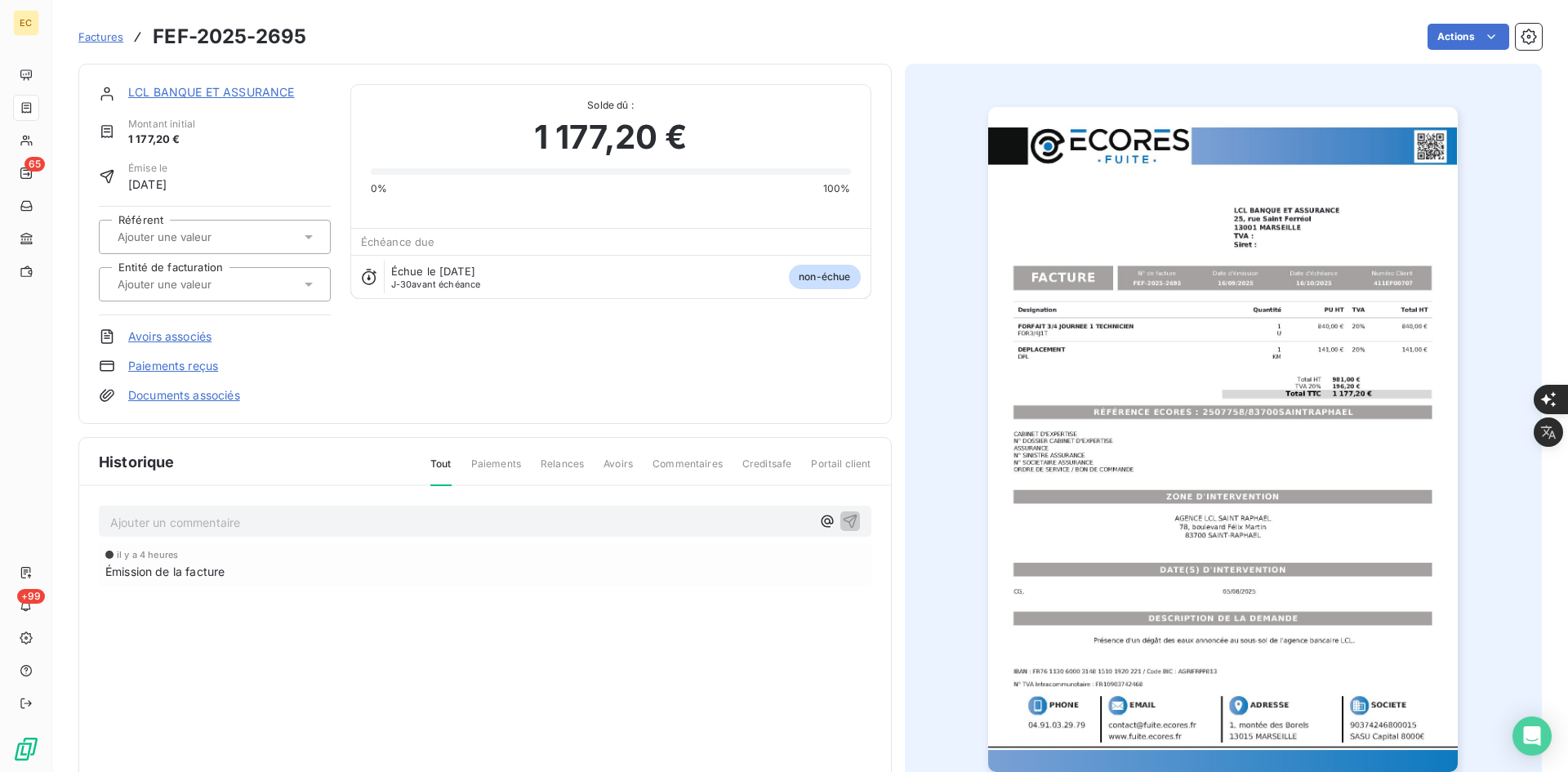
click at [291, 272] on div at bounding box center [215, 284] width 232 height 34
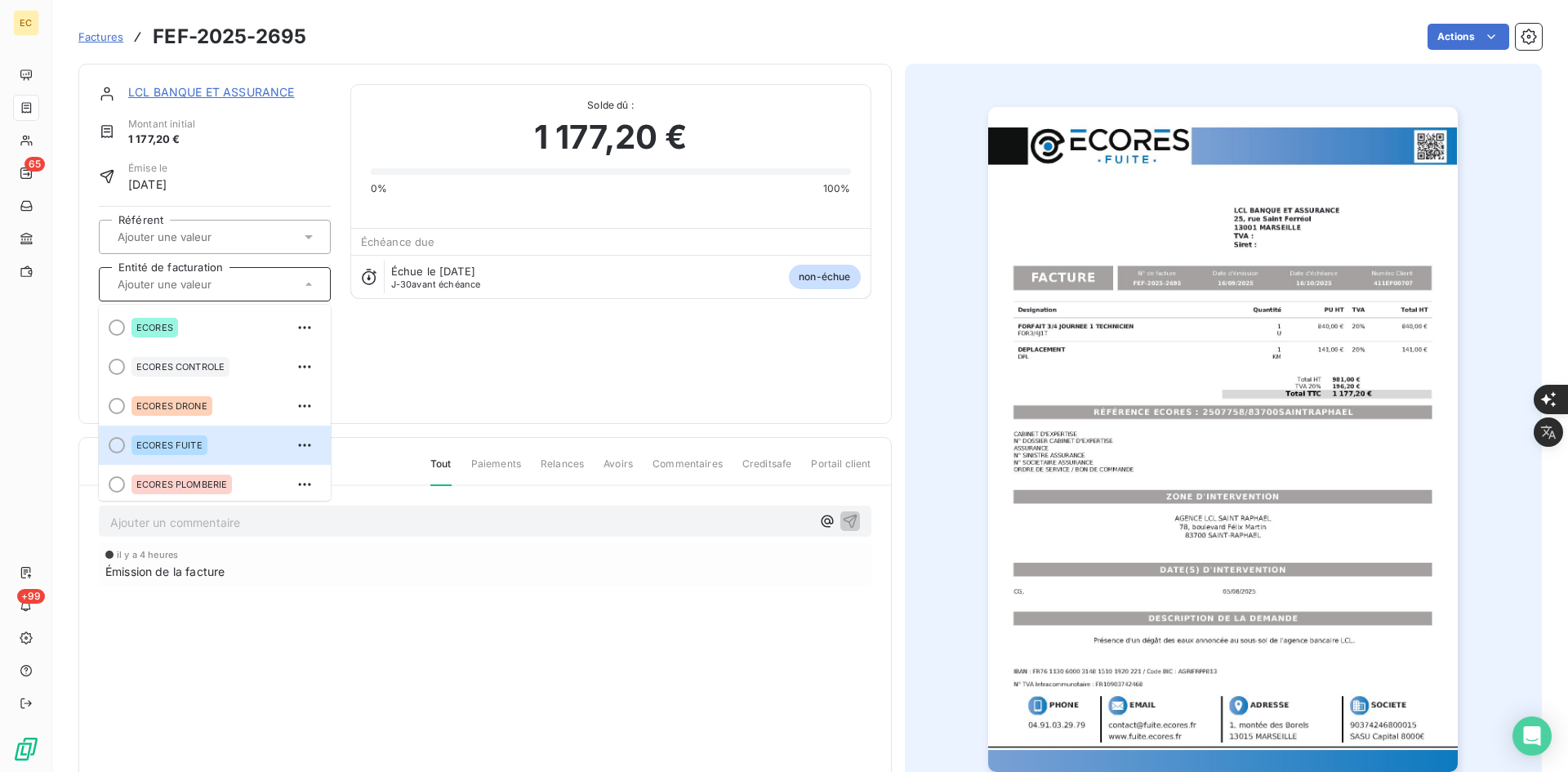
drag, startPoint x: 168, startPoint y: 449, endPoint x: 186, endPoint y: 419, distance: 35.0
click at [169, 449] on span "ECORES FUITE" at bounding box center [169, 445] width 66 height 10
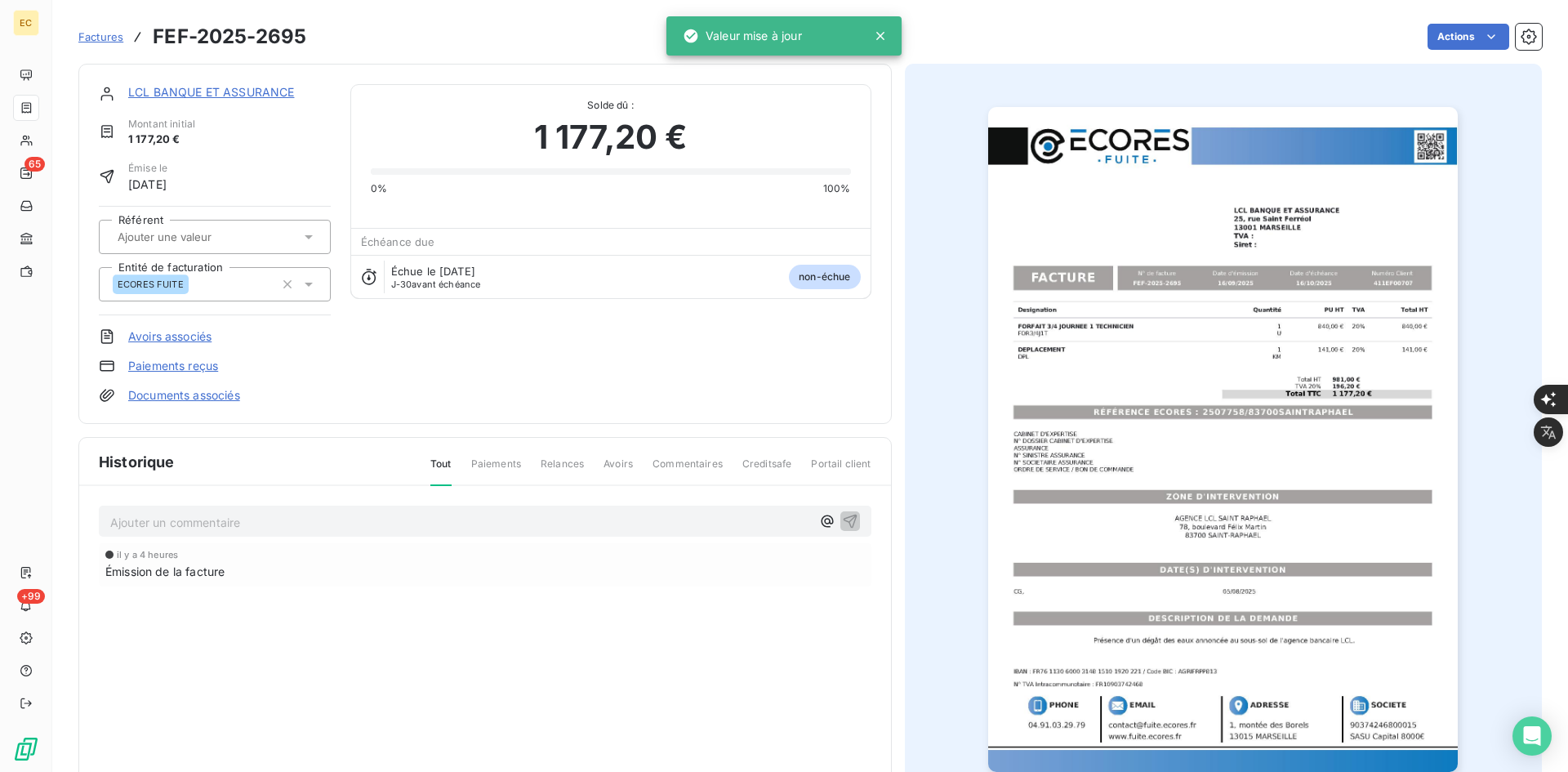
click at [192, 389] on link "Documents associés" at bounding box center [183, 396] width 112 height 16
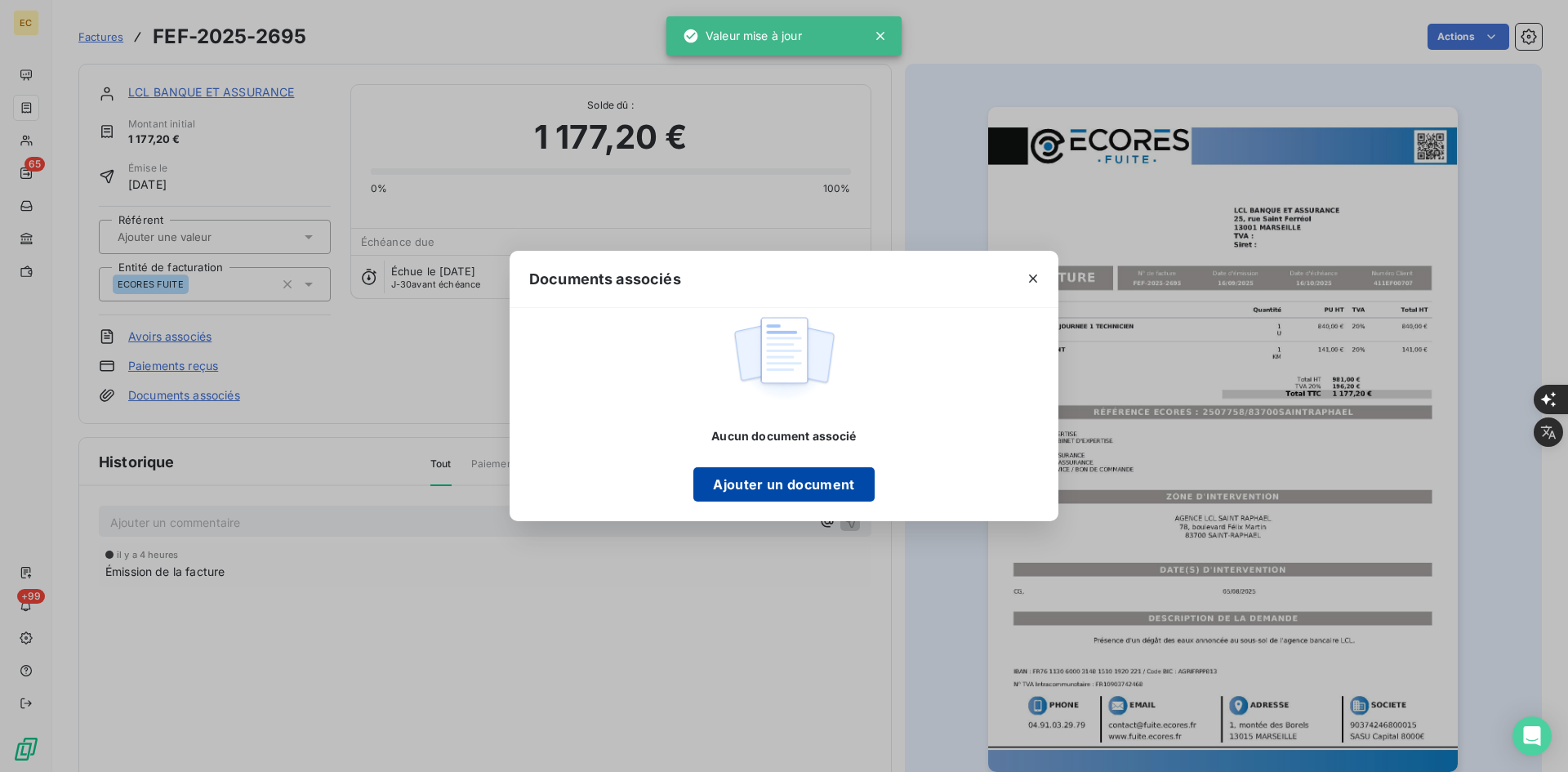
click at [714, 471] on button "Ajouter un document" at bounding box center [783, 484] width 180 height 34
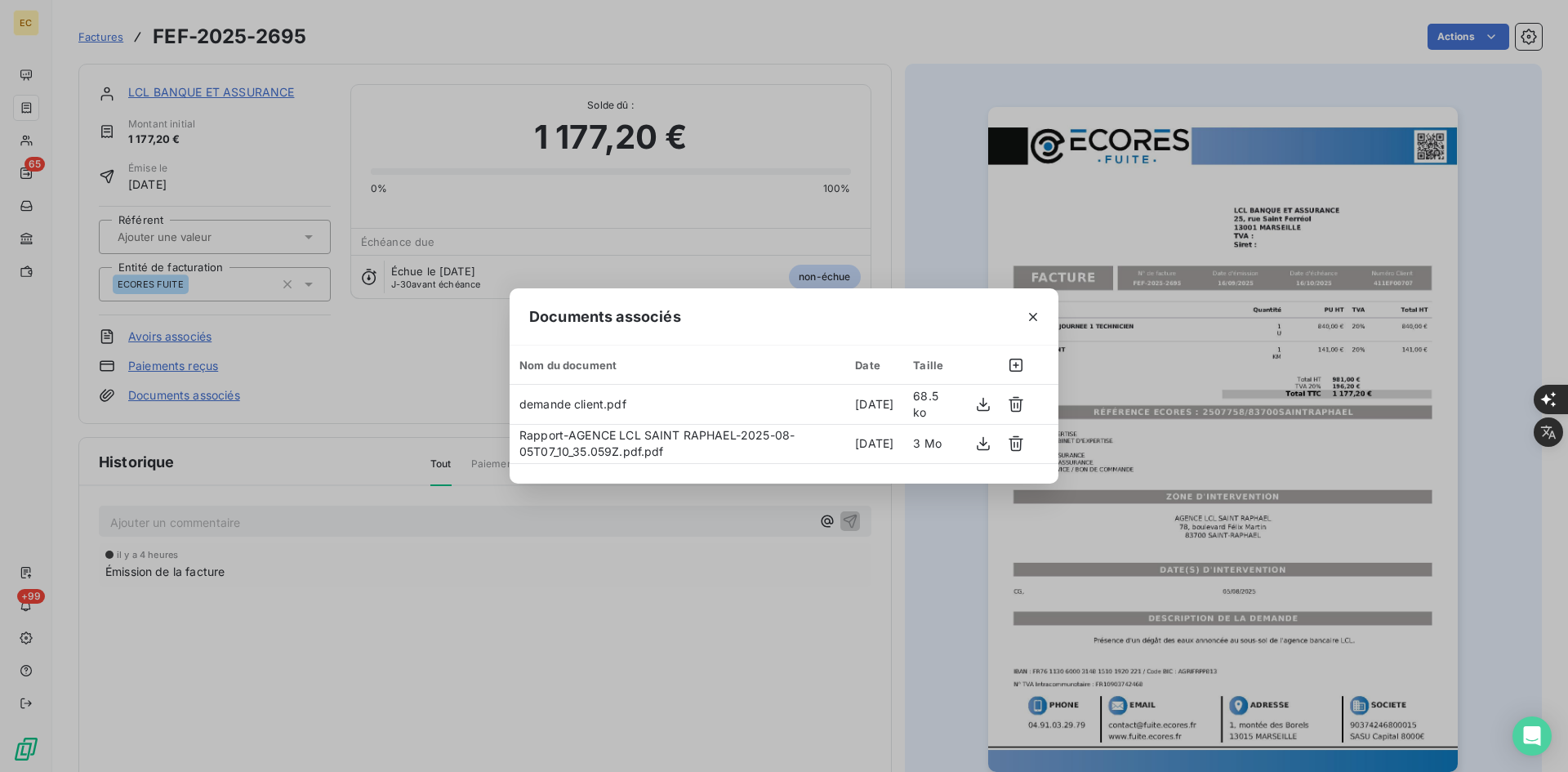
click at [1037, 322] on icon "button" at bounding box center [1033, 317] width 16 height 16
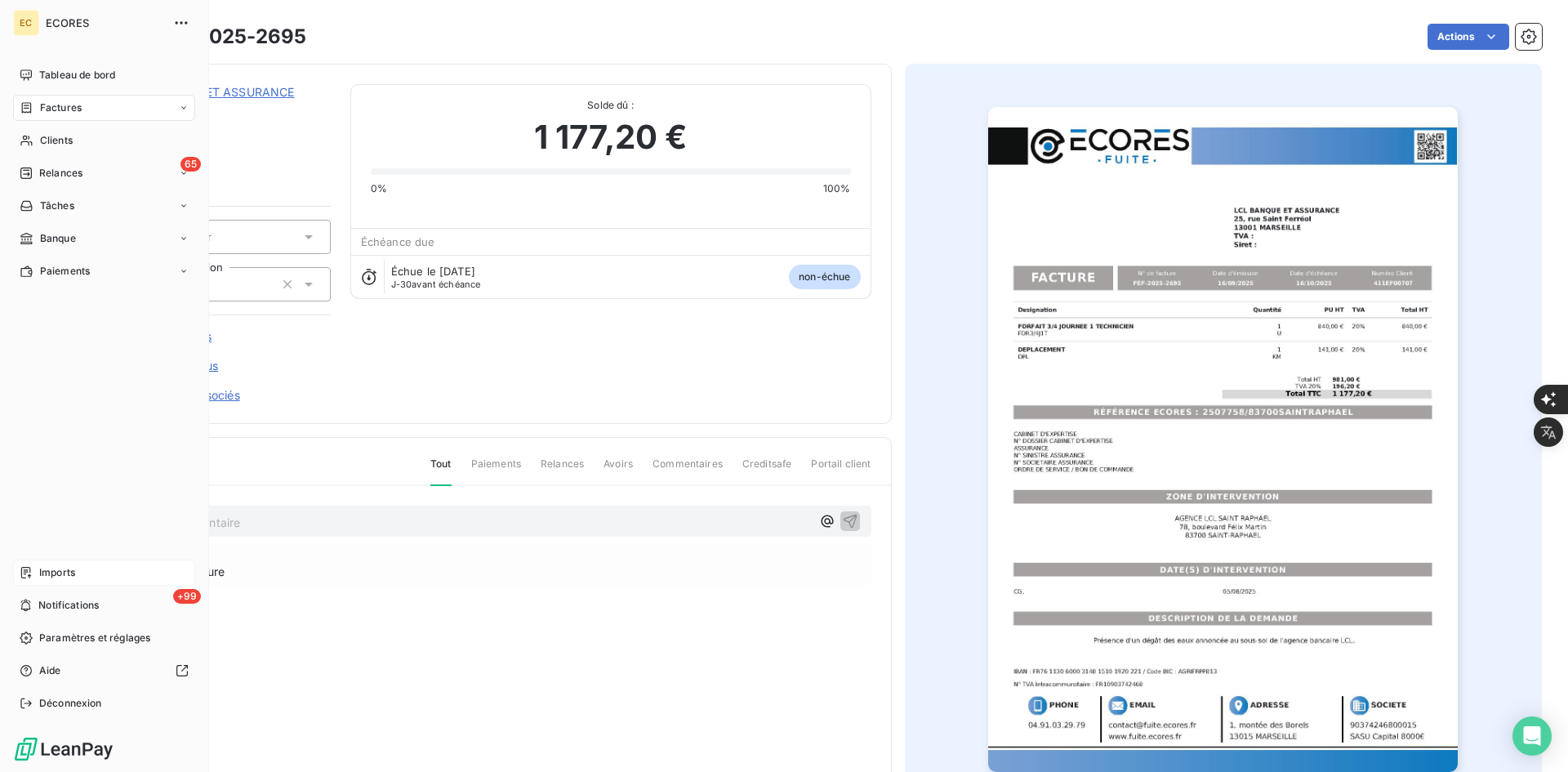
click at [61, 564] on div "Imports" at bounding box center [103, 572] width 182 height 26
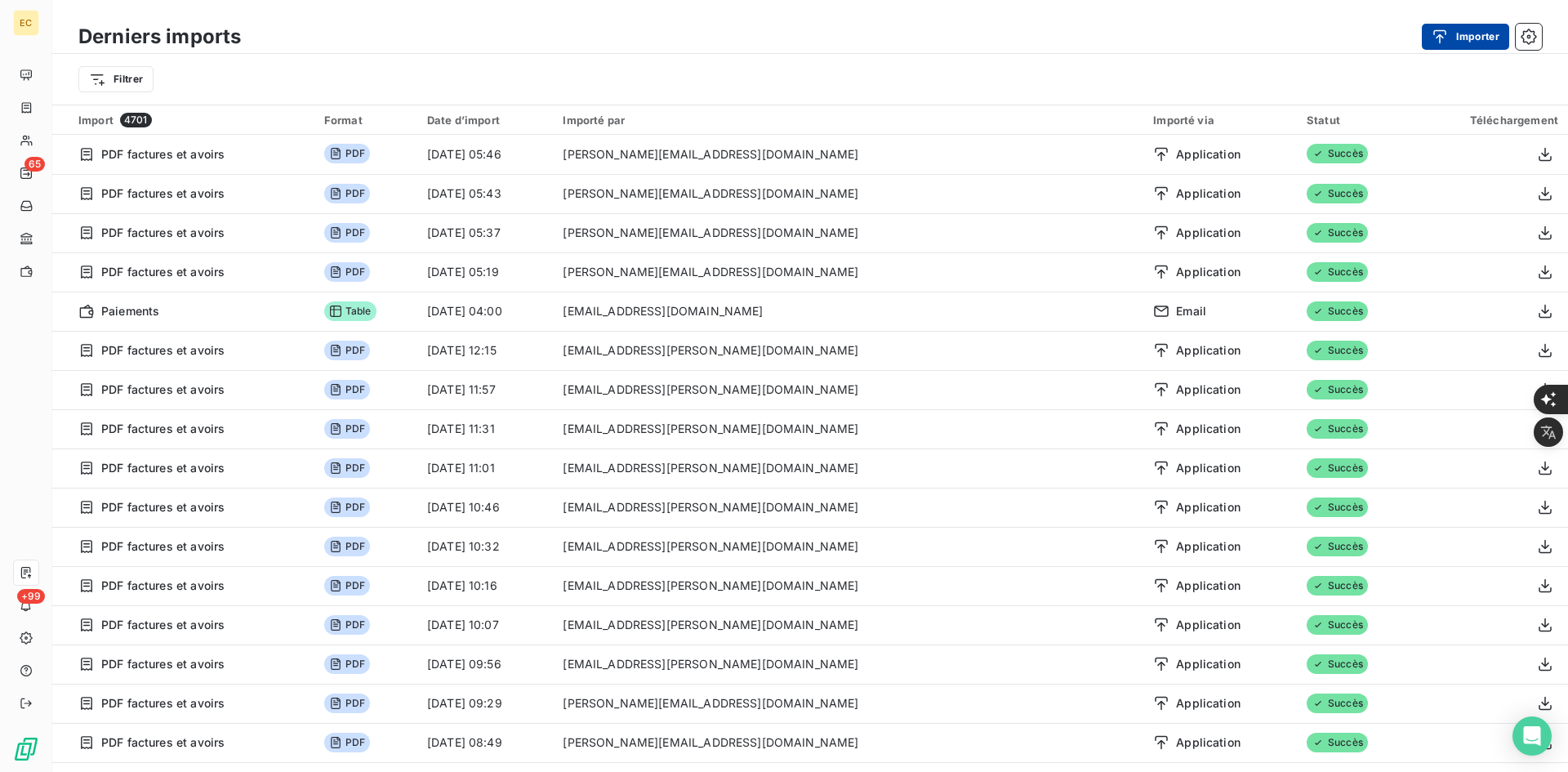
click at [1472, 49] on button "Importer" at bounding box center [1466, 36] width 87 height 26
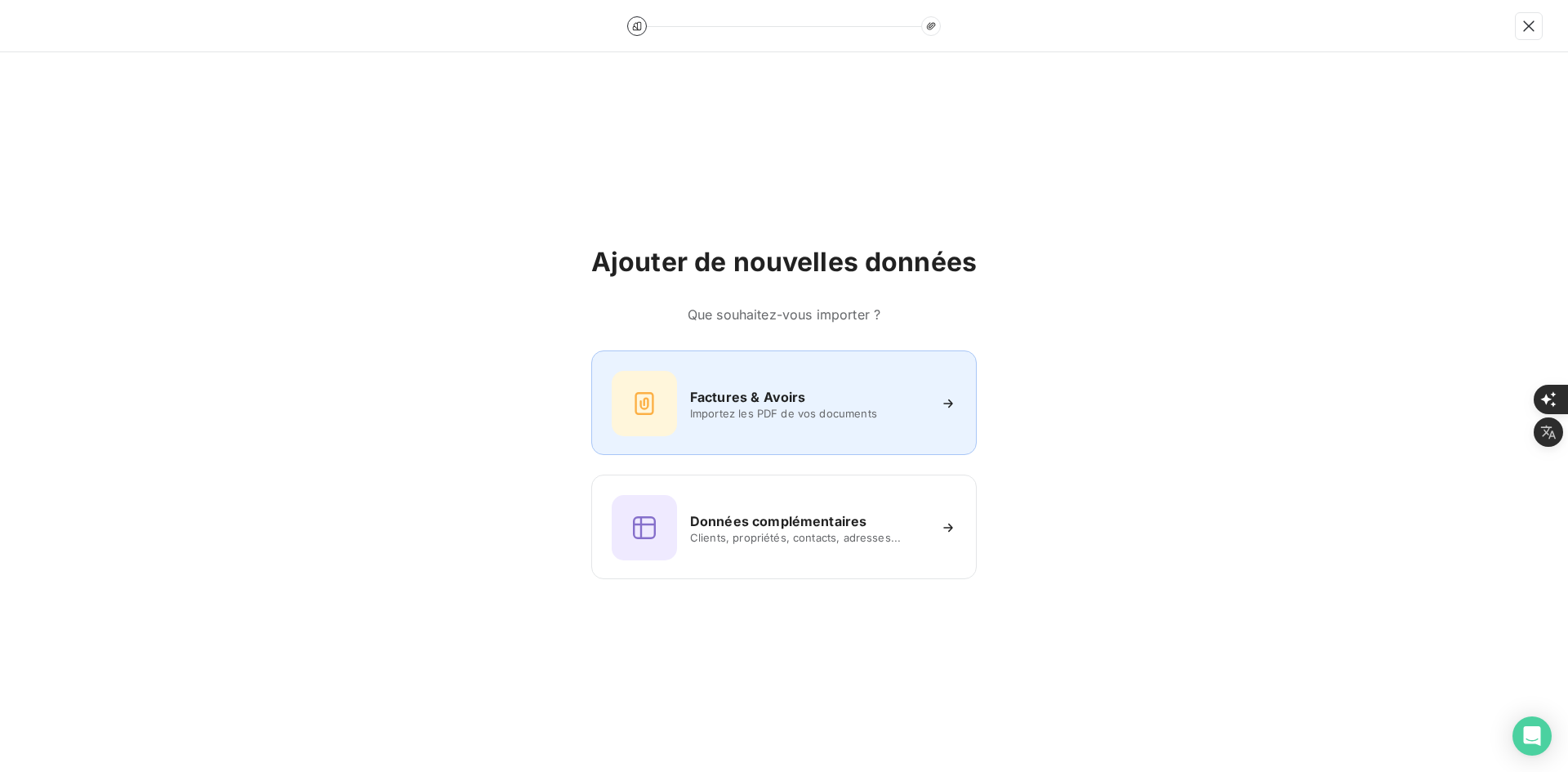
click at [753, 403] on h6 "Factures & Avoirs" at bounding box center [748, 397] width 116 height 20
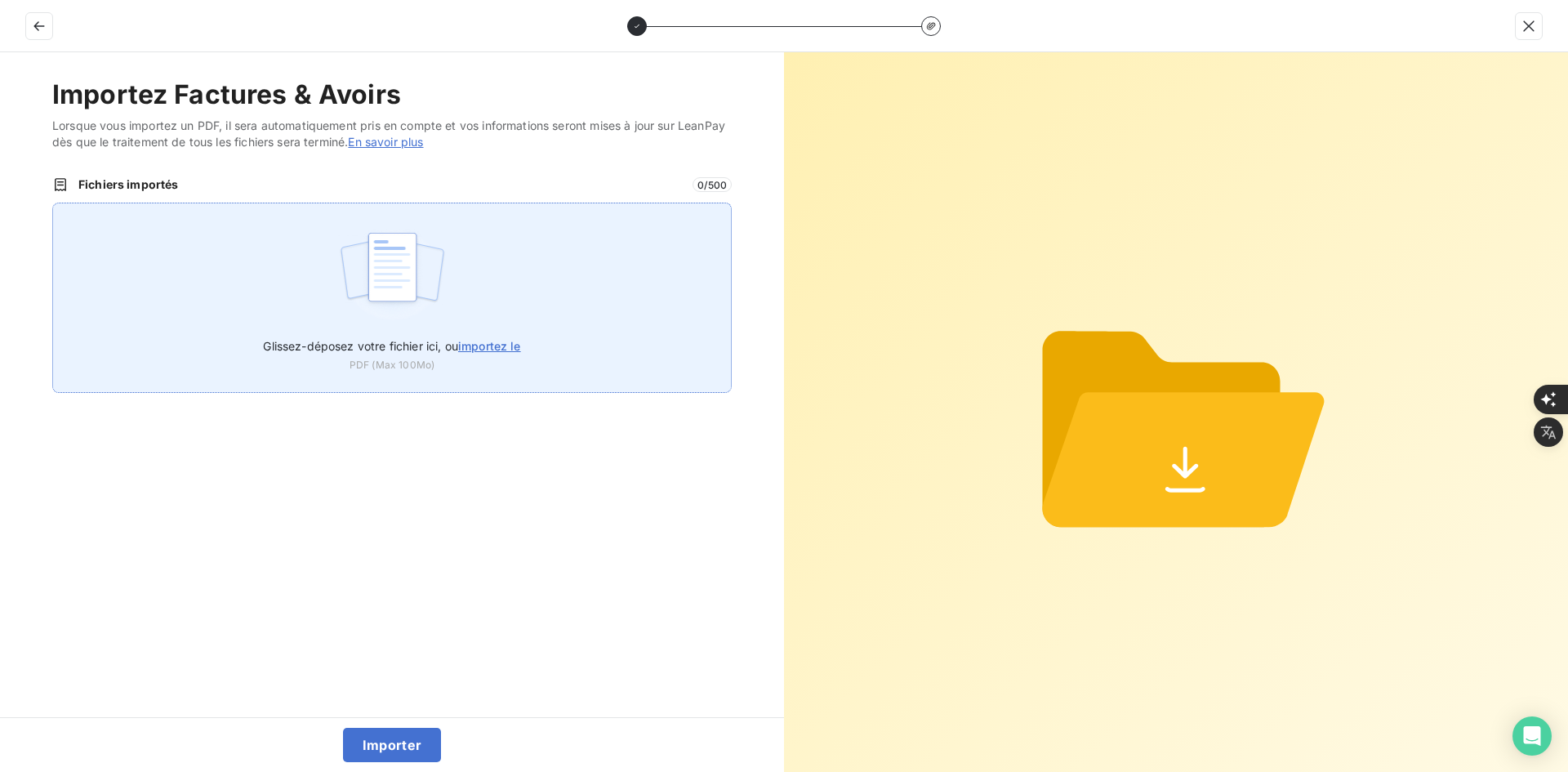
click at [455, 288] on div "Glissez-déposez votre fichier ici, ou importez le PDF (Max 100Mo)" at bounding box center [392, 298] width 679 height 191
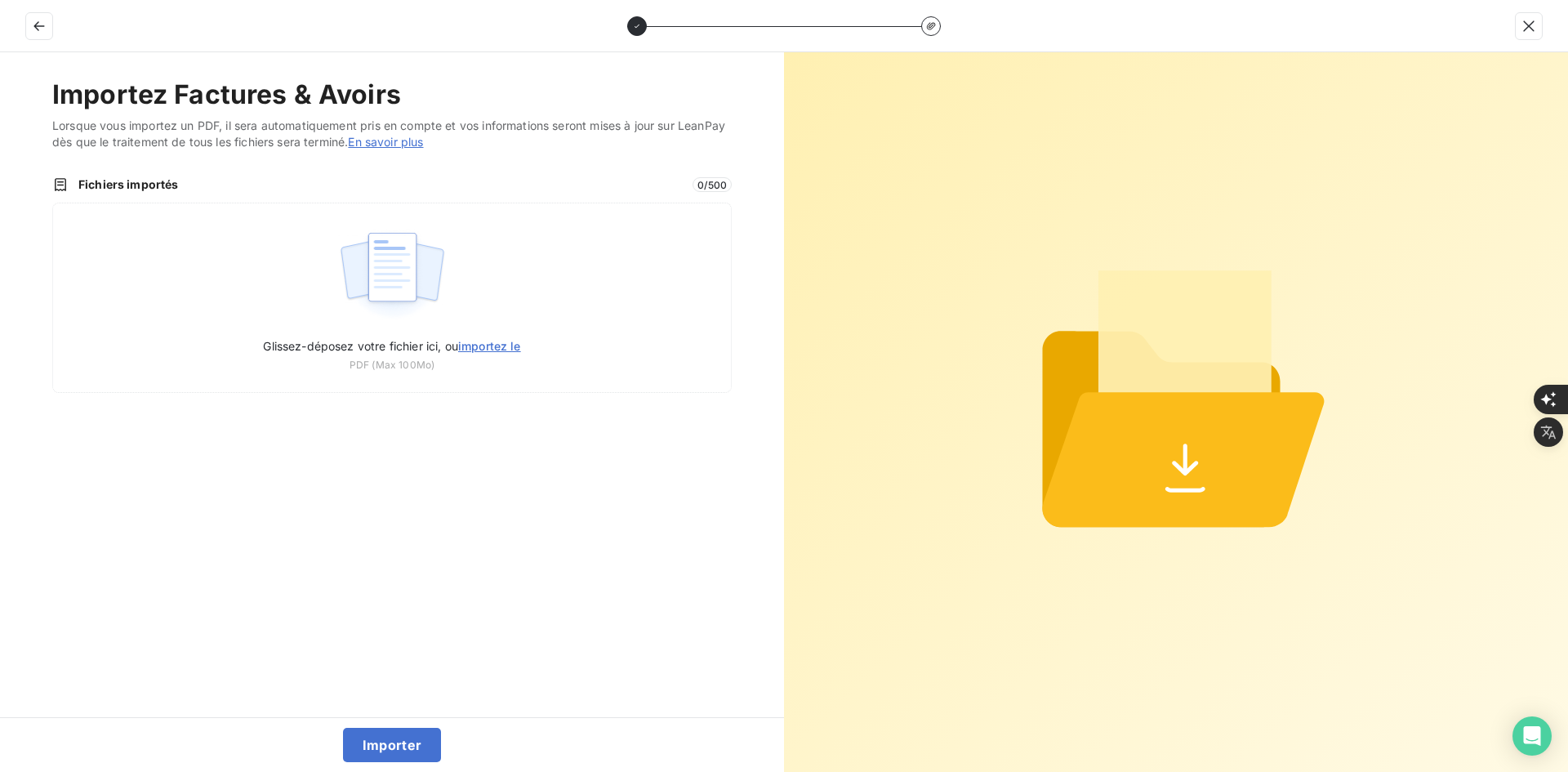
type input "C:\fakepath\FEF-2025-2696.pdf"
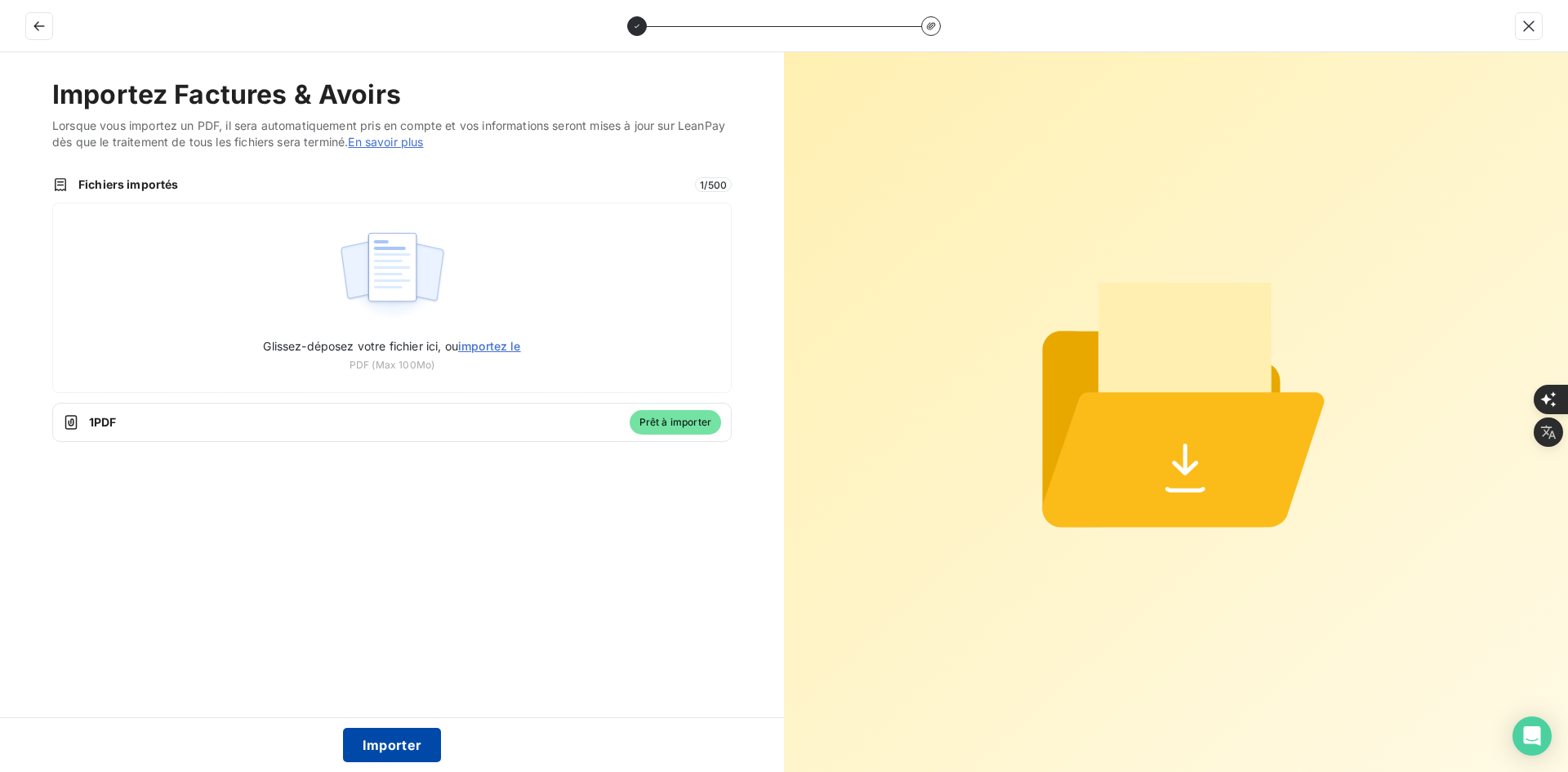
click at [388, 756] on button "Importer" at bounding box center [392, 745] width 99 height 34
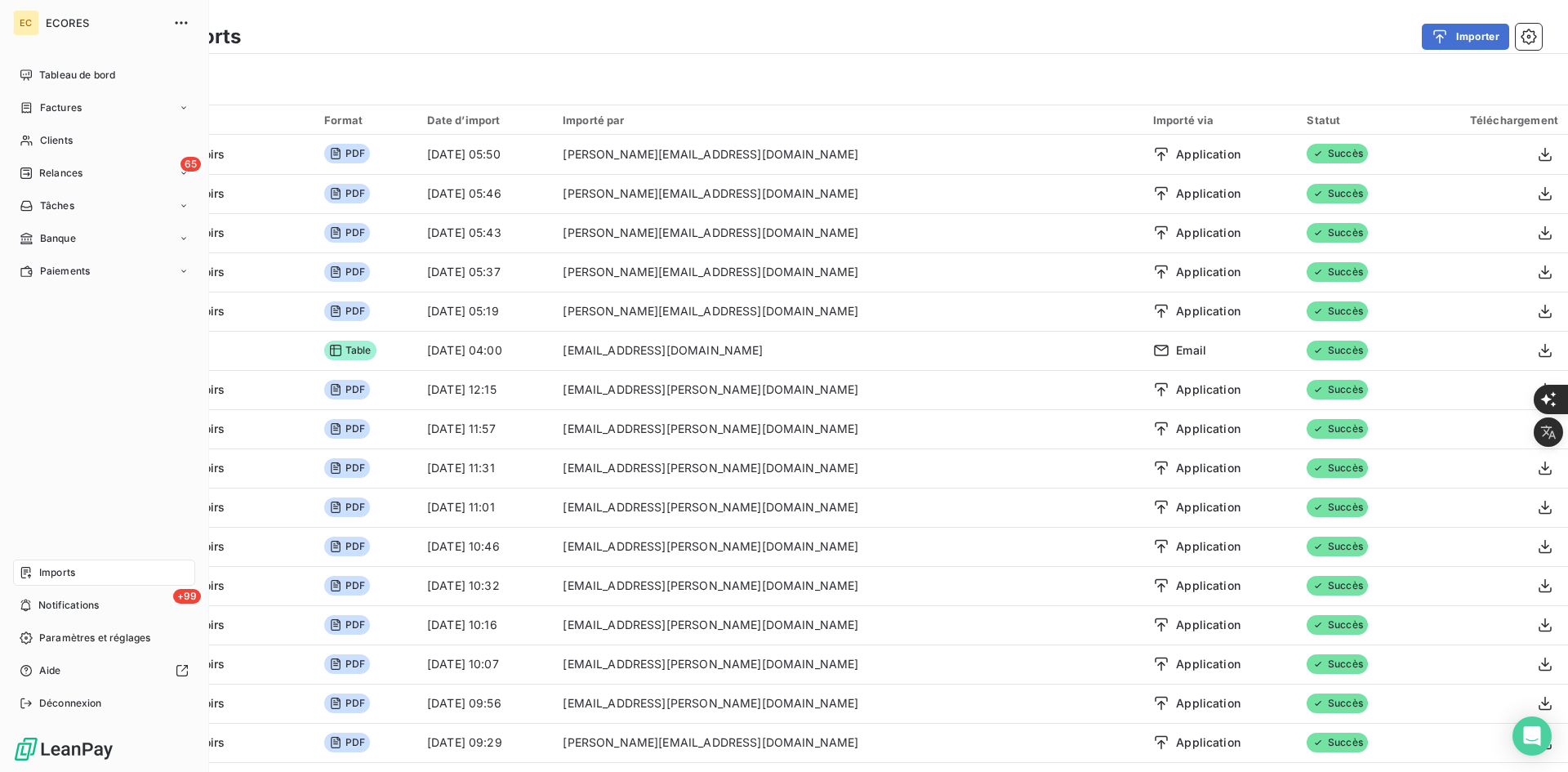
click at [9, 107] on div "EC ECORES Tableau de bord Factures Clients 65 Relances Tâches Banque Paiements …" at bounding box center [104, 386] width 209 height 772
click at [63, 107] on span "Factures" at bounding box center [61, 108] width 42 height 15
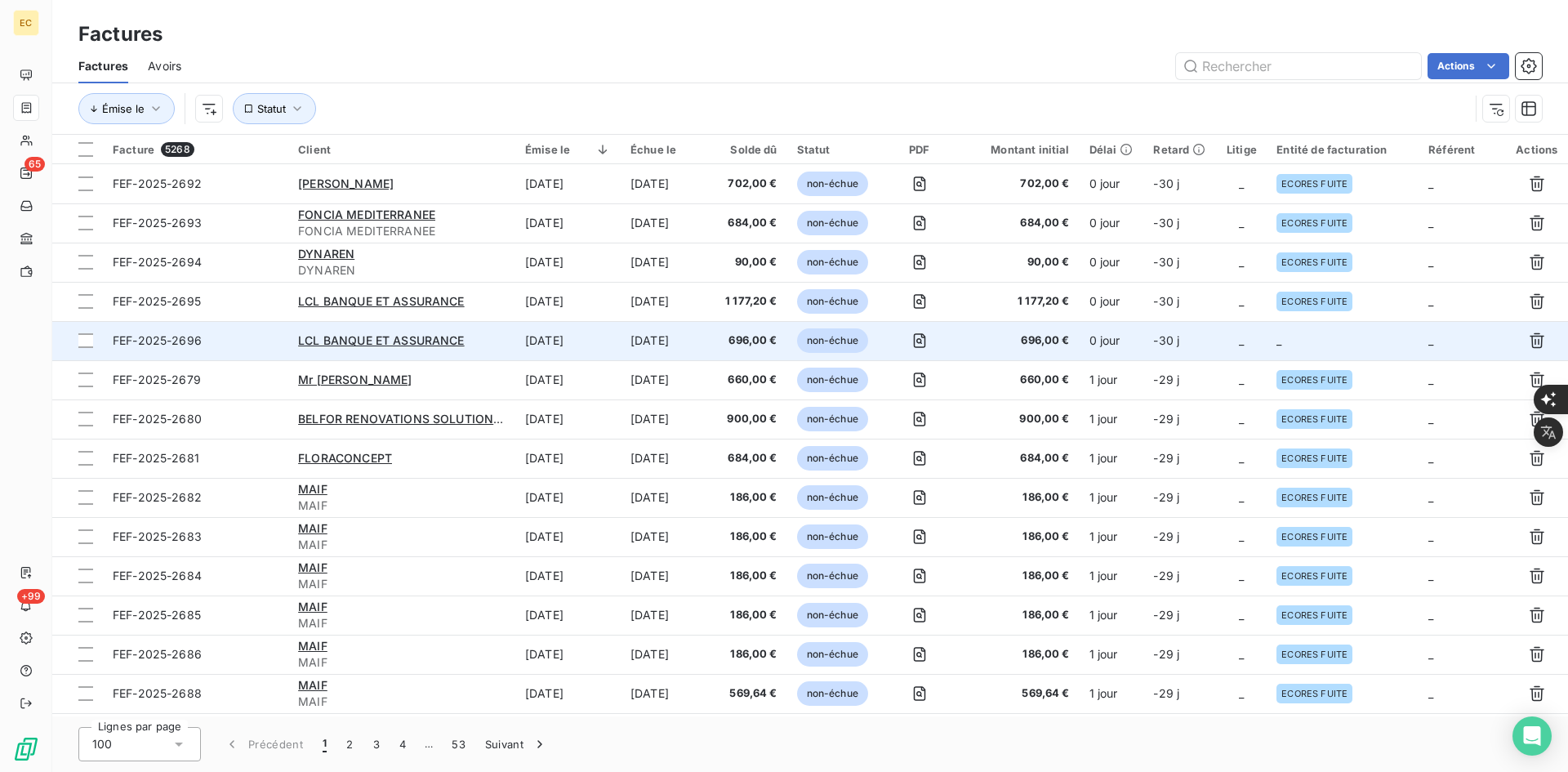
click at [1139, 352] on td "0 jour" at bounding box center [1111, 340] width 64 height 39
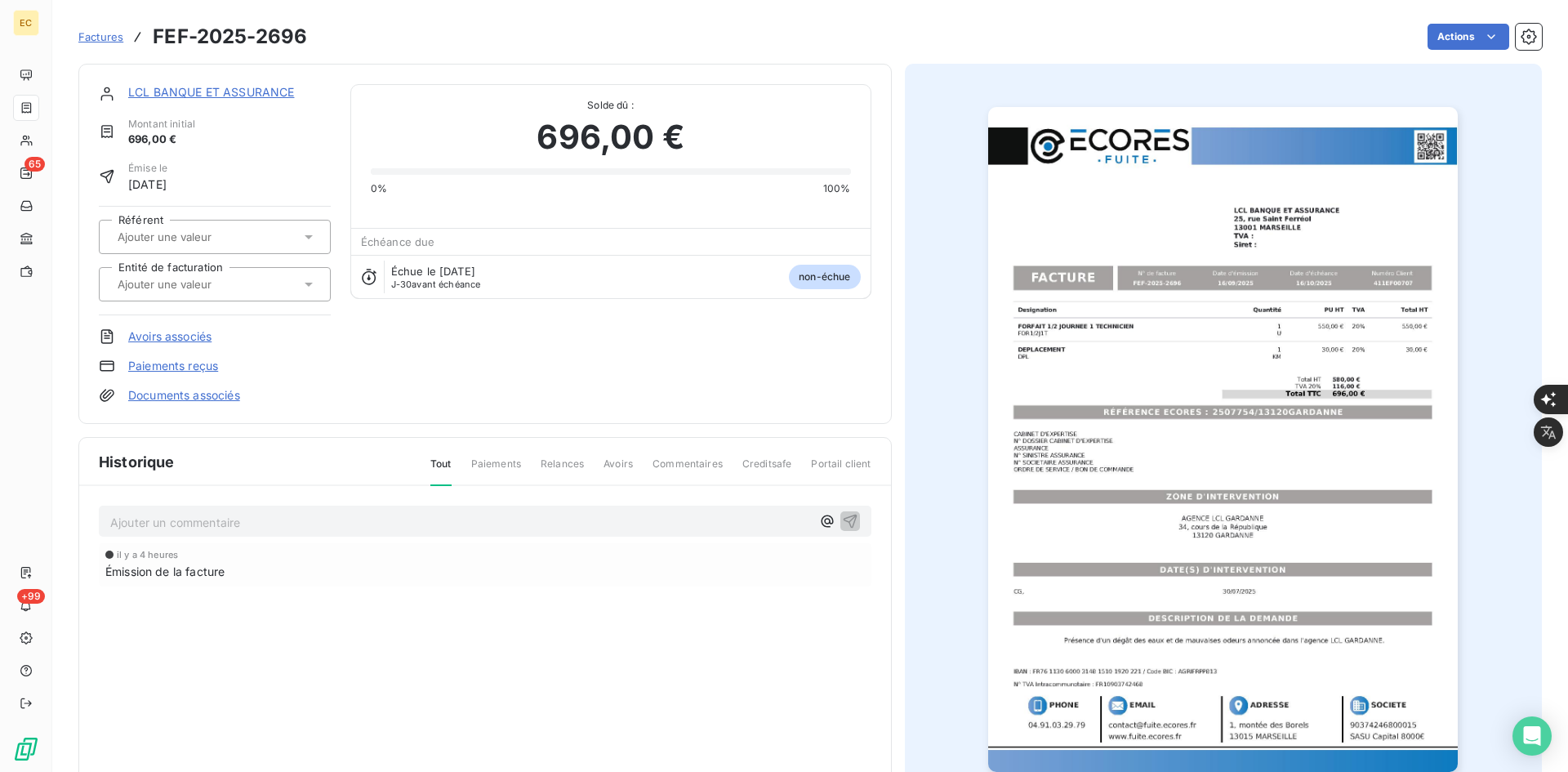
click at [173, 296] on div at bounding box center [215, 284] width 232 height 34
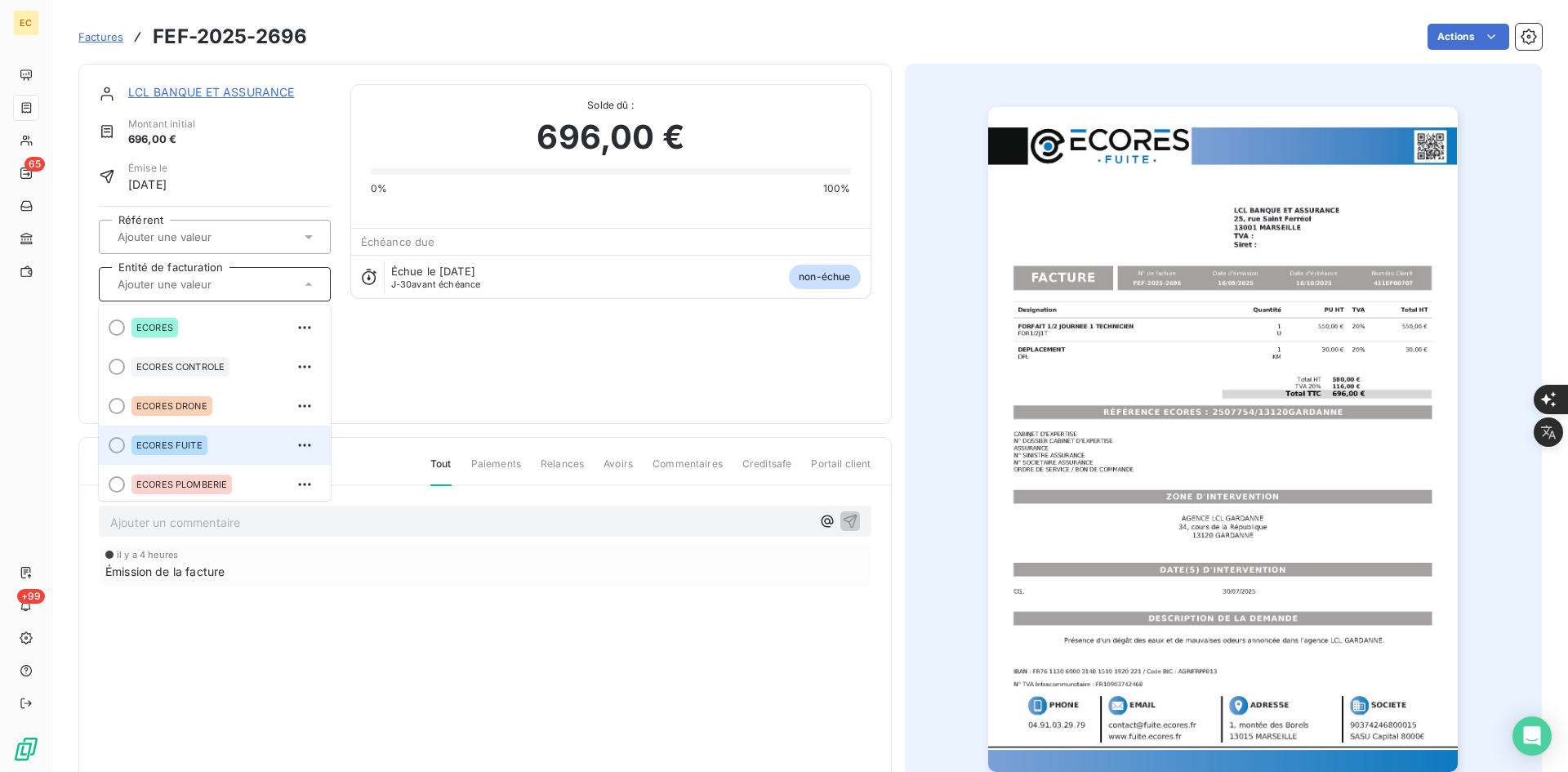
click at [210, 438] on div "ECORES FUITE" at bounding box center [224, 445] width 186 height 26
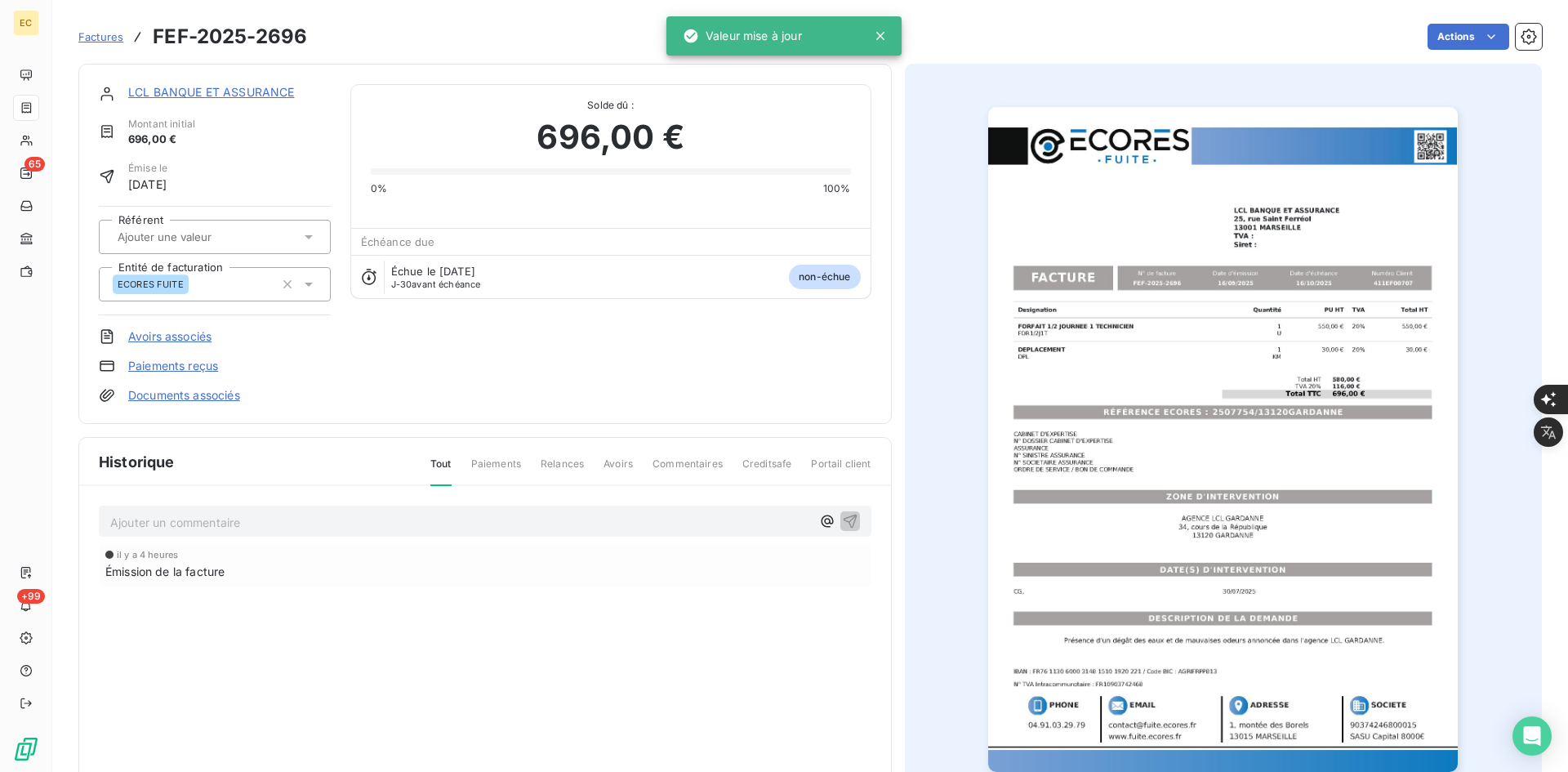
click at [209, 396] on link "Documents associés" at bounding box center [183, 396] width 112 height 16
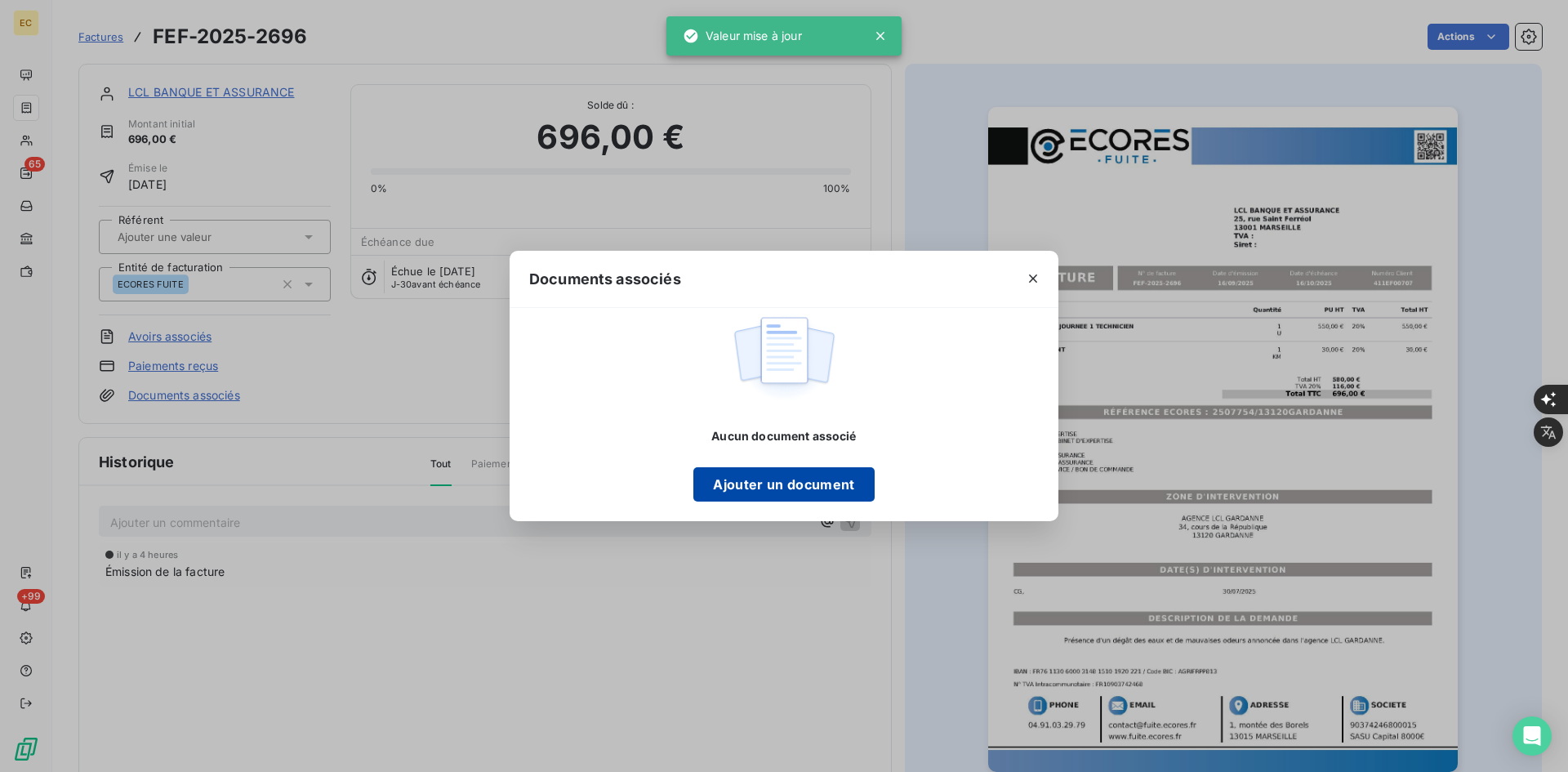
click at [750, 484] on button "Ajouter un document" at bounding box center [783, 484] width 180 height 34
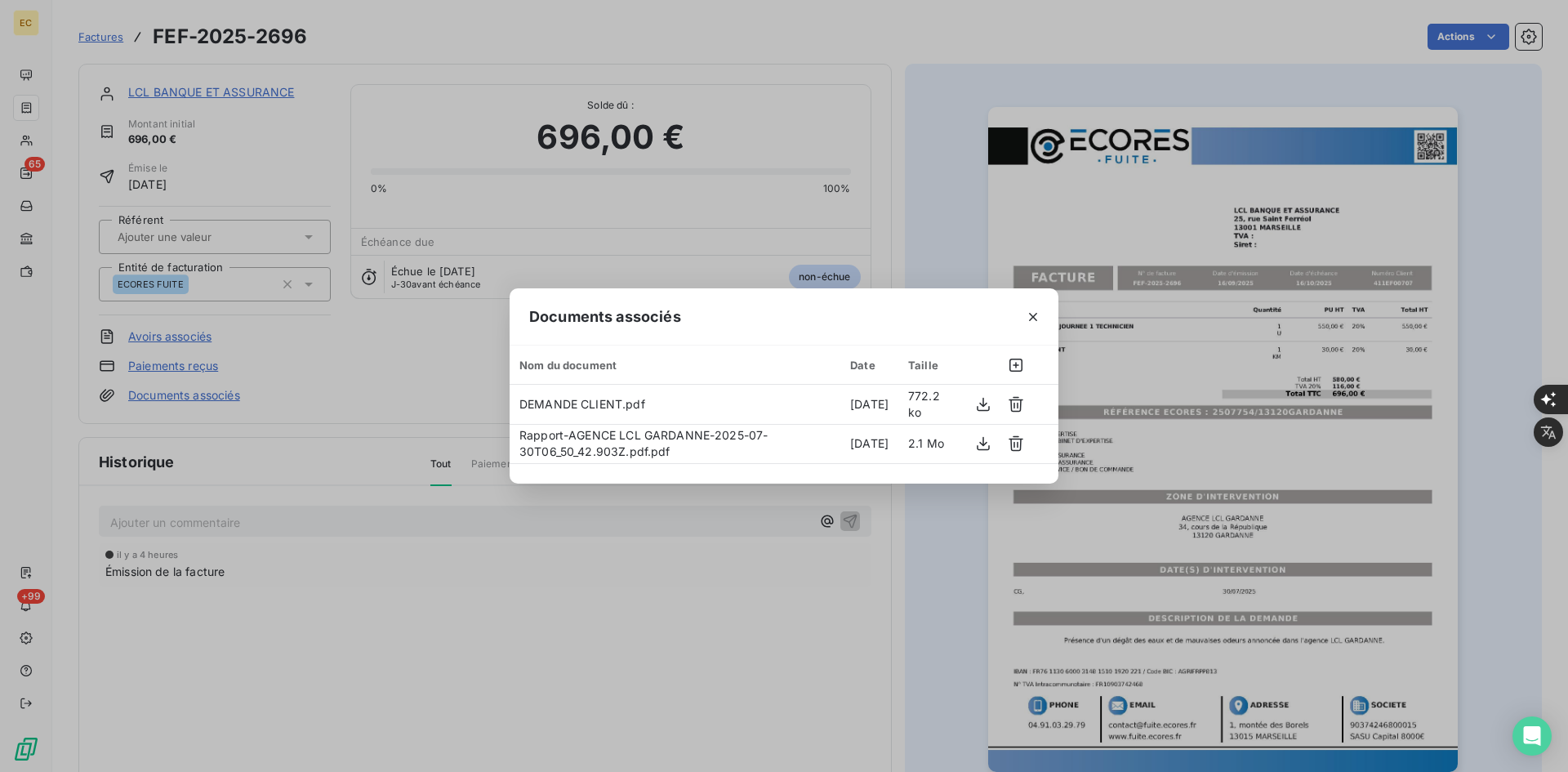
drag, startPoint x: 1029, startPoint y: 324, endPoint x: 574, endPoint y: 148, distance: 487.9
click at [1027, 322] on icon "button" at bounding box center [1033, 317] width 16 height 16
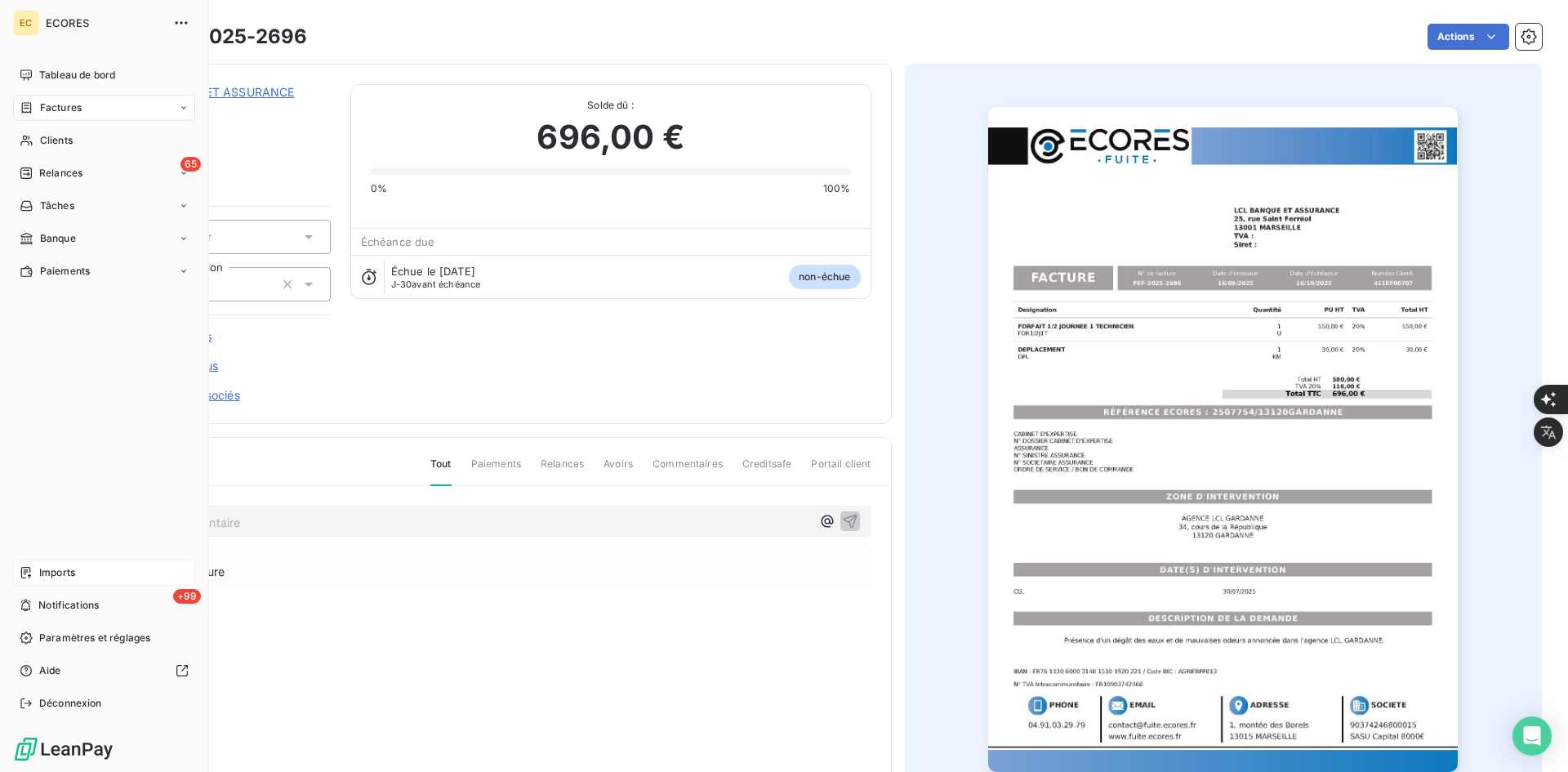
click at [55, 574] on span "Imports" at bounding box center [57, 572] width 36 height 15
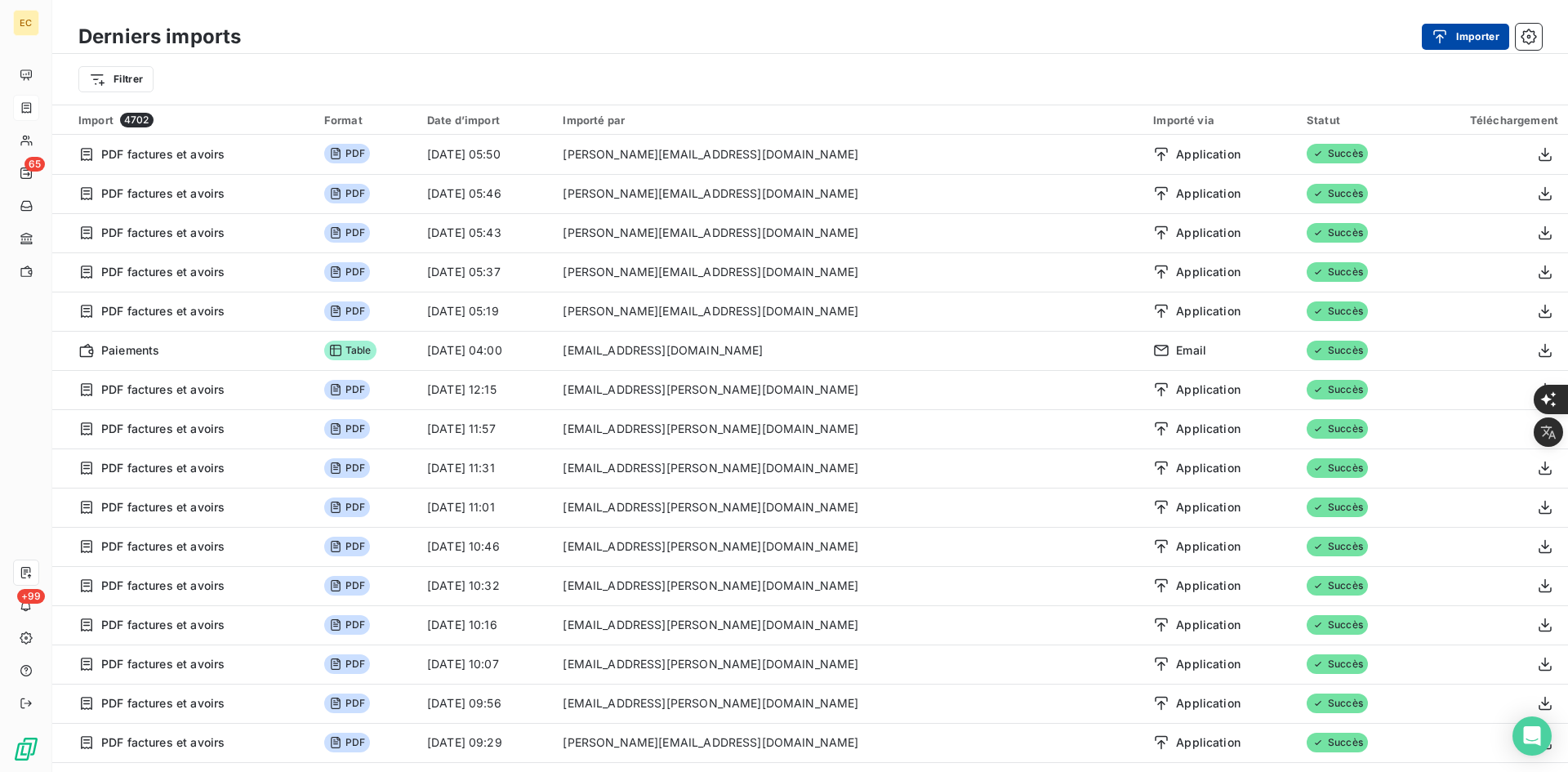
click at [1462, 41] on button "Importer" at bounding box center [1466, 36] width 87 height 26
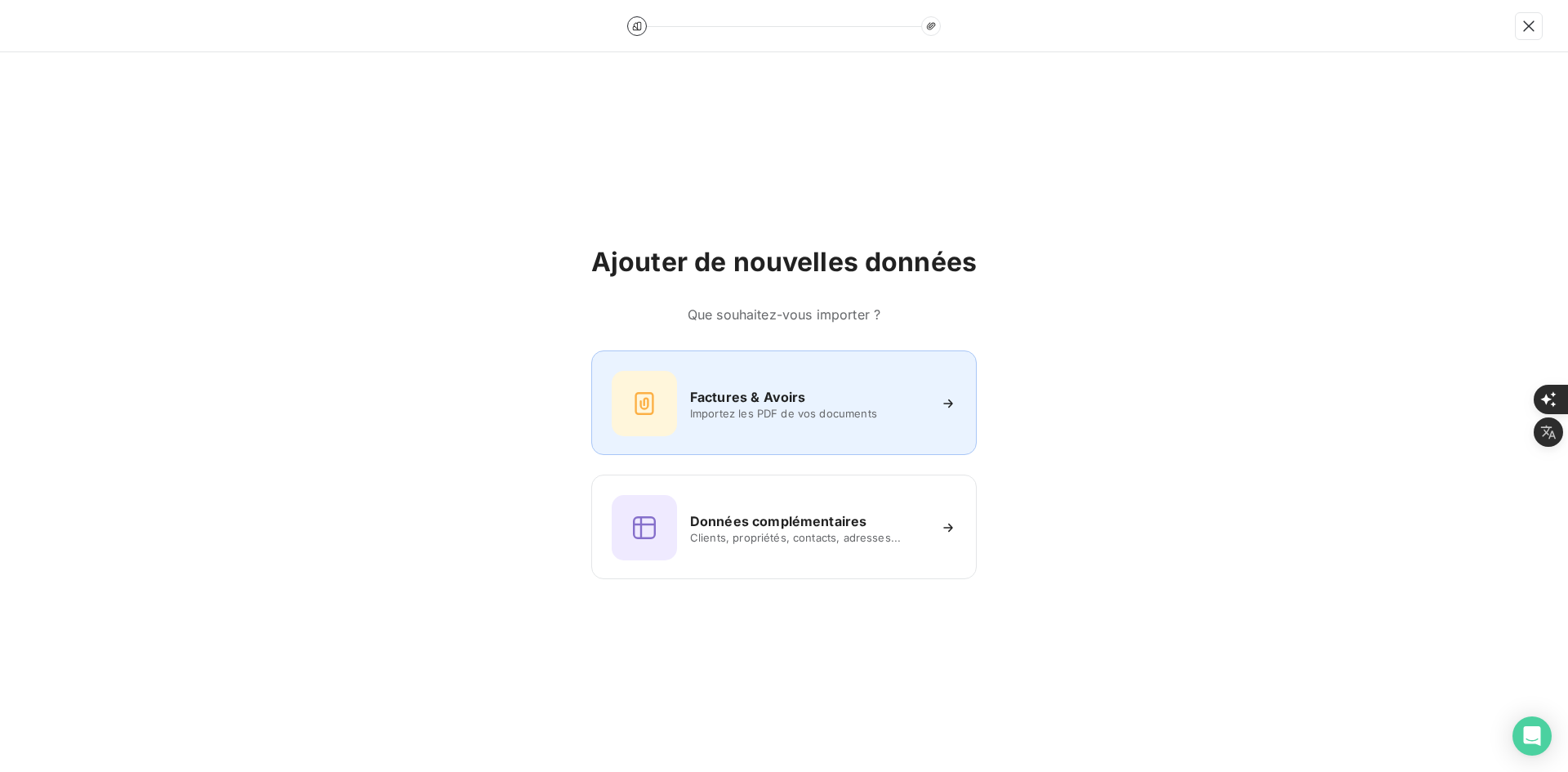
click at [737, 395] on h6 "Factures & Avoirs" at bounding box center [748, 397] width 116 height 20
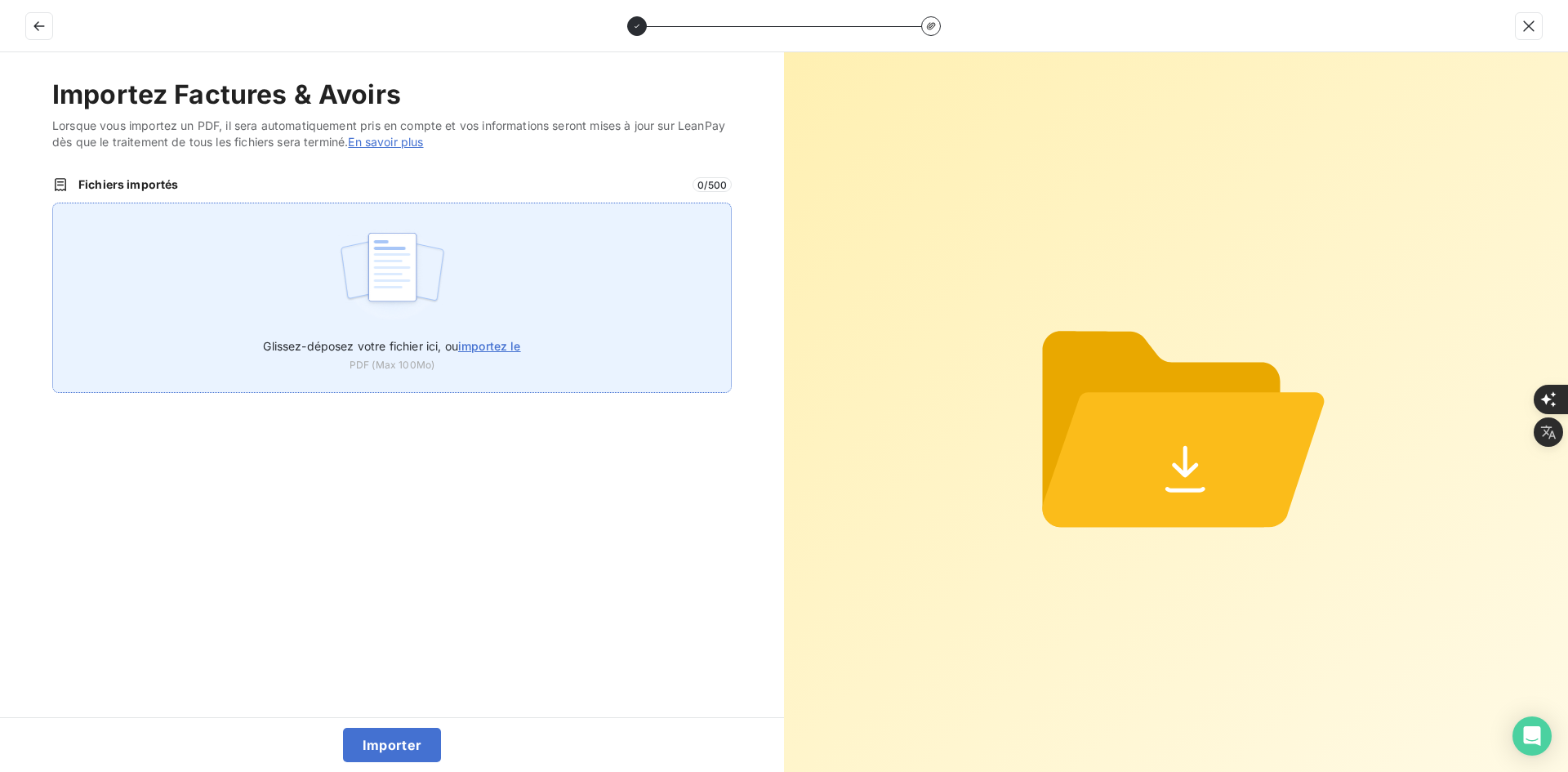
click at [492, 262] on div "Glissez-déposez votre fichier ici, ou importez le PDF (Max 100Mo)" at bounding box center [392, 298] width 679 height 191
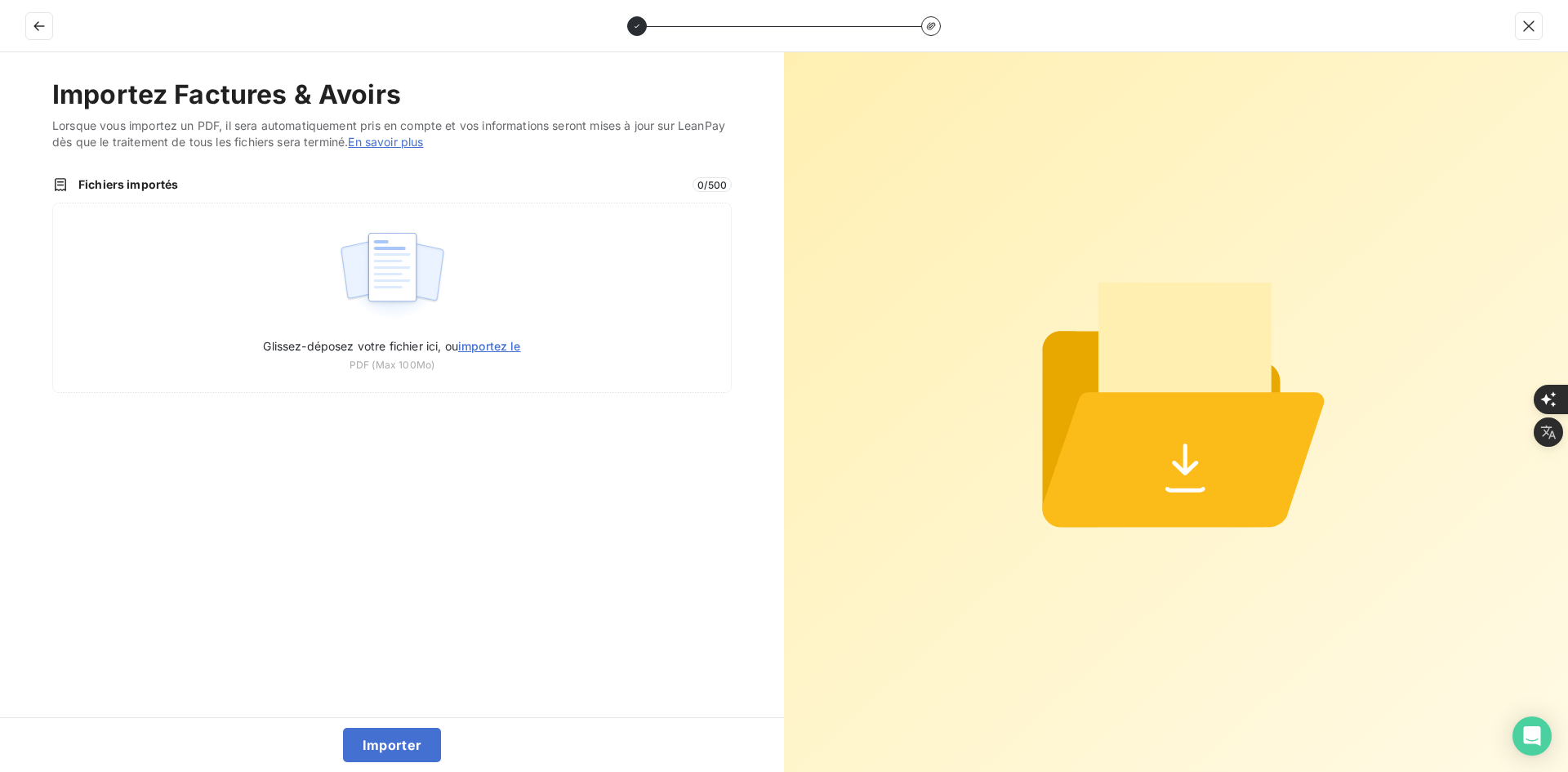
type input "C:\fakepath\FEF-2025-2697.pdf"
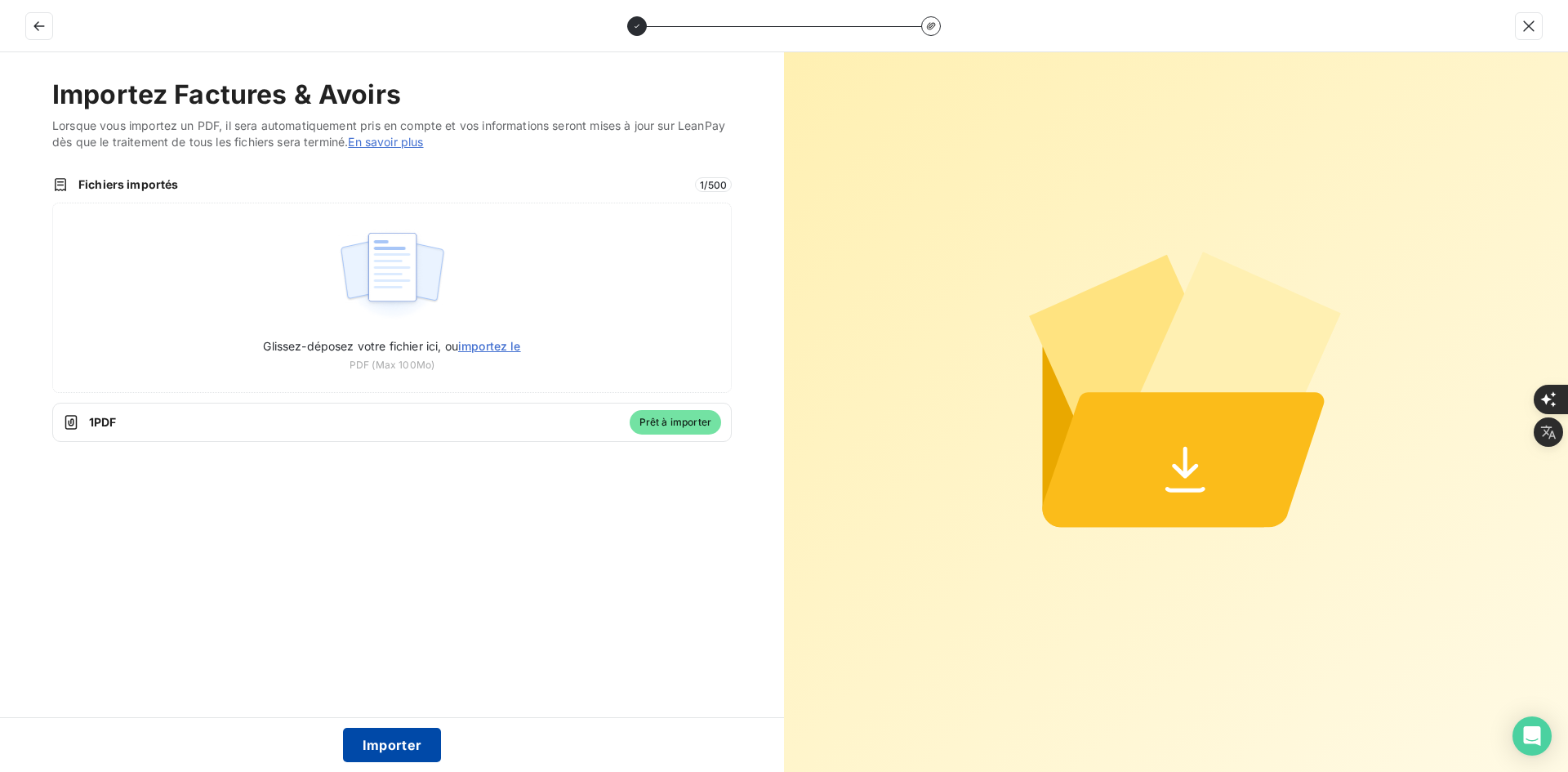
click at [403, 745] on button "Importer" at bounding box center [392, 745] width 99 height 34
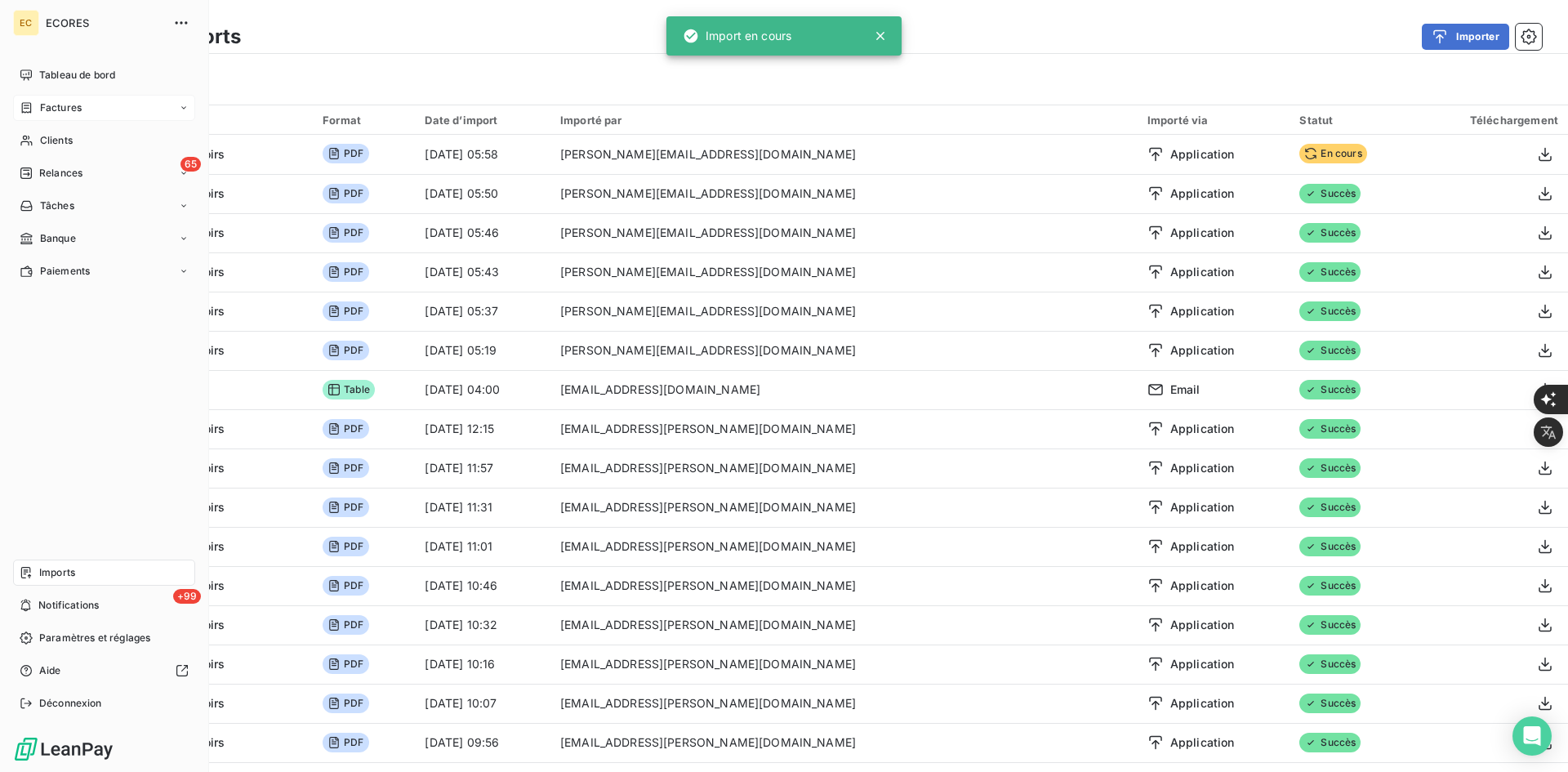
click at [47, 108] on span "Factures" at bounding box center [61, 108] width 42 height 15
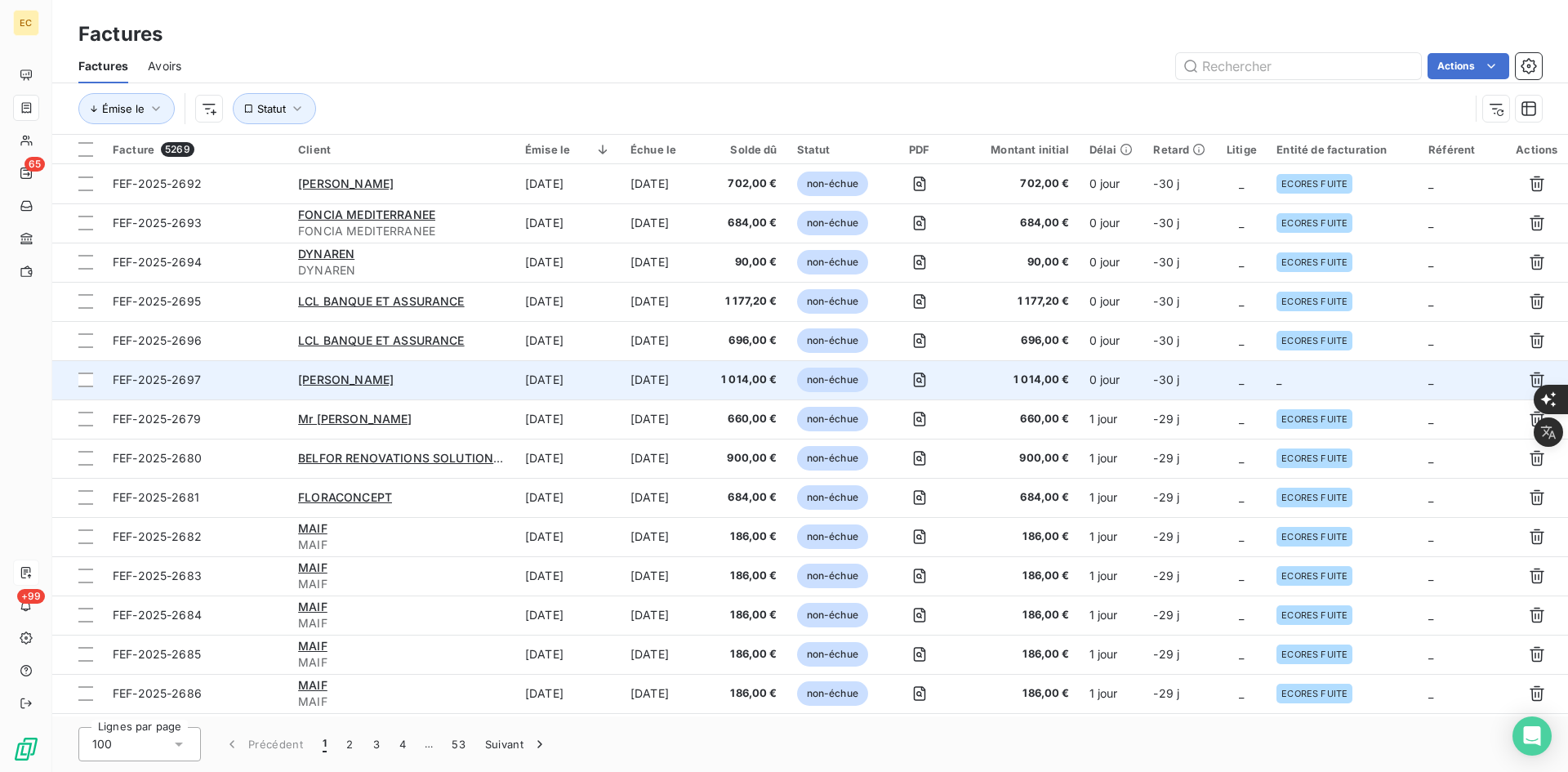
click at [1330, 376] on td "_" at bounding box center [1342, 379] width 151 height 39
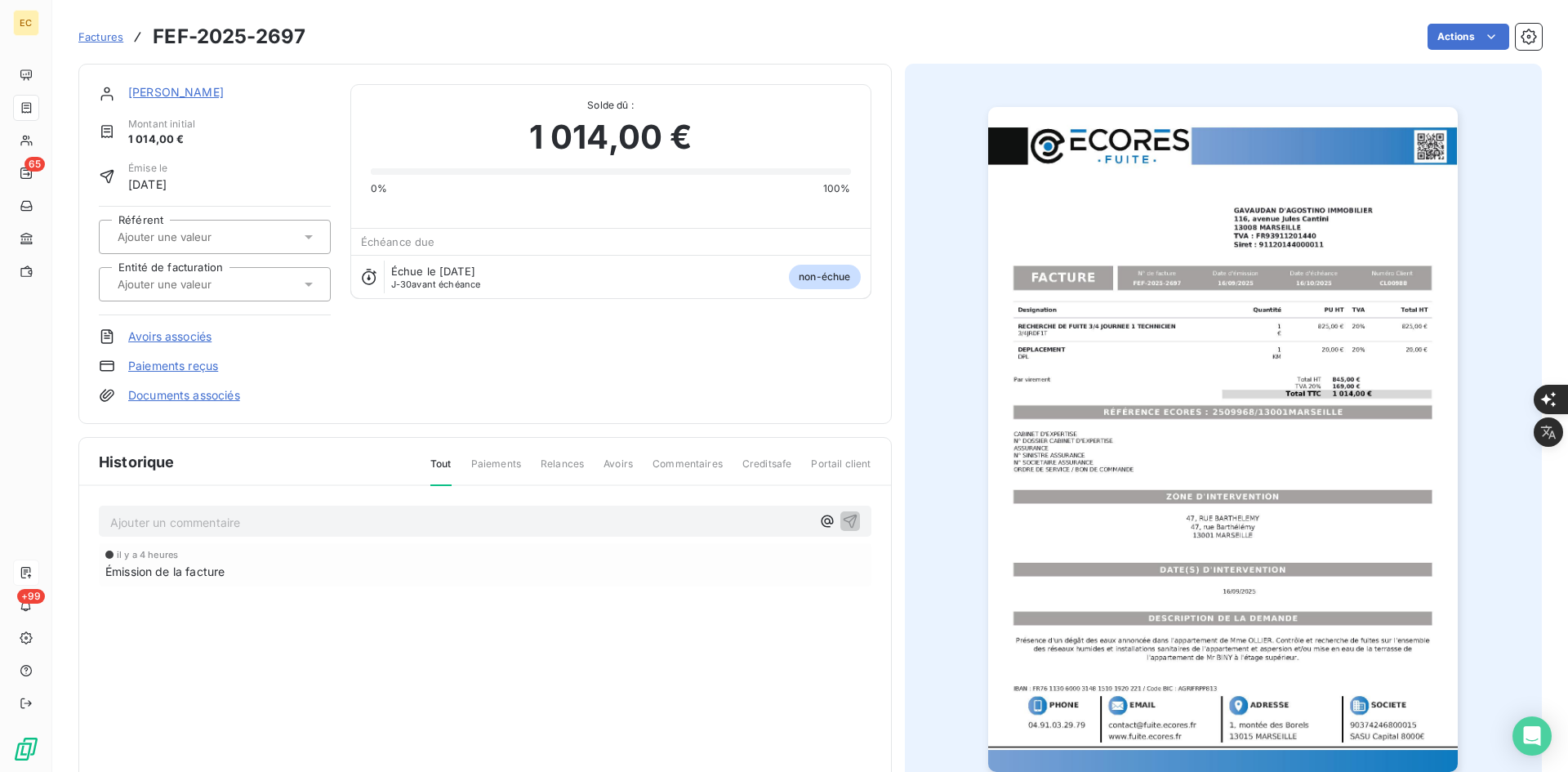
click at [248, 283] on input "text" at bounding box center [198, 284] width 164 height 15
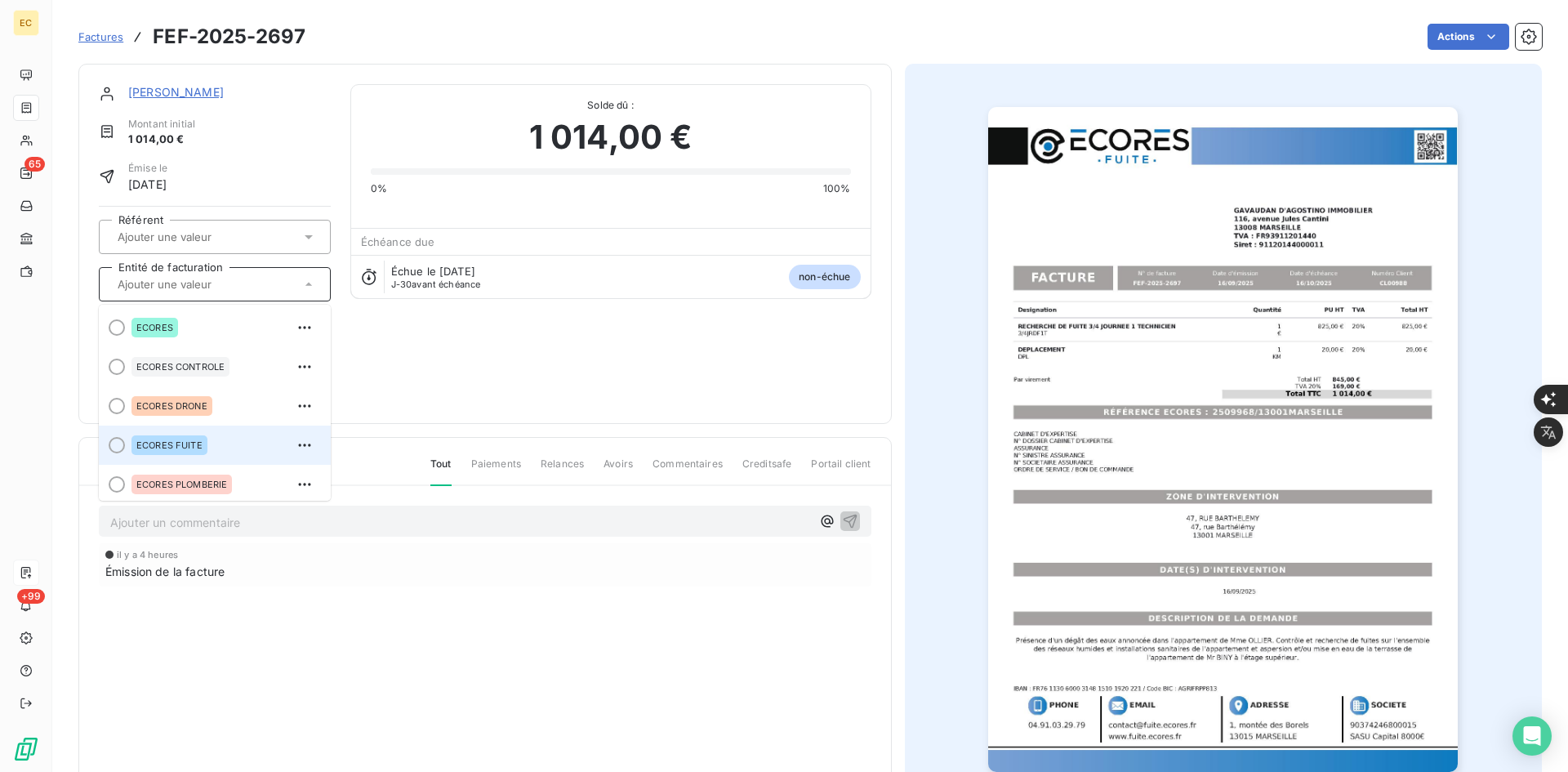
click at [198, 440] on span "ECORES FUITE" at bounding box center [169, 445] width 66 height 10
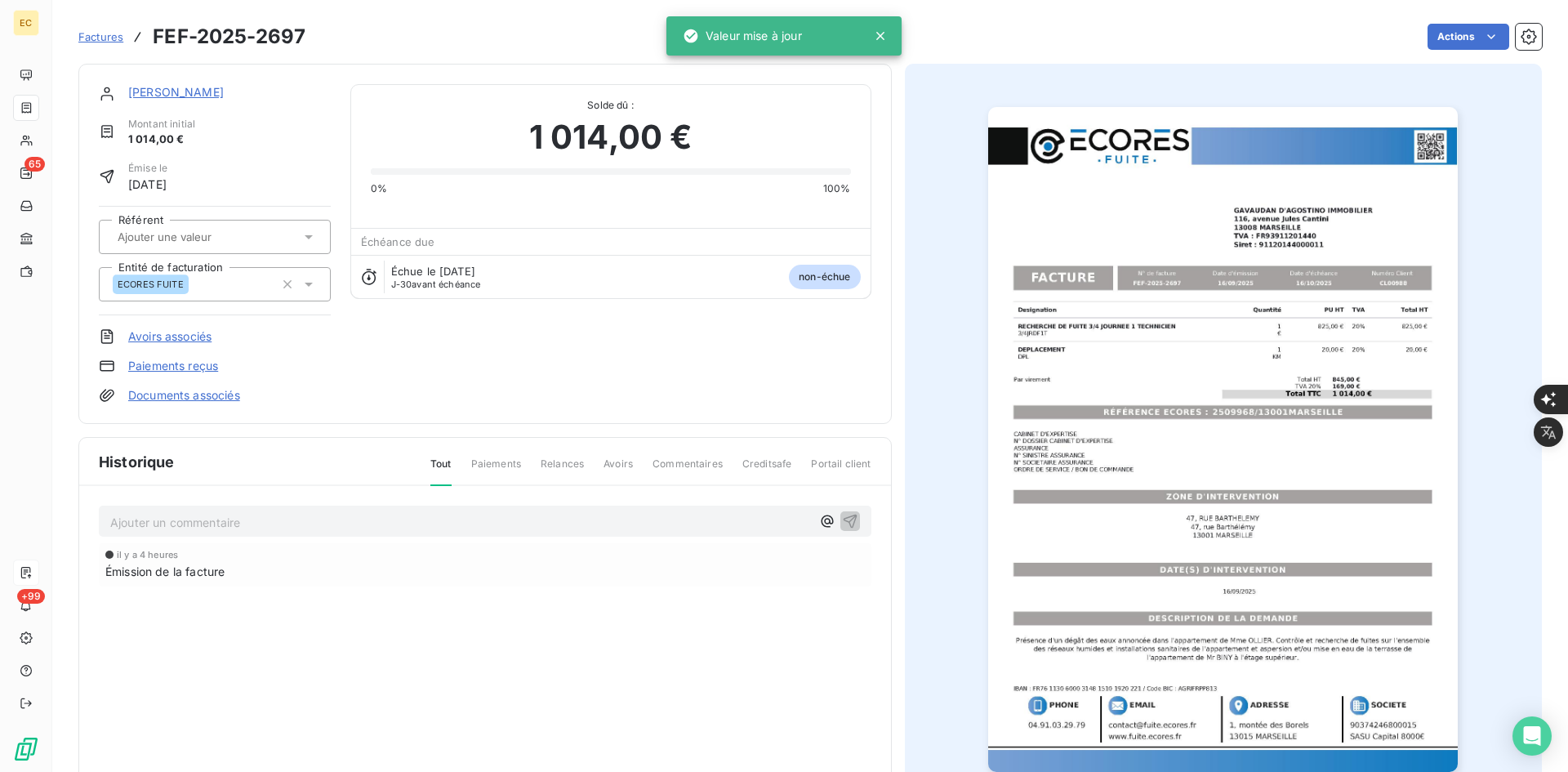
click at [219, 402] on link "Documents associés" at bounding box center [183, 396] width 112 height 16
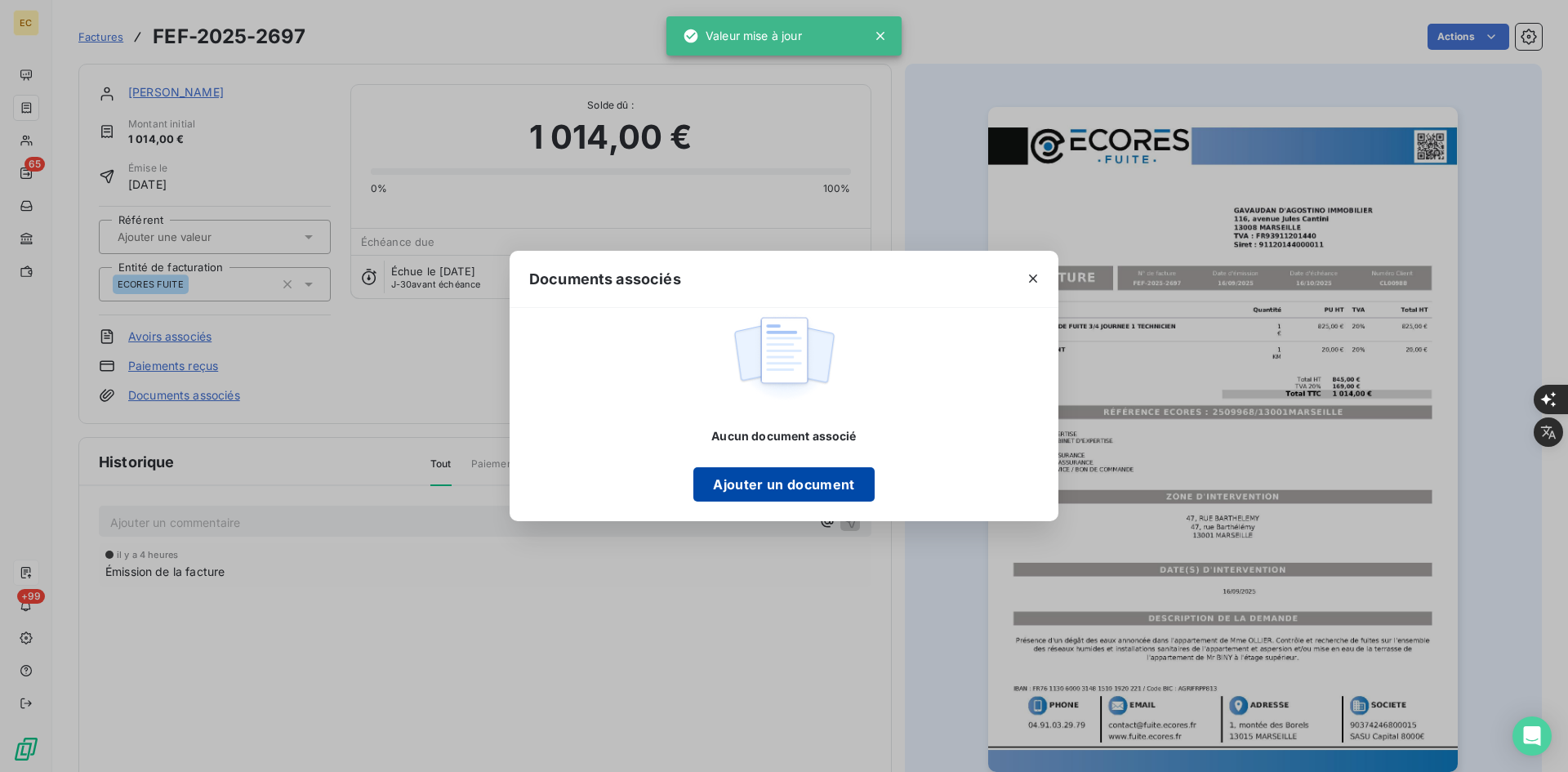
click at [728, 489] on button "Ajouter un document" at bounding box center [783, 484] width 180 height 34
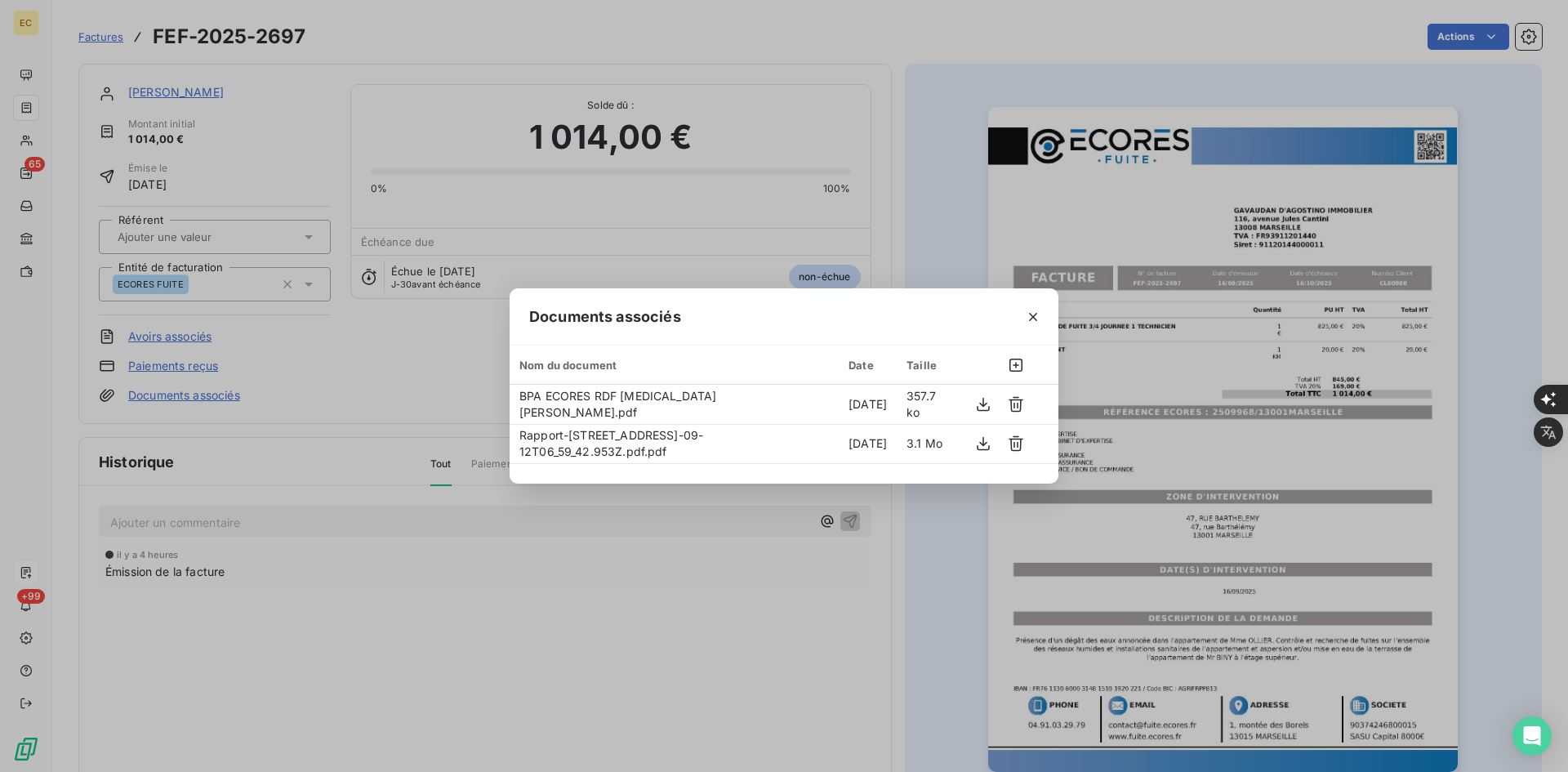
click at [1027, 324] on icon "button" at bounding box center [1033, 317] width 16 height 16
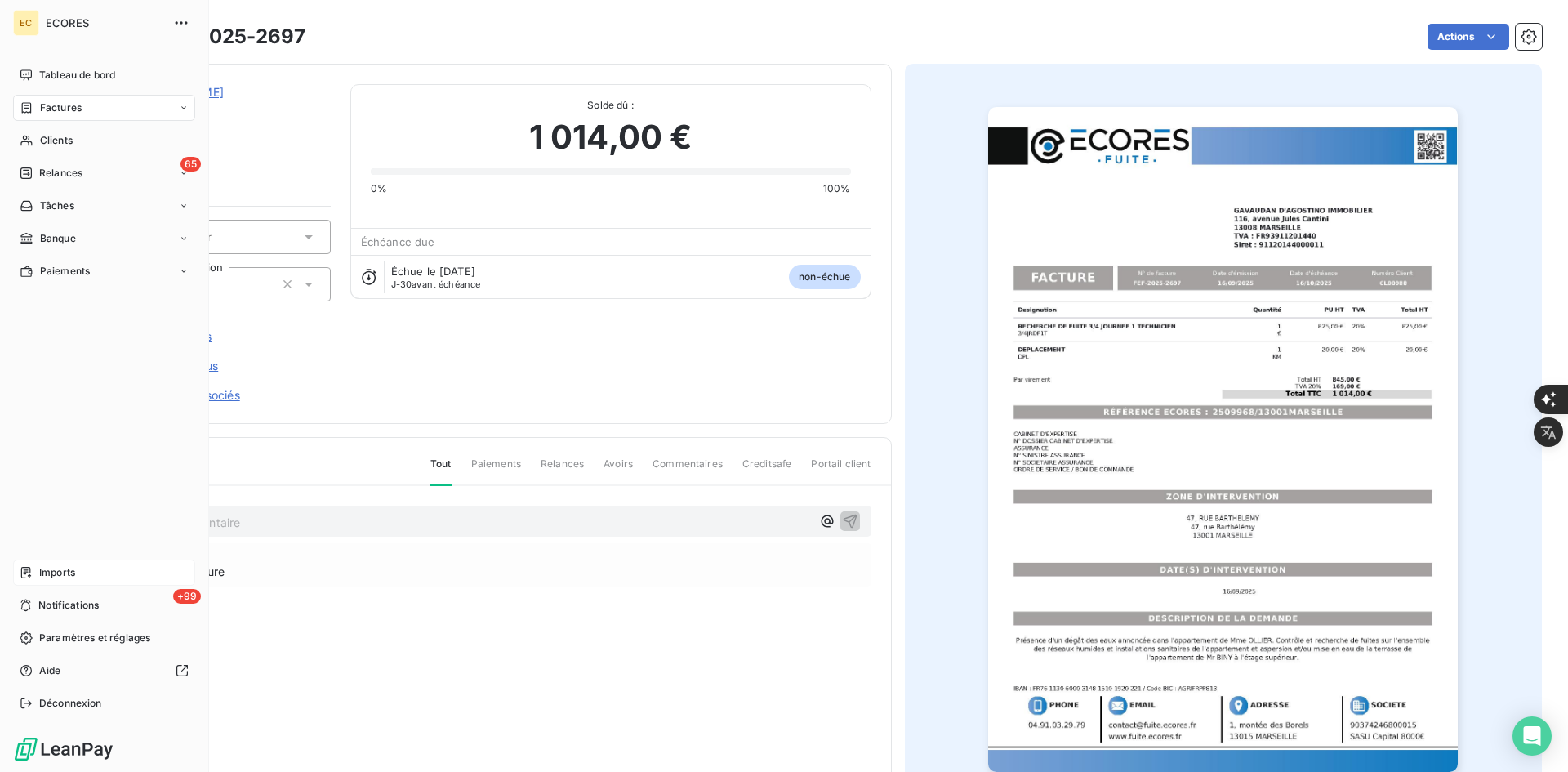
click at [62, 562] on div "Imports" at bounding box center [103, 572] width 182 height 26
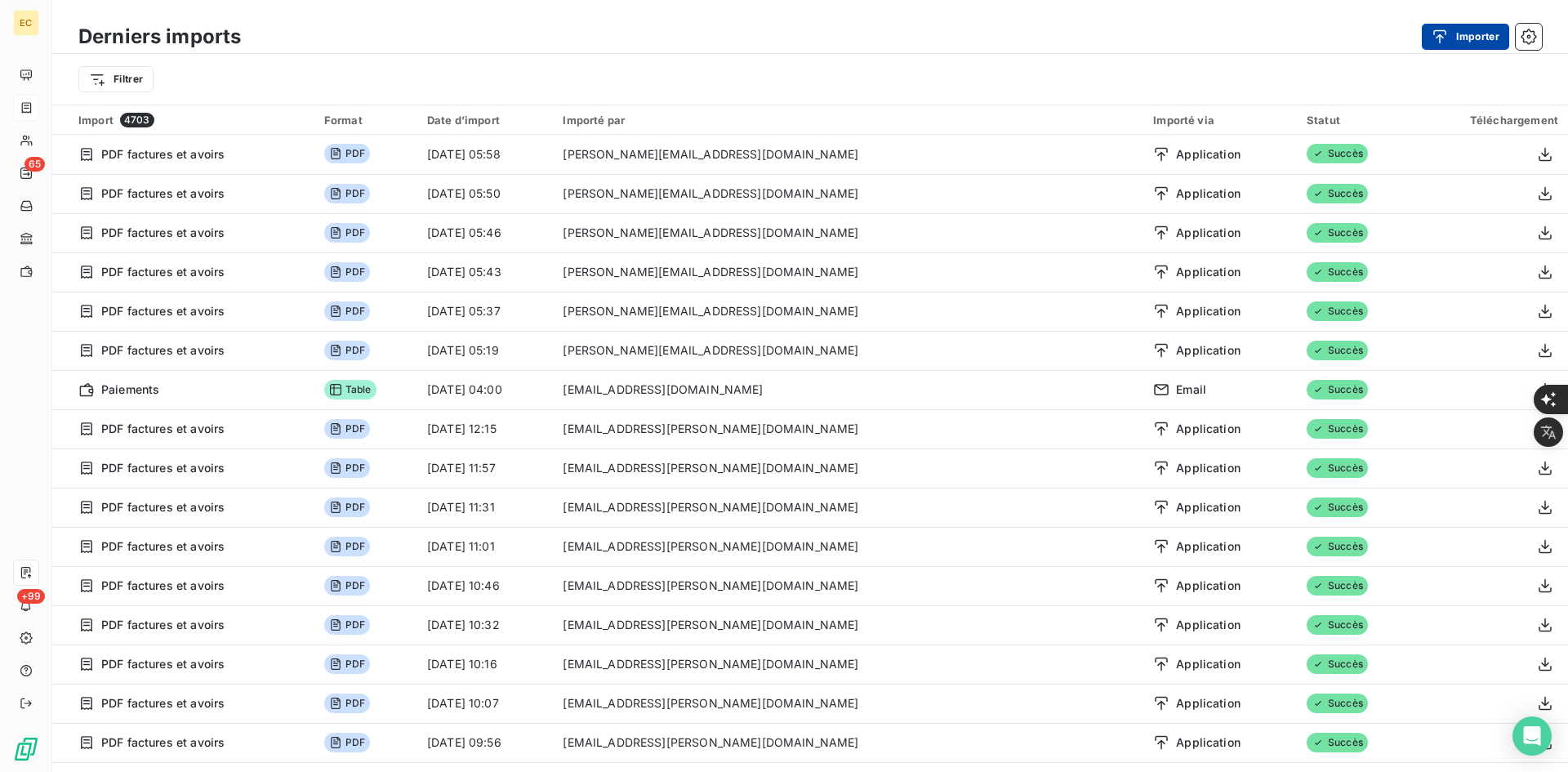
click at [1455, 32] on div "button" at bounding box center [1443, 37] width 24 height 16
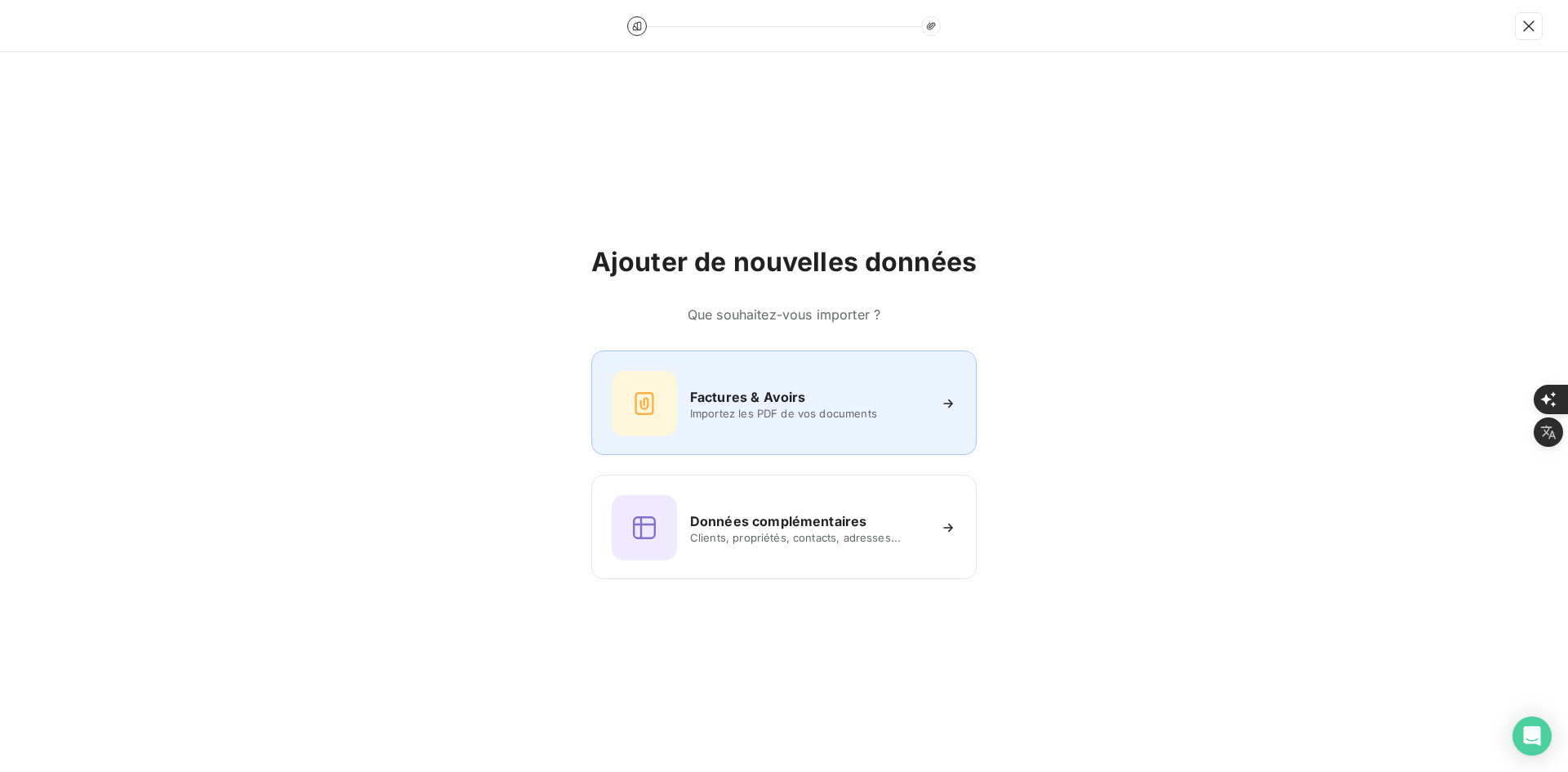
click at [801, 392] on h6 "Factures & Avoirs" at bounding box center [748, 397] width 116 height 20
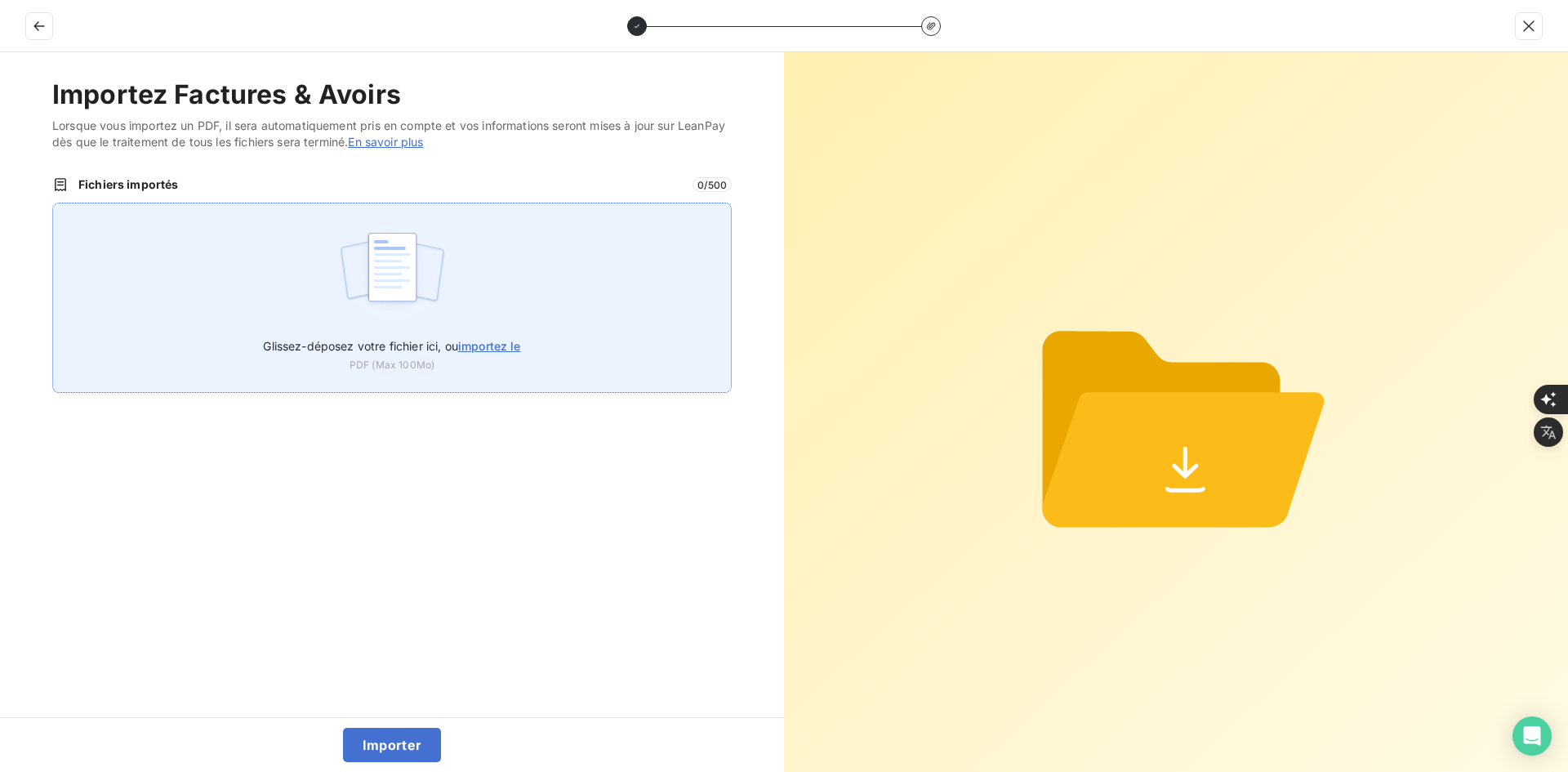
click at [549, 292] on div "Glissez-déposez votre fichier ici, ou importez le PDF (Max 100Mo)" at bounding box center [392, 298] width 679 height 191
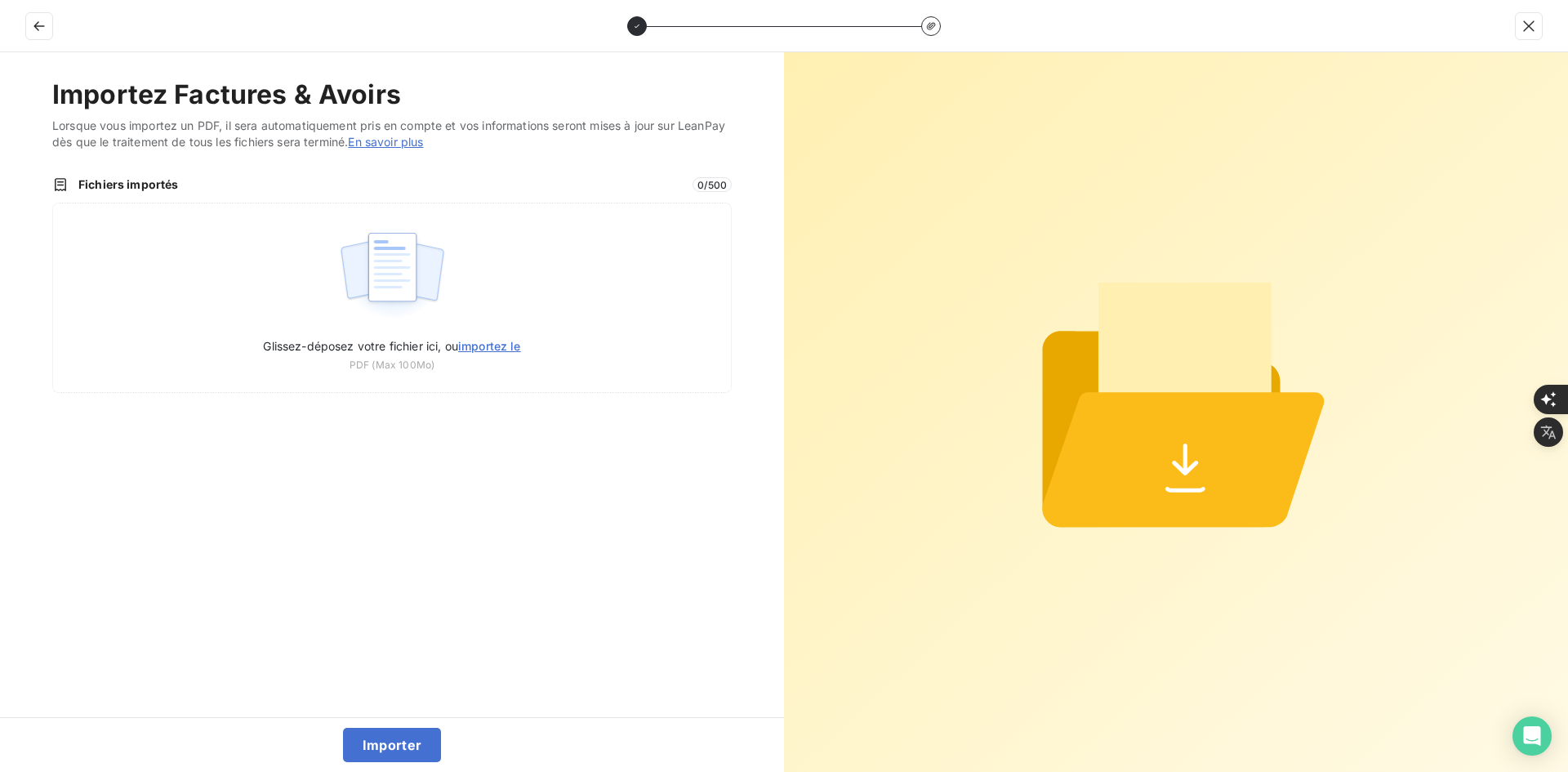
type input "C:\fakepath\FEF-2025-2698.pdf"
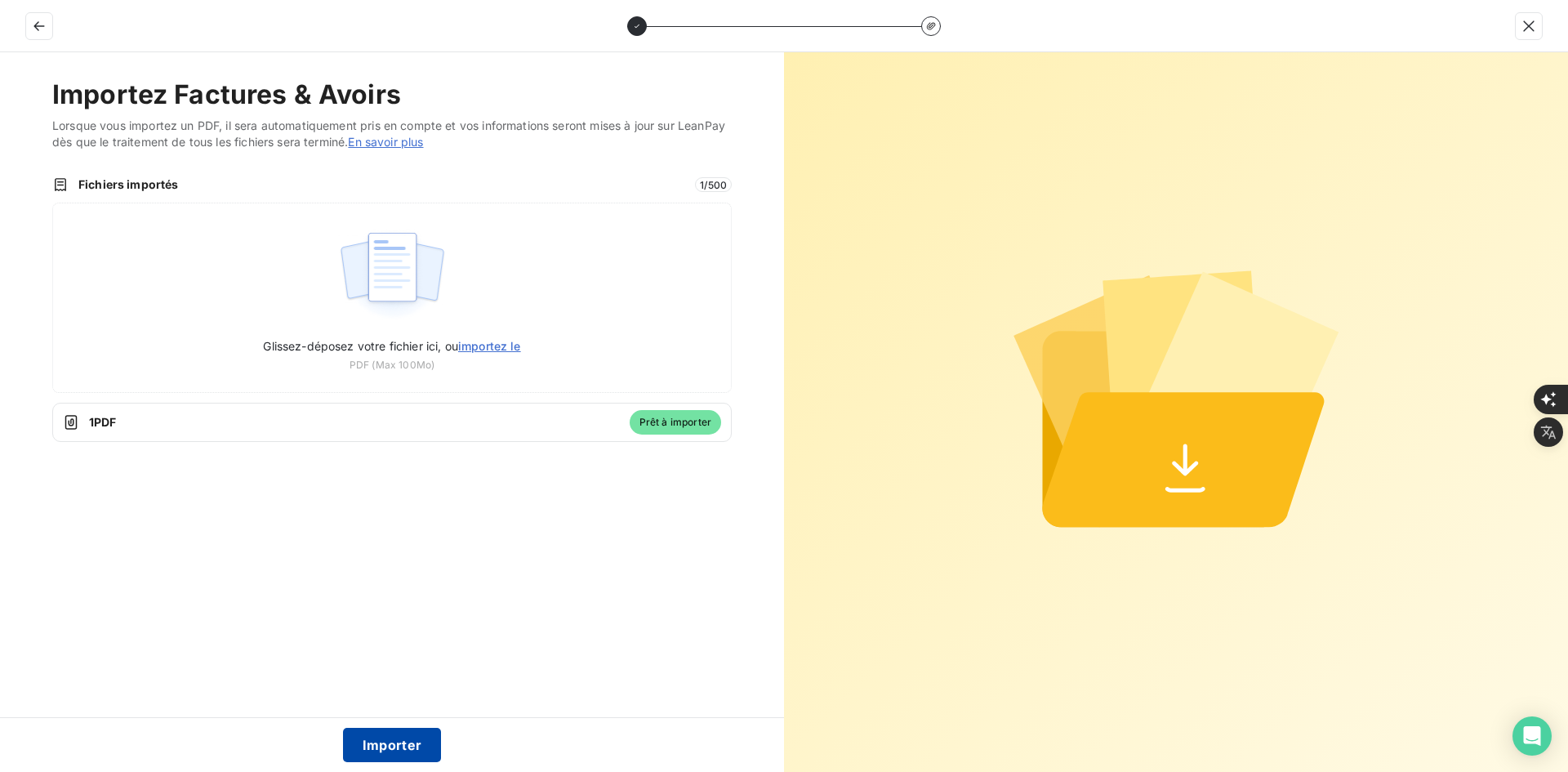
click at [415, 737] on button "Importer" at bounding box center [392, 745] width 99 height 34
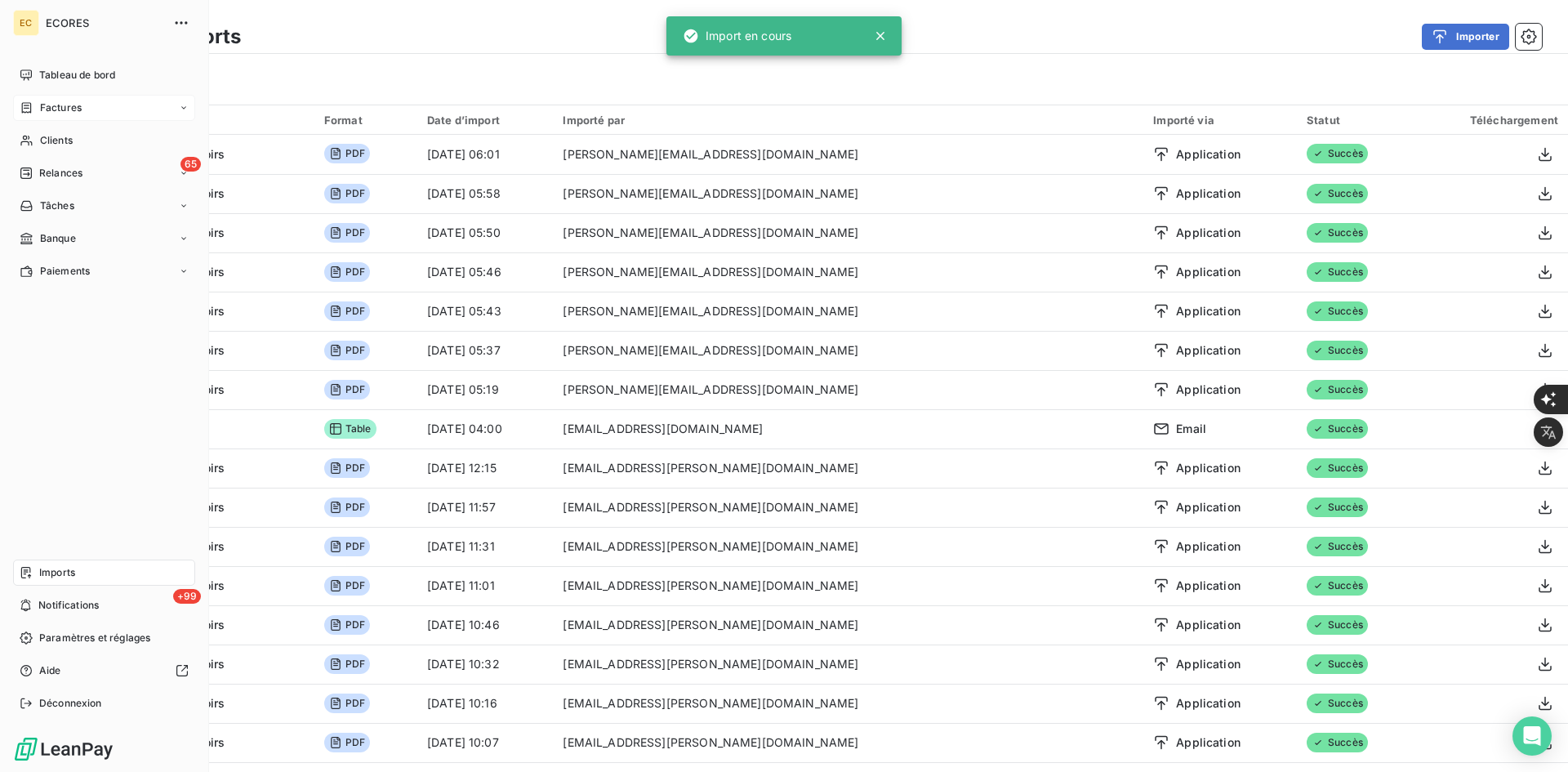
click at [59, 100] on div "Factures" at bounding box center [103, 107] width 182 height 26
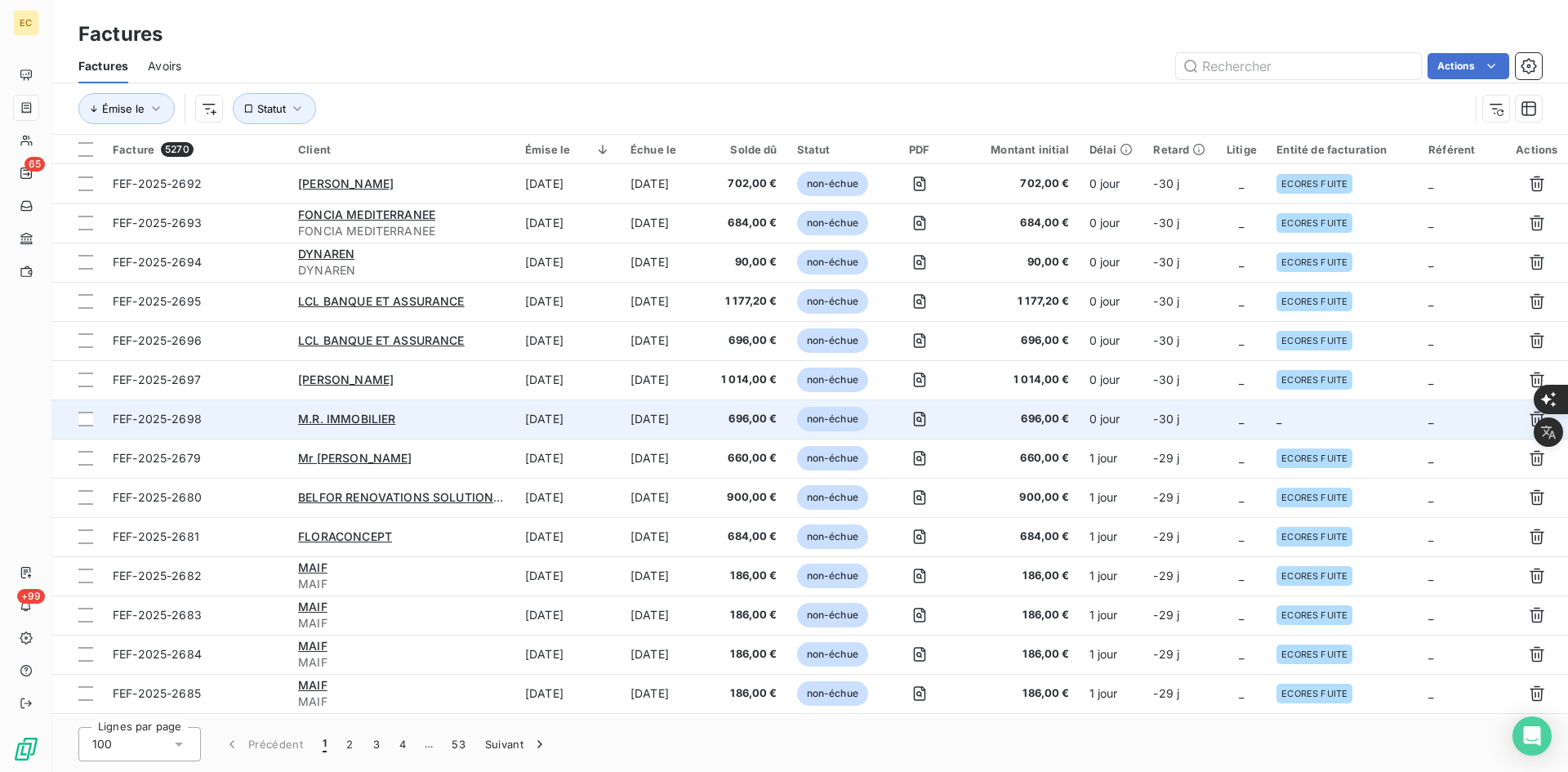
click at [1174, 425] on td "-30 j" at bounding box center [1180, 418] width 73 height 39
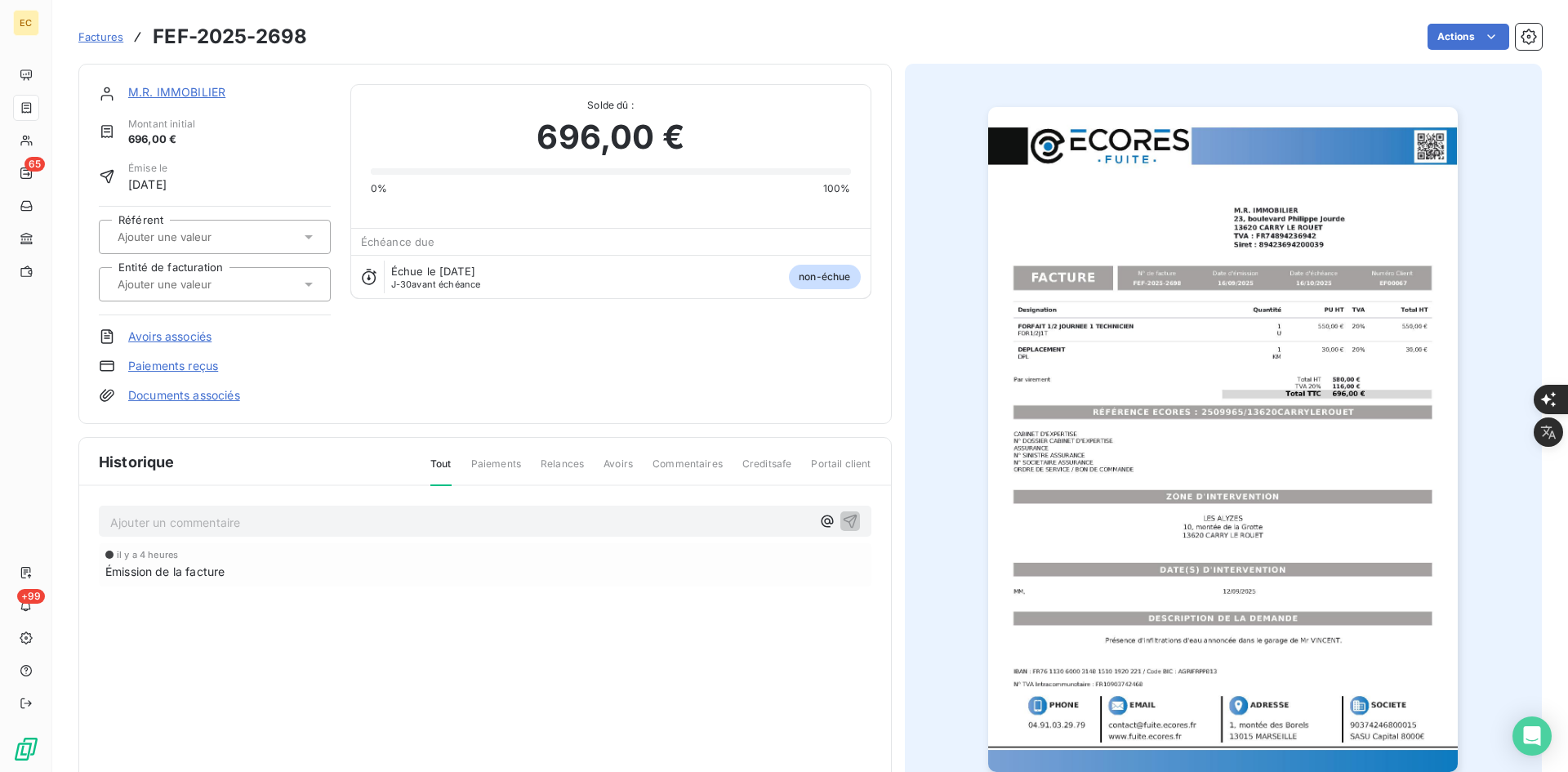
click at [249, 275] on div at bounding box center [206, 284] width 188 height 21
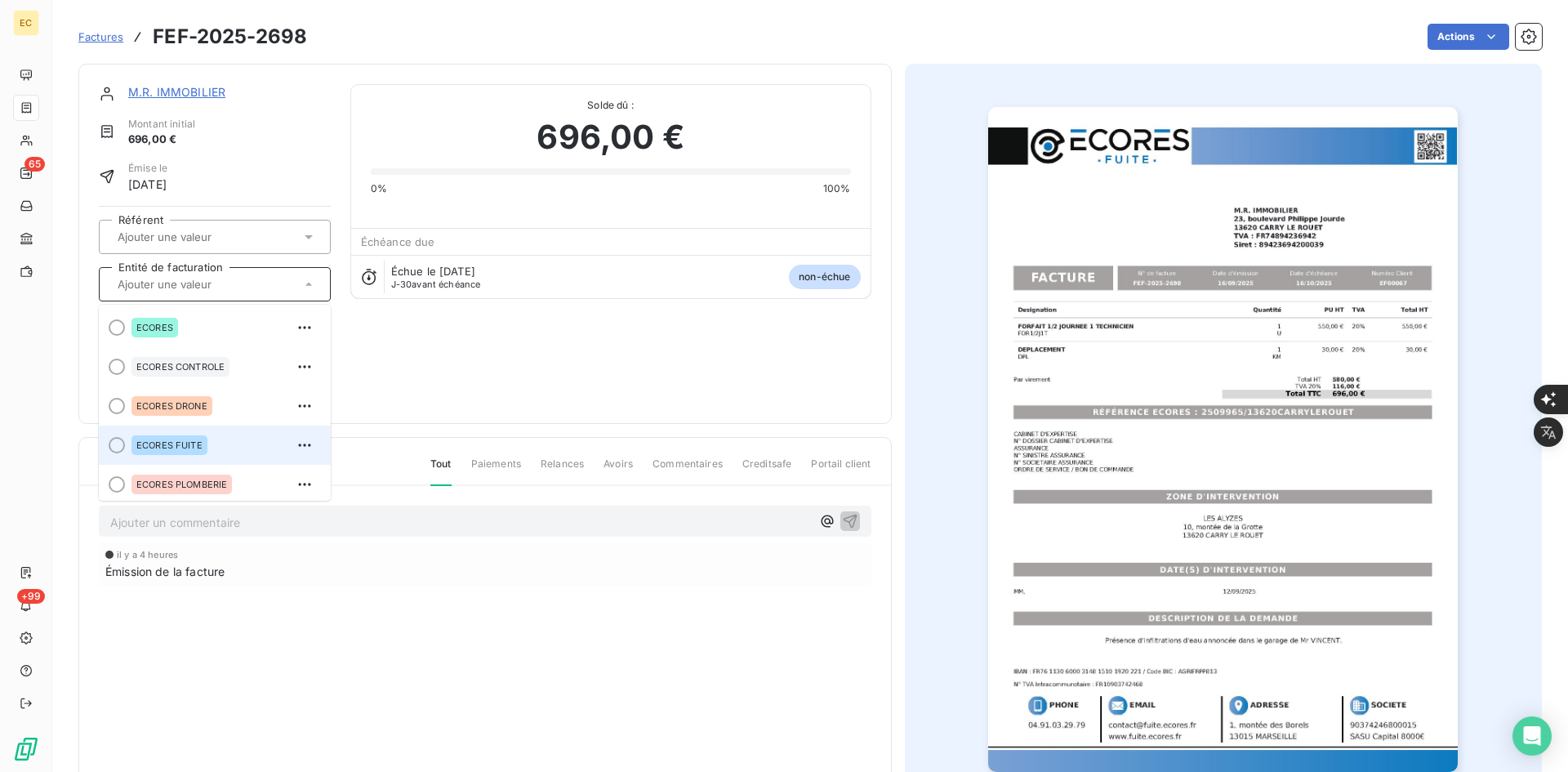
click at [202, 455] on div "ECORES FUITE" at bounding box center [224, 445] width 186 height 26
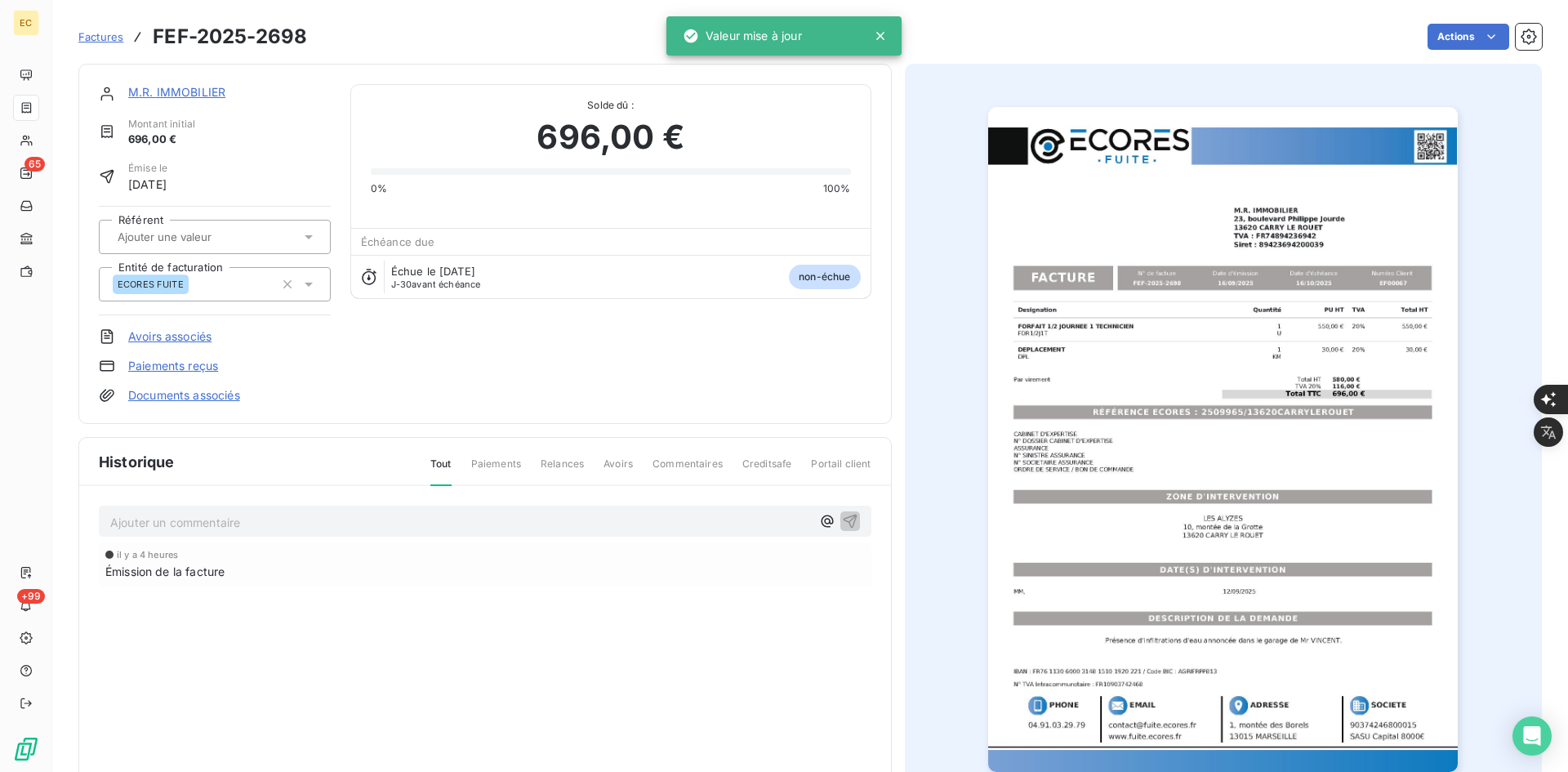
click at [231, 396] on link "Documents associés" at bounding box center [183, 396] width 112 height 16
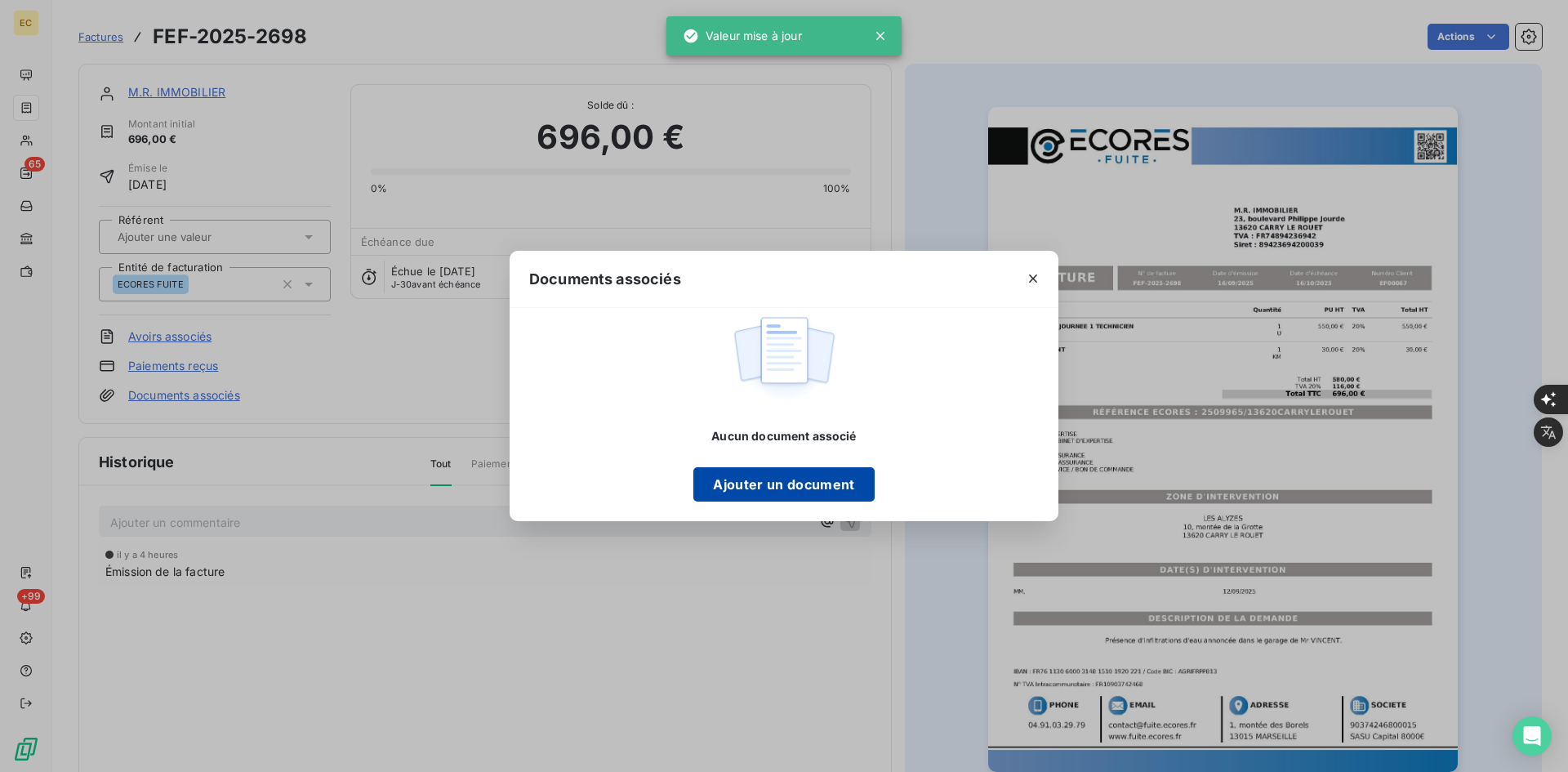
click at [780, 487] on button "Ajouter un document" at bounding box center [783, 484] width 180 height 34
